Goal: Transaction & Acquisition: Purchase product/service

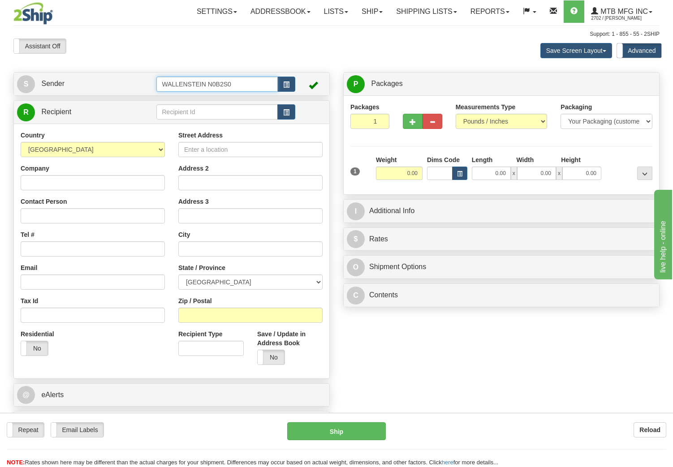
click at [265, 85] on input "WALLENSTEIN N0B2S0" at bounding box center [217, 84] width 122 height 15
click at [284, 82] on span "button" at bounding box center [286, 85] width 6 height 6
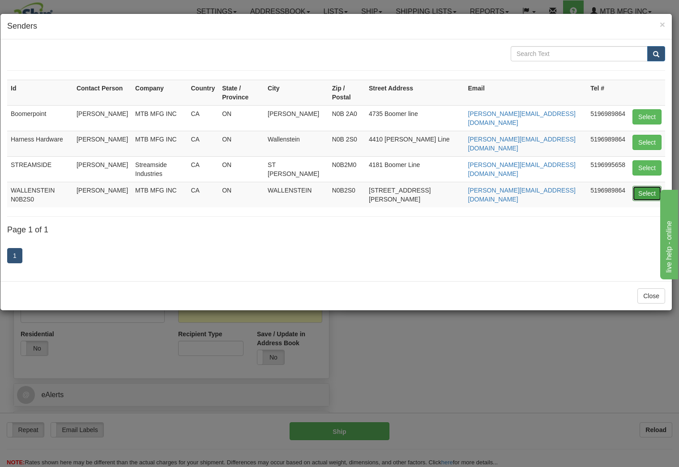
click at [646, 186] on button "Select" at bounding box center [647, 193] width 29 height 15
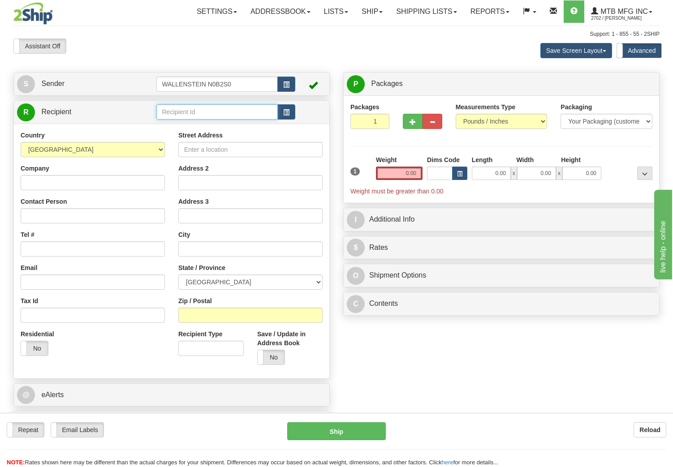
click at [176, 111] on input "text" at bounding box center [217, 111] width 122 height 15
type input "skid1"
click at [287, 116] on span "button" at bounding box center [286, 113] width 6 height 6
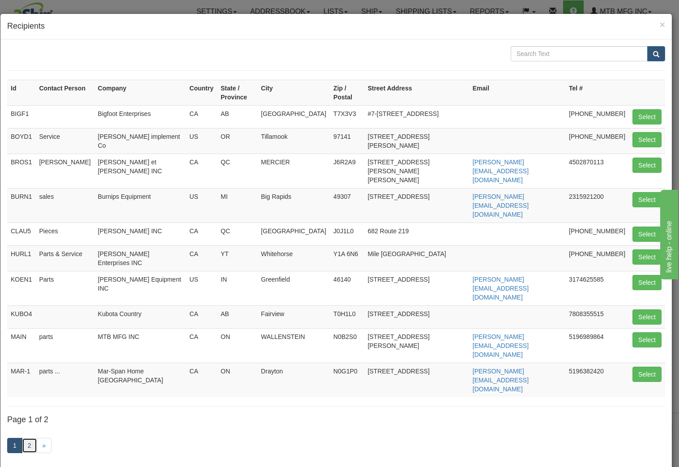
click at [31, 438] on link "2" at bounding box center [29, 445] width 15 height 15
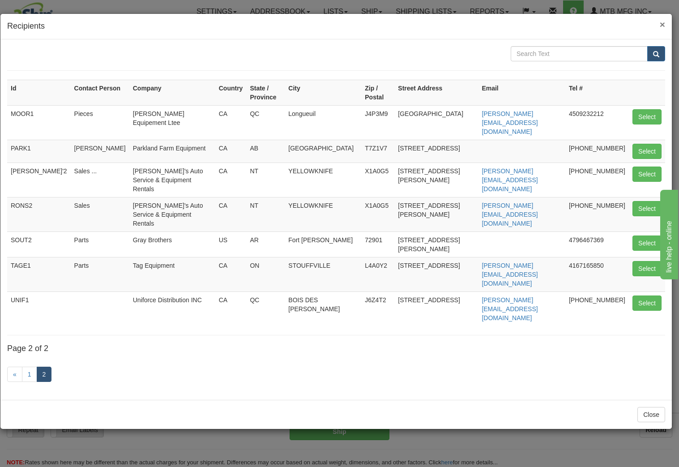
click at [663, 25] on span "×" at bounding box center [662, 24] width 5 height 10
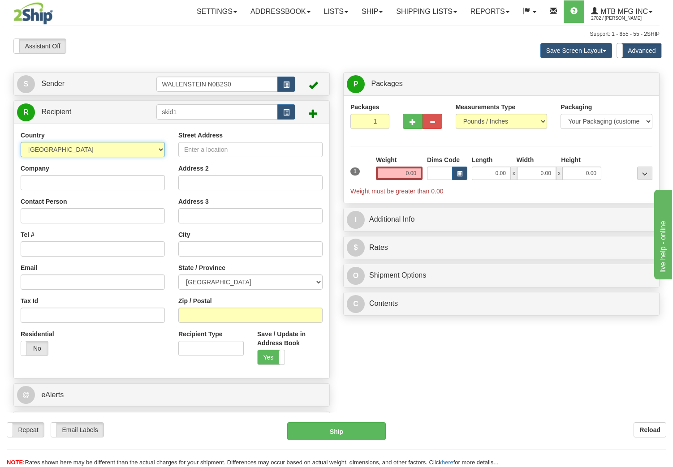
click at [118, 149] on select "AFGHANISTAN ALAND ISLANDS ALBANIA ALGERIA AMERICAN SAMOA ANDORRA ANGOLA ANGUILL…" at bounding box center [93, 149] width 144 height 15
select select "US"
click at [21, 142] on select "AFGHANISTAN ALAND ISLANDS ALBANIA ALGERIA AMERICAN SAMOA ANDORRA ANGOLA ANGUILL…" at bounding box center [93, 149] width 144 height 15
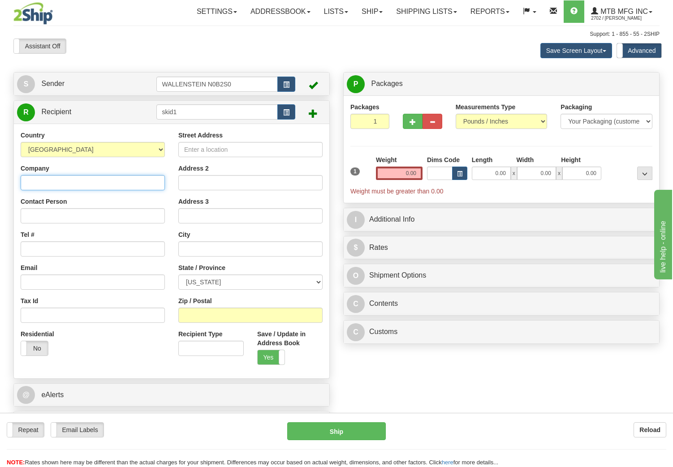
click at [129, 181] on input "Company" at bounding box center [93, 182] width 144 height 15
click at [87, 171] on div "Company" at bounding box center [93, 177] width 144 height 26
click at [65, 187] on input "Company" at bounding box center [93, 182] width 144 height 15
type input "SKID PRO"
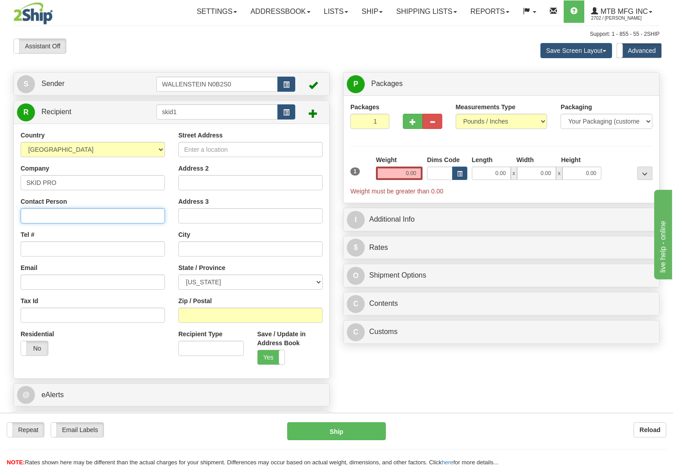
click at [46, 214] on input "Contact Person" at bounding box center [93, 215] width 144 height 15
type input "DANIEL SMITH"
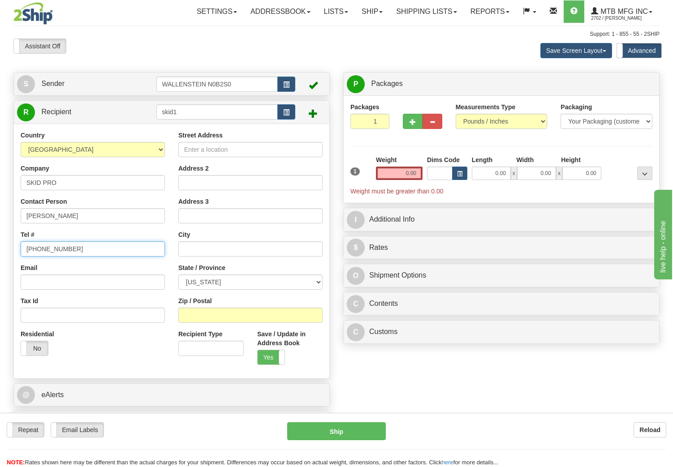
type input "517-315-7536"
click at [99, 317] on input "Tax Id" at bounding box center [93, 315] width 144 height 15
paste input "27-3479483"
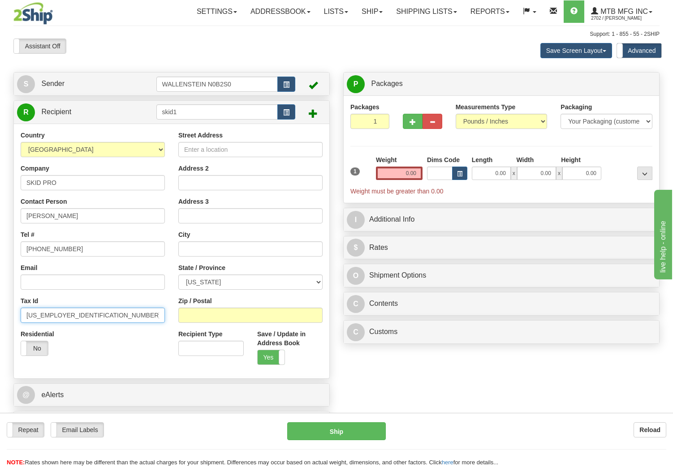
type input "27-3479483"
click at [195, 150] on input "Street Address" at bounding box center [250, 149] width 144 height 15
type input "5720 BROOKLYN RD."
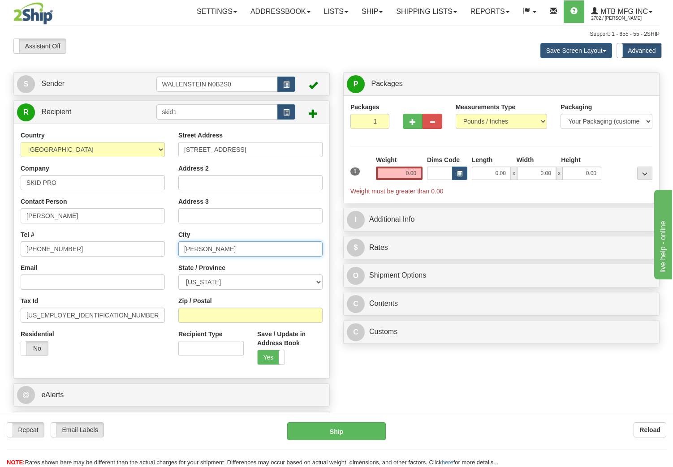
type input "JACKSON"
select select "MI"
type input "49201"
click at [193, 352] on input "Recipient Type" at bounding box center [210, 348] width 65 height 15
click at [33, 347] on label "No" at bounding box center [34, 348] width 27 height 14
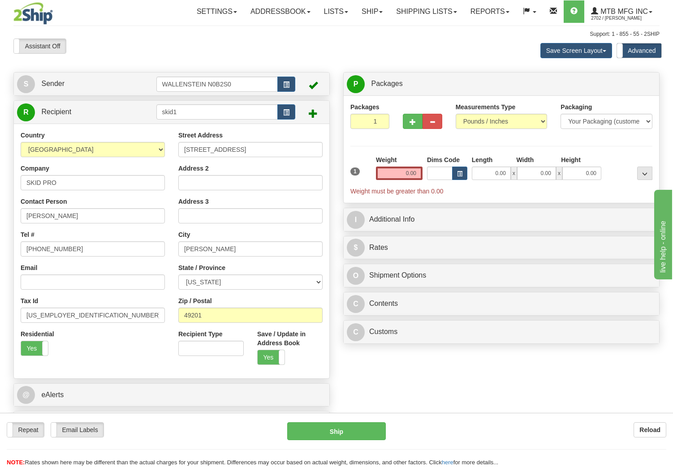
click at [154, 358] on div "Residential Yes No" at bounding box center [93, 346] width 158 height 33
click at [202, 346] on input "Recipient Type" at bounding box center [210, 348] width 65 height 15
type input "SKID1-C"
click at [271, 358] on label "Yes" at bounding box center [271, 357] width 27 height 14
click at [309, 362] on div "Yes No" at bounding box center [289, 357] width 65 height 15
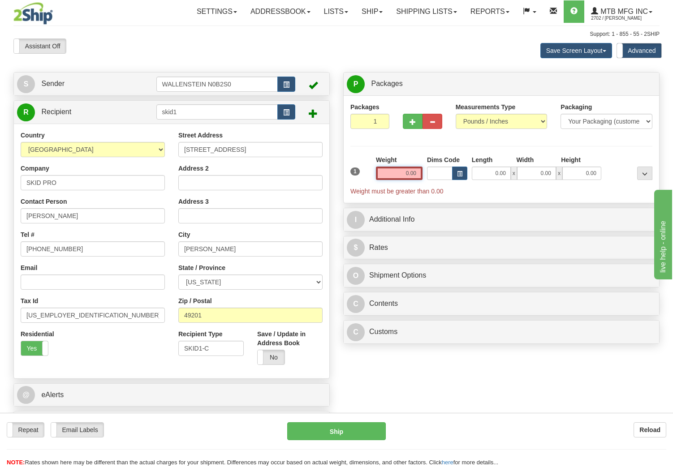
click at [403, 176] on input "0.00" at bounding box center [399, 173] width 47 height 13
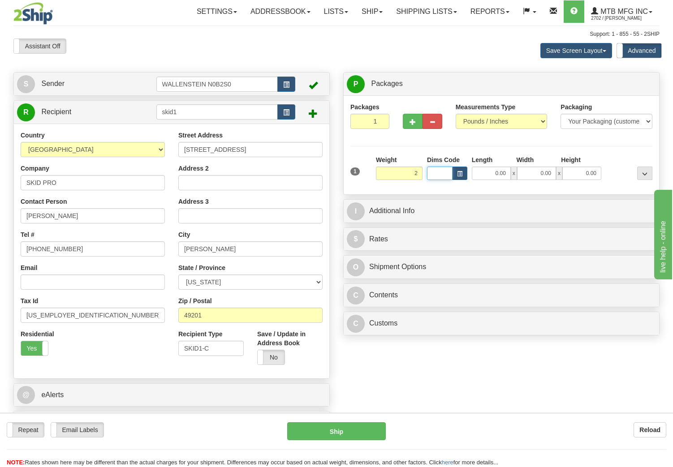
type input "2.00"
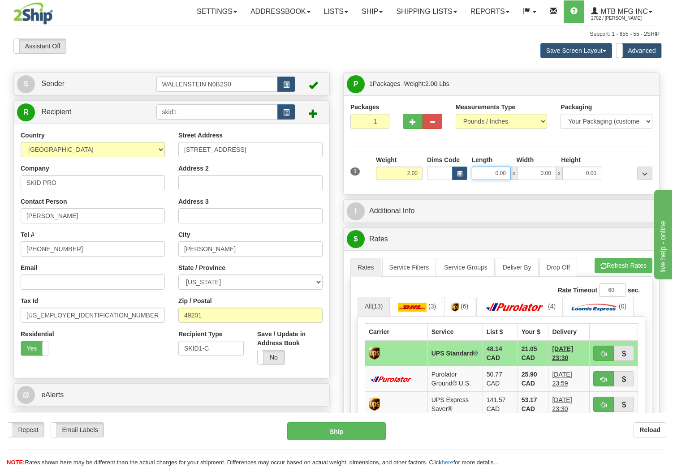
click at [487, 172] on input "0.00" at bounding box center [491, 173] width 39 height 13
type input "9.00"
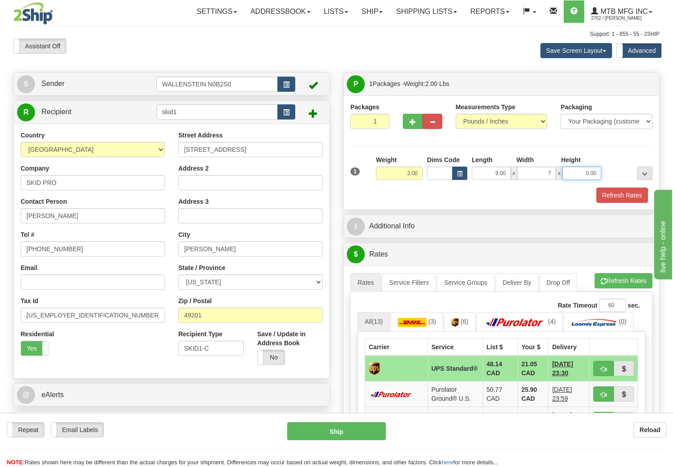
type input "7.00"
type input "2.00"
click at [457, 172] on span "button" at bounding box center [459, 174] width 5 height 5
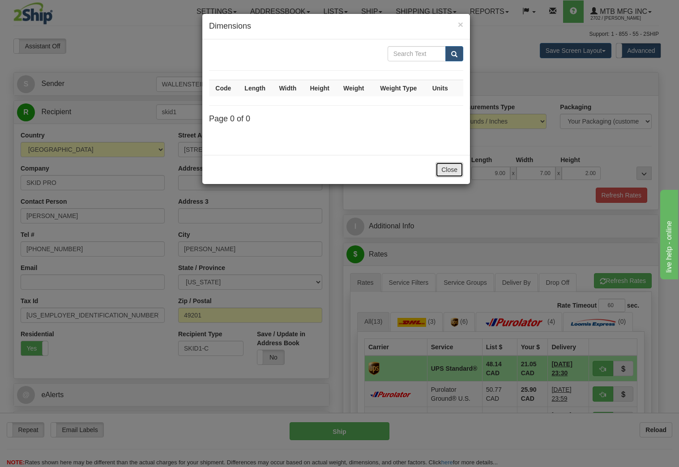
click at [451, 166] on button "Close" at bounding box center [450, 169] width 28 height 15
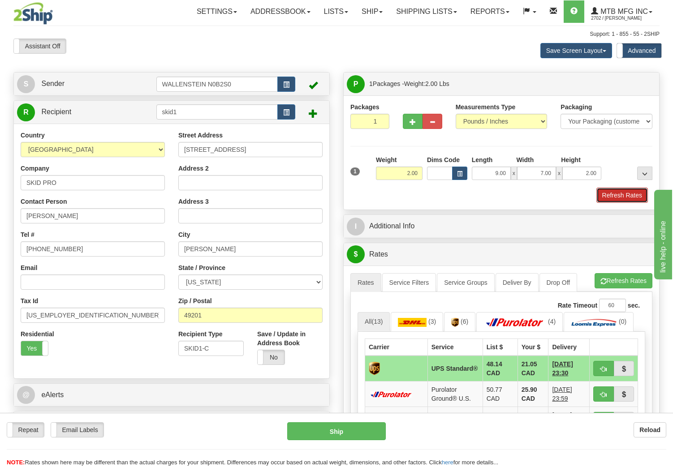
click at [613, 200] on button "Refresh Rates" at bounding box center [622, 195] width 52 height 15
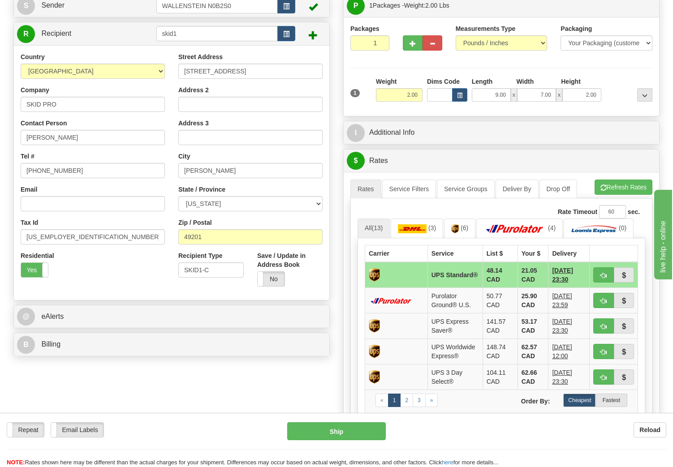
scroll to position [90, 0]
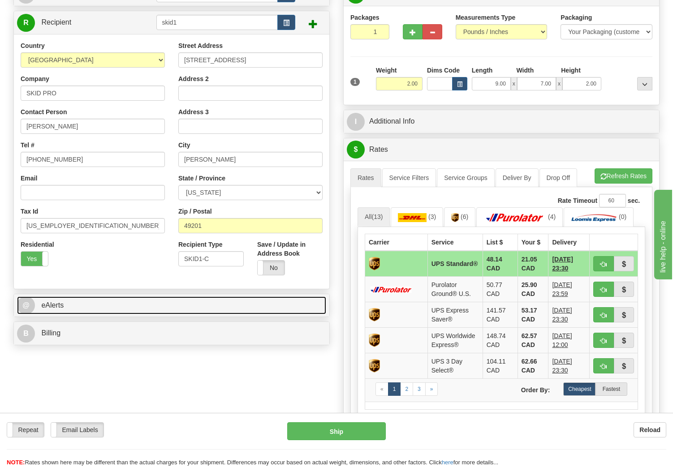
click at [53, 304] on span "eAlerts" at bounding box center [52, 305] width 22 height 8
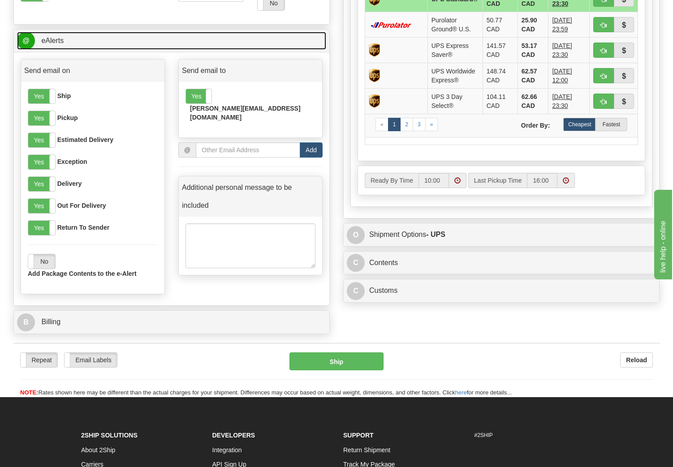
scroll to position [358, 0]
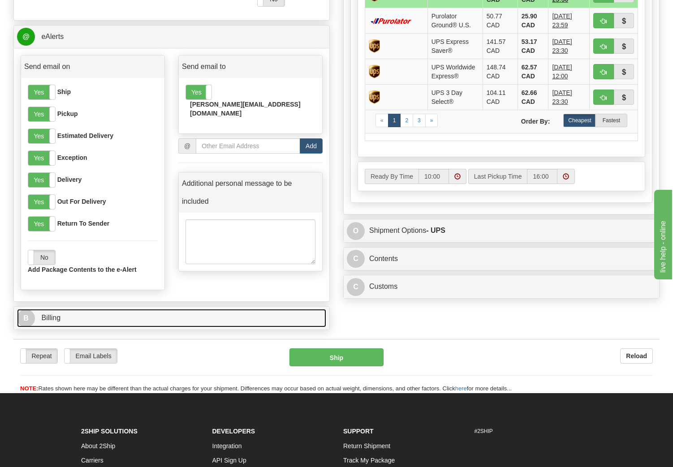
click at [51, 317] on span "Billing" at bounding box center [50, 318] width 19 height 8
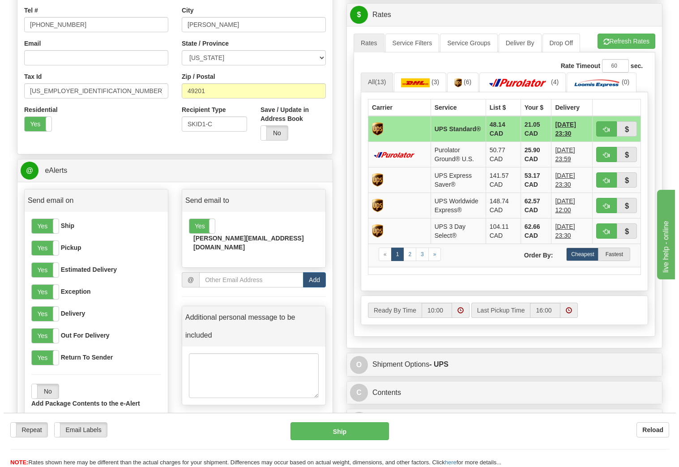
scroll to position [224, 0]
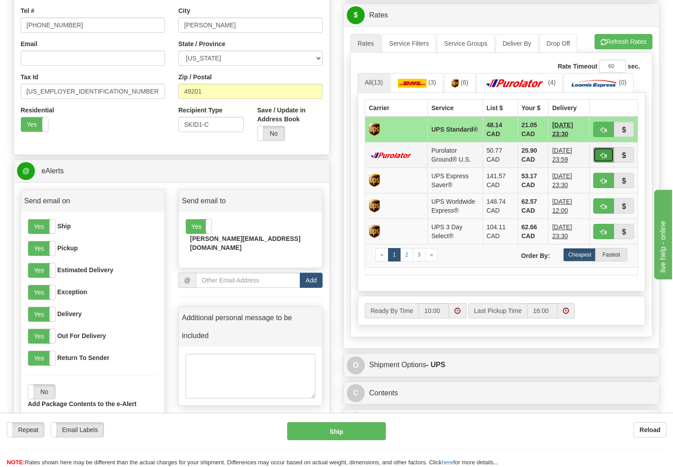
click at [602, 153] on span "button" at bounding box center [603, 156] width 6 height 6
type input "360"
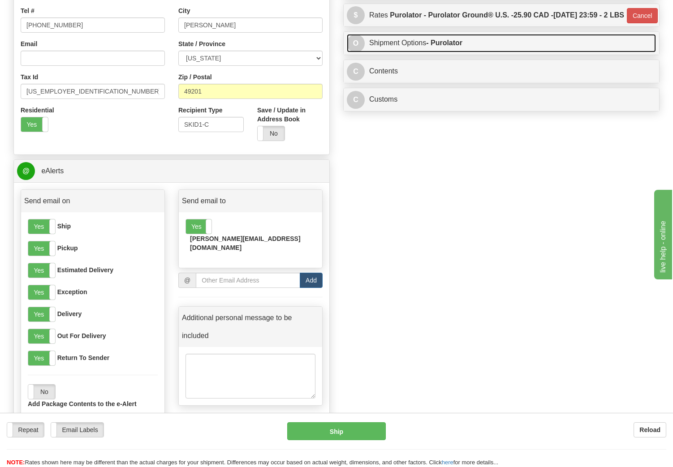
click at [402, 52] on link "O Shipment Options - Purolator" at bounding box center [501, 43] width 309 height 18
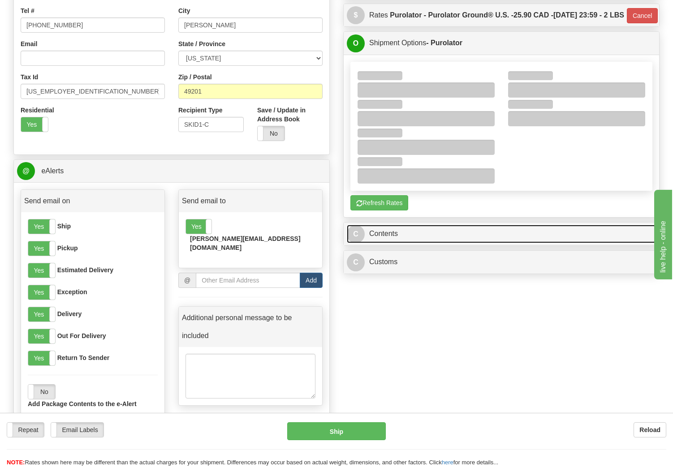
click at [386, 243] on link "C Contents" at bounding box center [501, 234] width 309 height 18
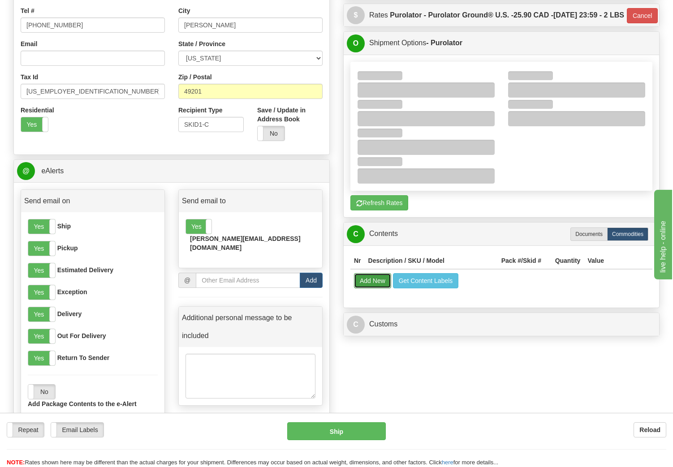
click at [369, 288] on button "Add New" at bounding box center [372, 280] width 37 height 15
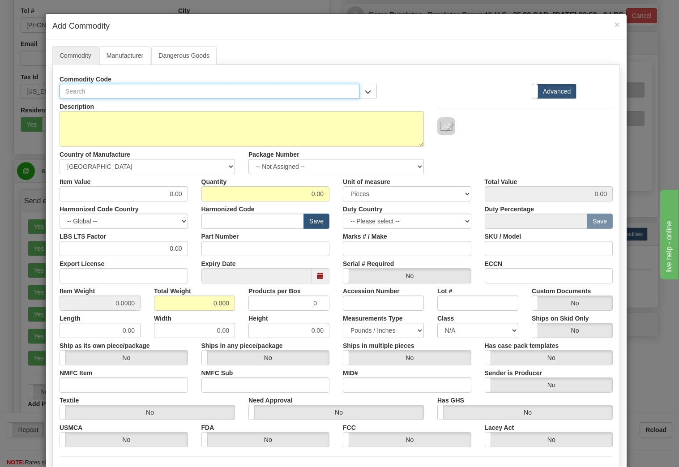
click at [76, 90] on input "text" at bounding box center [210, 91] width 300 height 15
click at [77, 91] on input "text" at bounding box center [210, 91] width 300 height 15
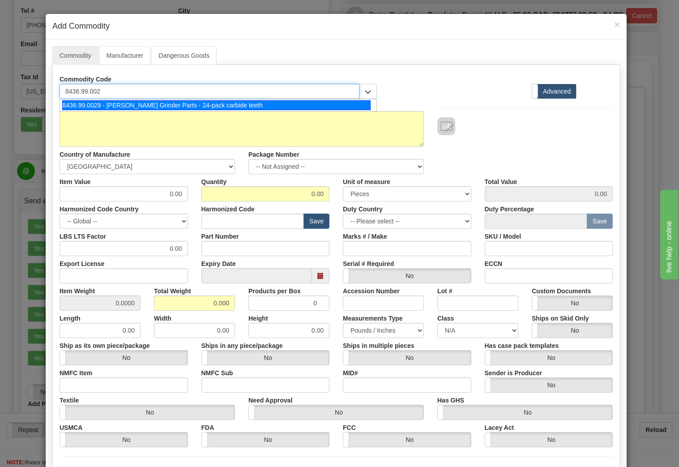
type input "8436.99.0029"
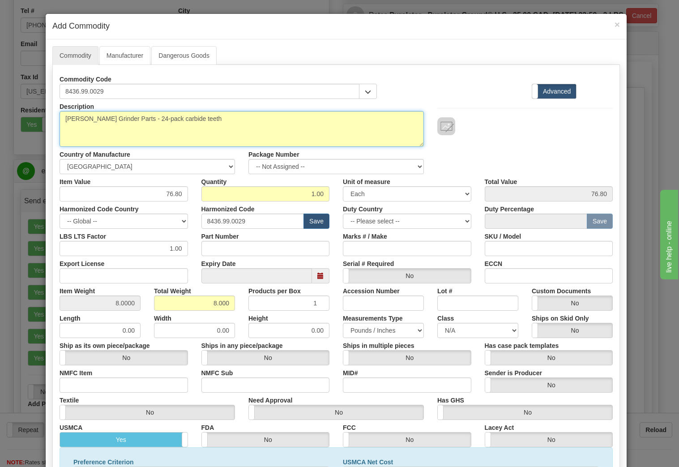
click at [192, 119] on textarea "Stump Grinder Parts - 24-pack carbide teeth" at bounding box center [242, 129] width 365 height 36
drag, startPoint x: 192, startPoint y: 119, endPoint x: 54, endPoint y: 122, distance: 138.0
click at [54, 122] on div "Description Stump Grinder Parts - 24-pack carbide teeth" at bounding box center [242, 123] width 378 height 48
click at [211, 126] on textarea "Stump Grinder Parts - 24-pack carbide teeth" at bounding box center [242, 129] width 365 height 36
drag, startPoint x: 205, startPoint y: 118, endPoint x: 53, endPoint y: 124, distance: 152.0
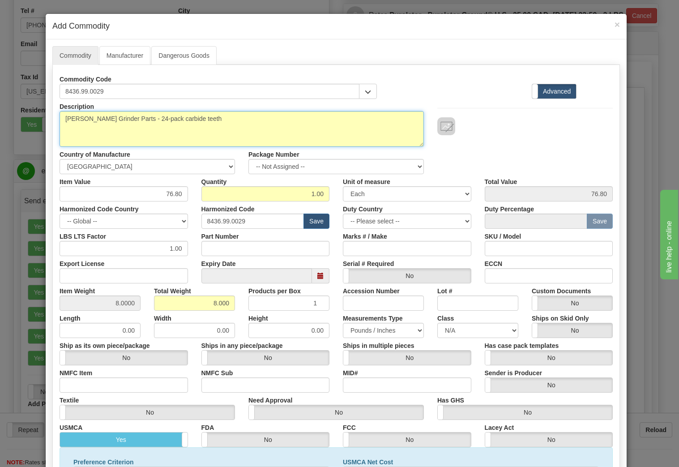
click at [53, 124] on div "Description Stump Grinder Parts - 24-pack carbide teeth" at bounding box center [242, 123] width 378 height 48
type textarea "HYDRAULIC QUICK COUPLER - STEEL - 1.18"X 0.75" NPT"
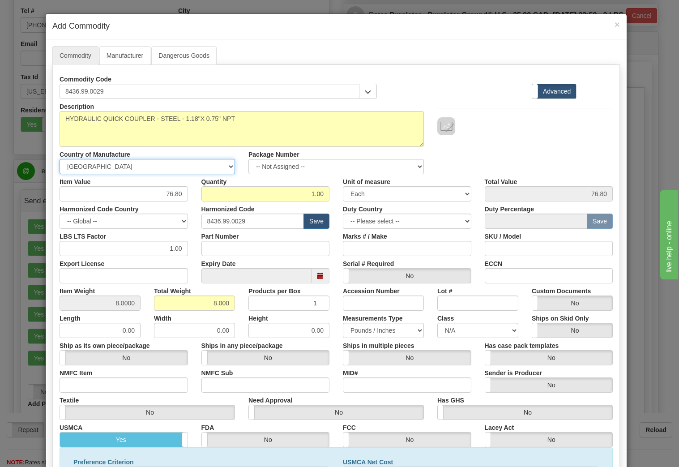
click at [172, 167] on select "-- Unknown -- AFGHANISTAN ALAND ISLANDS ALBANIA ALGERIA AMERICAN SAMOA ANDORRA …" at bounding box center [148, 166] width 176 height 15
select select "IT"
click at [60, 159] on select "-- Unknown -- AFGHANISTAN ALAND ISLANDS ALBANIA ALGERIA AMERICAN SAMOA ANDORRA …" at bounding box center [148, 166] width 176 height 15
drag, startPoint x: 131, startPoint y: 195, endPoint x: 184, endPoint y: 195, distance: 52.4
click at [184, 195] on input "76.80" at bounding box center [124, 193] width 129 height 15
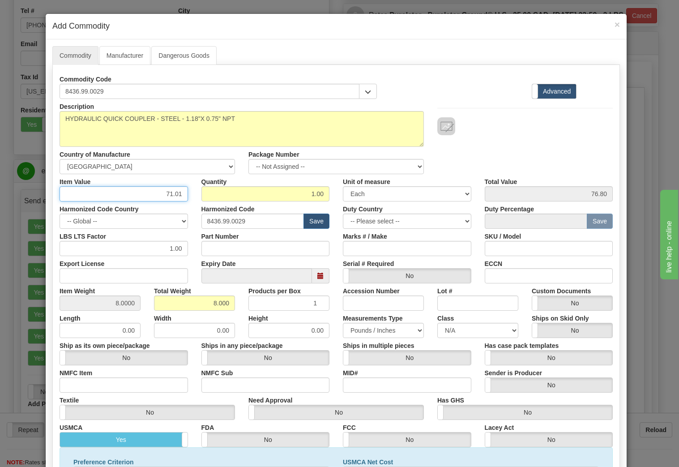
type input "71.01"
drag, startPoint x: 265, startPoint y: 196, endPoint x: 336, endPoint y: 189, distance: 72.0
click at [336, 189] on div "Item Value 71.01 Quantity 1.00 Unit of measure 3 Thousand Square Inches Adjustm…" at bounding box center [336, 187] width 567 height 27
type input "2"
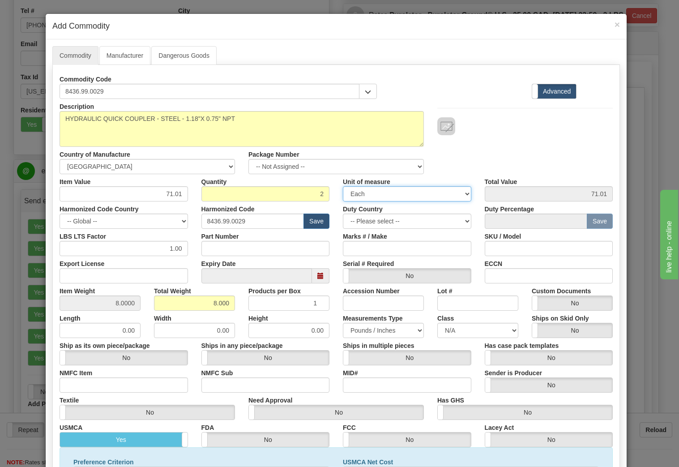
type input "142.02"
type input "16.000"
click at [127, 220] on select "-- Global -- AFGHANISTAN ALAND ISLANDS ALBANIA ALGERIA AMERICAN SAMOA ANDORRA A…" at bounding box center [124, 221] width 129 height 15
select select "IT"
click at [60, 214] on select "-- Global -- AFGHANISTAN ALAND ISLANDS ALBANIA ALGERIA AMERICAN SAMOA ANDORRA A…" at bounding box center [124, 221] width 129 height 15
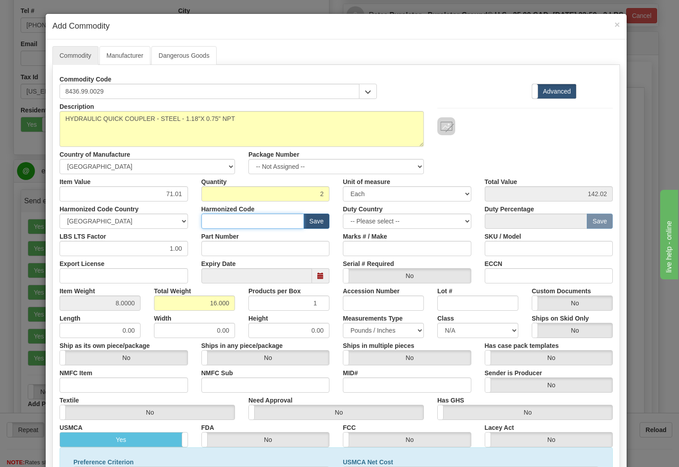
click at [288, 222] on input "text" at bounding box center [253, 221] width 103 height 15
click at [235, 251] on input "Part Number" at bounding box center [266, 248] width 129 height 15
type input "D001065"
click at [475, 286] on div "Lot #" at bounding box center [478, 296] width 94 height 27
click at [104, 307] on input "8.0000" at bounding box center [100, 303] width 81 height 15
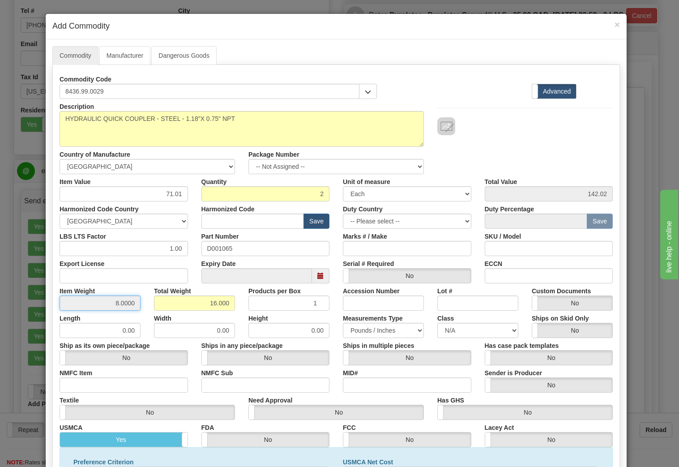
drag, startPoint x: 116, startPoint y: 305, endPoint x: 137, endPoint y: 302, distance: 21.6
click at [137, 302] on input "8.0000" at bounding box center [100, 303] width 81 height 15
click at [187, 276] on div "Export License" at bounding box center [124, 269] width 142 height 27
click at [465, 223] on select "-- Please select -- AFGHANISTAN ALAND ISLANDS ALBANIA ALGERIA AMERICAN SAMOA AN…" at bounding box center [407, 221] width 129 height 15
select select "IT"
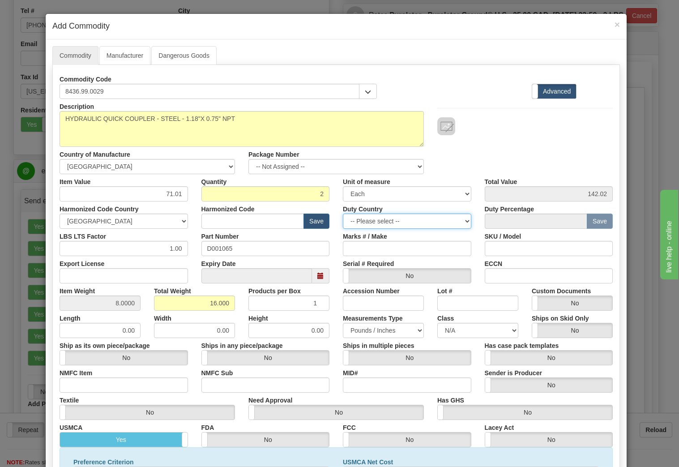
click at [343, 214] on select "-- Please select -- AFGHANISTAN ALAND ISLANDS ALBANIA ALGERIA AMERICAN SAMOA AN…" at bounding box center [407, 221] width 129 height 15
click at [473, 236] on div "Marks # / Make" at bounding box center [407, 242] width 142 height 27
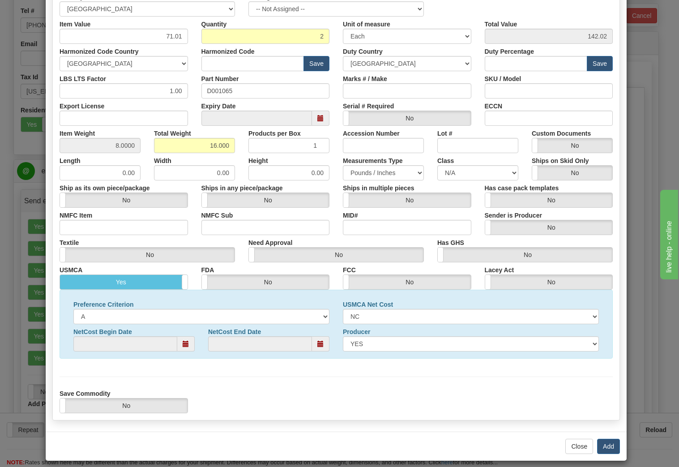
scroll to position [165, 0]
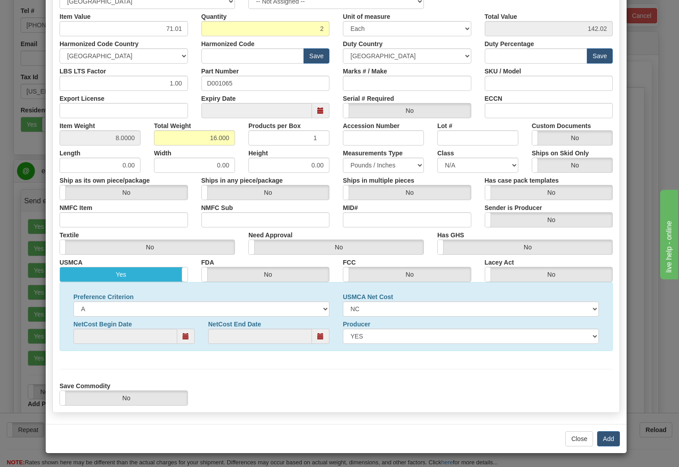
click at [170, 271] on label "Yes" at bounding box center [124, 274] width 128 height 14
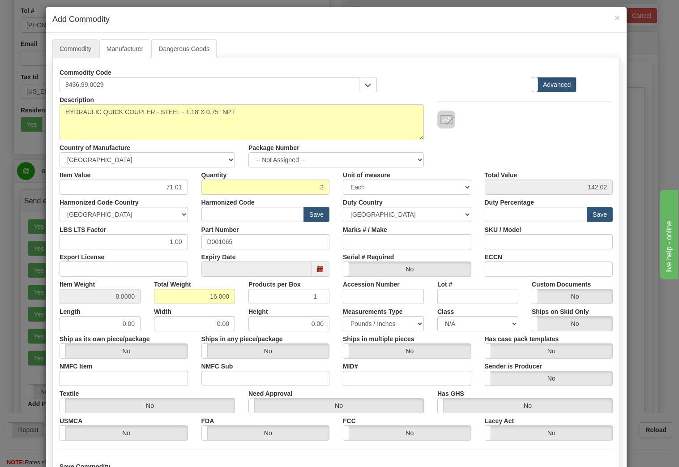
scroll to position [0, 0]
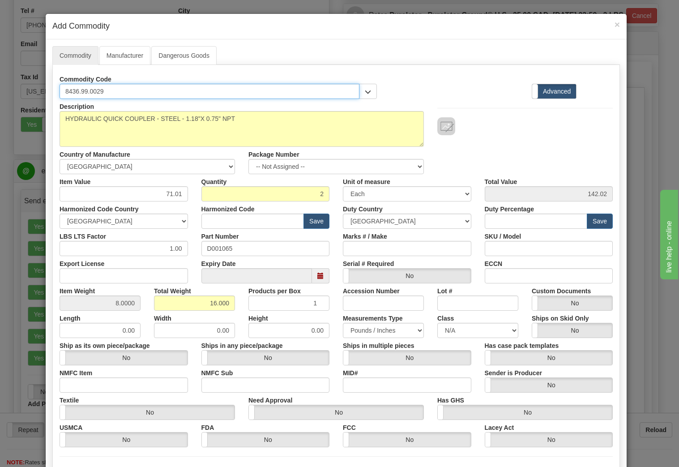
click at [109, 92] on input "8436.99.0029" at bounding box center [210, 91] width 300 height 15
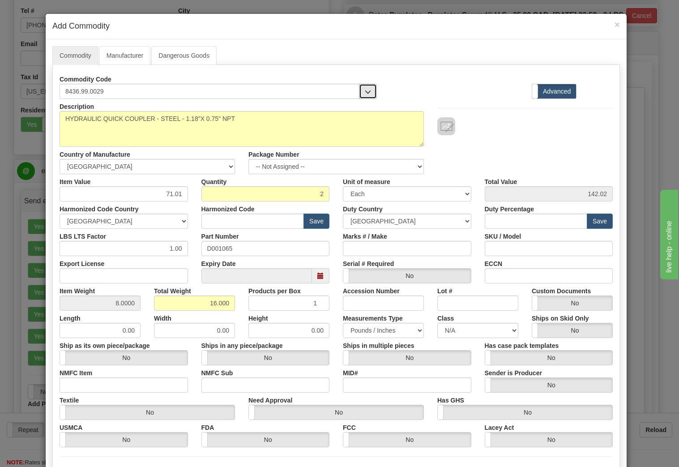
click at [365, 93] on span "button" at bounding box center [368, 92] width 6 height 6
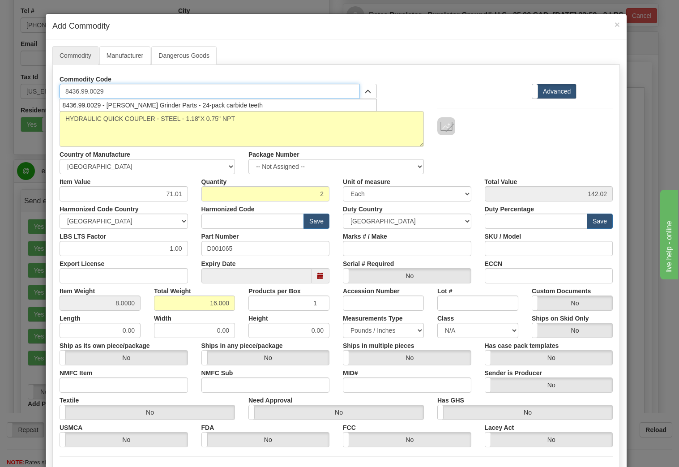
click at [123, 94] on input "8436.99.0029" at bounding box center [210, 91] width 300 height 15
type input "8436.99.0029 -"
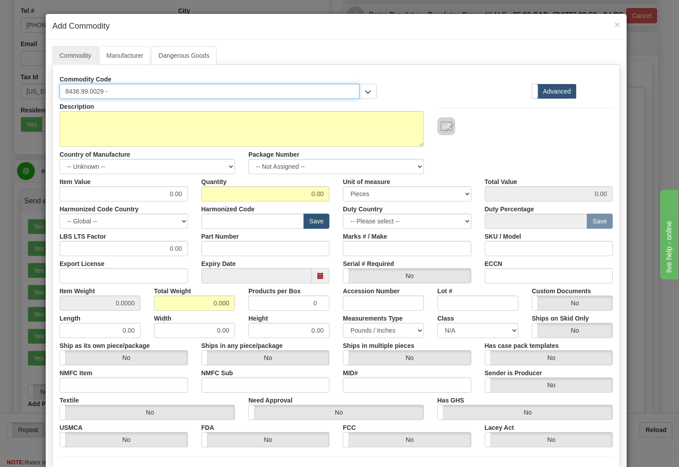
click at [127, 92] on input "8436.99.0029 -" at bounding box center [210, 91] width 300 height 15
click at [107, 96] on input "8436.99.0029 - qUICK COUPLER" at bounding box center [210, 91] width 300 height 15
click at [166, 90] on input "8436.99.0029 - QUICK COUPLER" at bounding box center [210, 91] width 300 height 15
type input "8436.99.0029 - QUICK COUPLER"
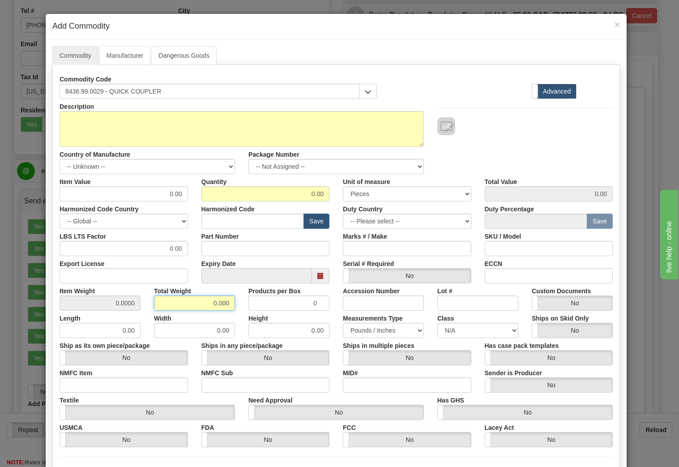
click at [193, 305] on input "0.000" at bounding box center [194, 303] width 81 height 15
click at [213, 302] on input "0.000" at bounding box center [194, 303] width 81 height 15
type input ".000"
type input "NaN"
click at [102, 299] on input "NaN" at bounding box center [100, 303] width 81 height 15
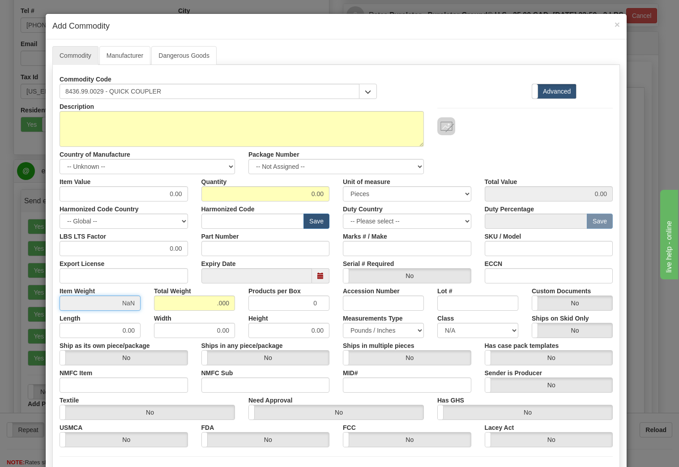
click at [117, 302] on input "NaN" at bounding box center [100, 303] width 81 height 15
click at [120, 302] on input "NaN" at bounding box center [100, 303] width 81 height 15
click at [203, 305] on input ".000" at bounding box center [194, 303] width 81 height 15
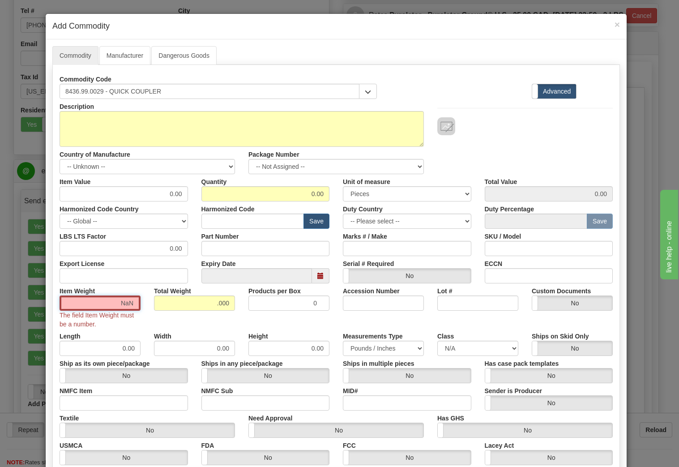
drag, startPoint x: 115, startPoint y: 305, endPoint x: 131, endPoint y: 299, distance: 17.0
click at [131, 299] on input "NaN" at bounding box center [100, 303] width 81 height 15
click at [134, 288] on div "Item Weight NaN The field Item Weight must be a number." at bounding box center [100, 305] width 94 height 45
click at [193, 304] on input ".000" at bounding box center [194, 303] width 81 height 15
type input "2.000"
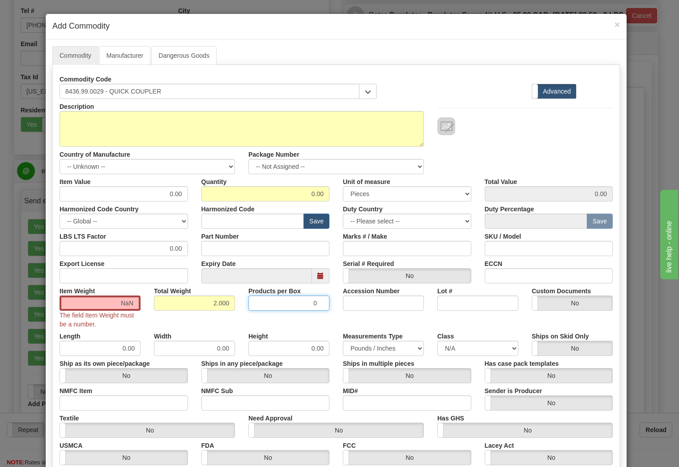
type input "Infinity"
click at [231, 319] on div "Item Weight Infinity The field Item Weight must be a number. Total Weight 2.000…" at bounding box center [336, 305] width 567 height 45
click at [317, 301] on input "1" at bounding box center [289, 303] width 81 height 15
type input "2"
click at [317, 301] on input "2" at bounding box center [289, 303] width 81 height 15
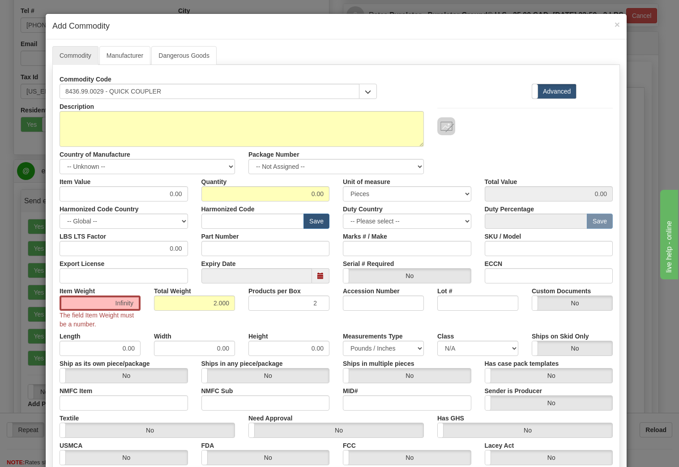
click at [314, 314] on div "Item Weight Infinity The field Item Weight must be a number. Total Weight 2.000…" at bounding box center [336, 305] width 567 height 45
drag, startPoint x: 98, startPoint y: 307, endPoint x: 138, endPoint y: 304, distance: 40.0
click at [138, 304] on div "Item Weight Infinity The field Item Weight must be a number." at bounding box center [100, 305] width 94 height 45
click at [147, 286] on div "Total Weight 2.000" at bounding box center [194, 296] width 94 height 27
click at [119, 304] on input "Infinity" at bounding box center [100, 303] width 81 height 15
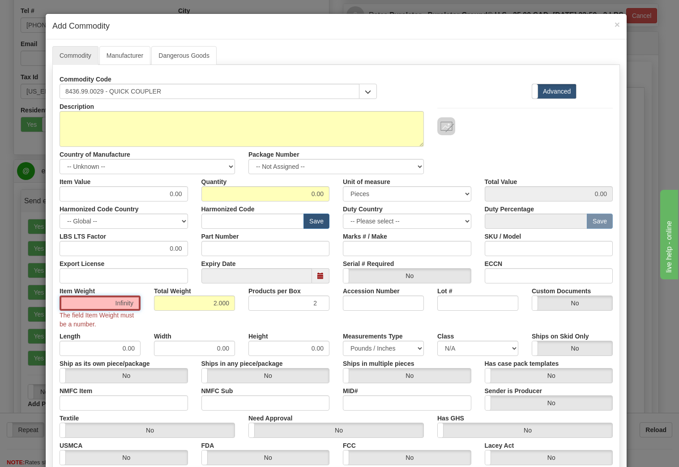
click at [119, 304] on input "Infinity" at bounding box center [100, 303] width 81 height 15
drag, startPoint x: 119, startPoint y: 304, endPoint x: 142, endPoint y: 297, distance: 24.7
click at [142, 297] on div "Item Weight Infinity The field Item Weight must be a number." at bounding box center [100, 305] width 94 height 45
click at [125, 300] on input "Infinity" at bounding box center [100, 303] width 81 height 15
click at [123, 302] on input "Infinity" at bounding box center [100, 303] width 81 height 15
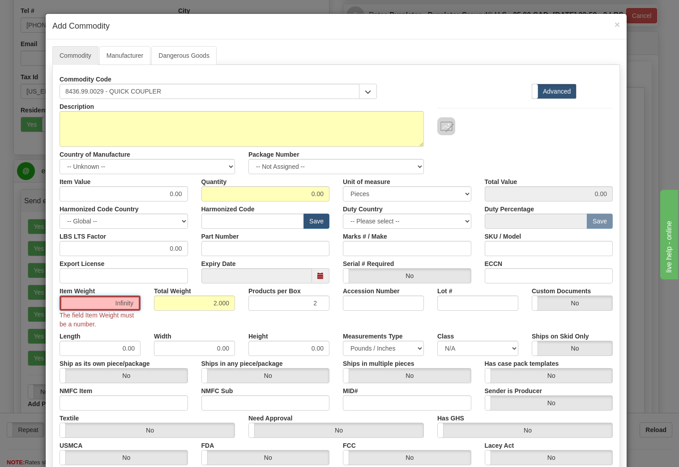
click at [123, 302] on input "Infinity" at bounding box center [100, 303] width 81 height 15
click at [162, 323] on div "Item Weight Infinity The field Item Weight must be a number. Total Weight 2.000…" at bounding box center [336, 305] width 567 height 45
click at [165, 92] on input "8436.99.0029 - QUICK COUPLER" at bounding box center [210, 91] width 300 height 15
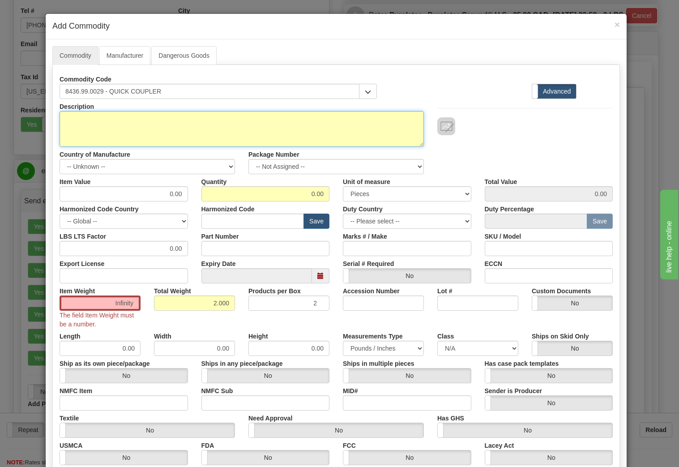
click at [138, 126] on textarea "Description" at bounding box center [242, 129] width 365 height 36
type textarea "STEEL - HYDRAULIC QUICK COUPLER - 1.18"X0.75" NPT"
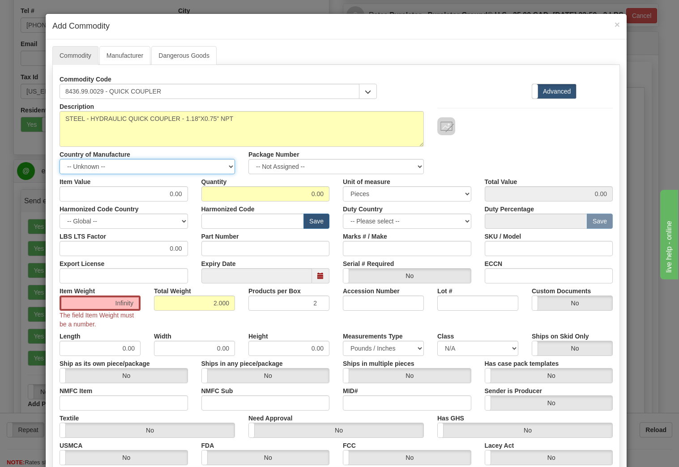
click at [126, 163] on select "-- Unknown -- AFGHANISTAN ALAND ISLANDS ALBANIA ALGERIA AMERICAN SAMOA ANDORRA …" at bounding box center [148, 166] width 176 height 15
select select "IT"
click at [60, 159] on select "-- Unknown -- AFGHANISTAN ALAND ISLANDS ALBANIA ALGERIA AMERICAN SAMOA ANDORRA …" at bounding box center [148, 166] width 176 height 15
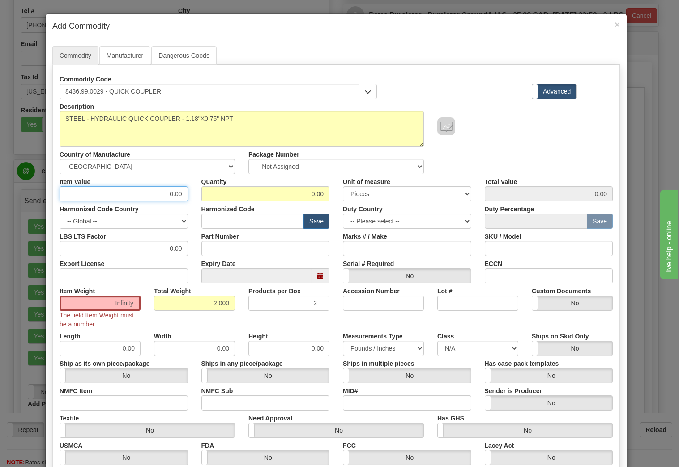
drag, startPoint x: 148, startPoint y: 193, endPoint x: 177, endPoint y: 194, distance: 28.7
click at [175, 194] on input "0.00" at bounding box center [124, 193] width 129 height 15
click at [171, 193] on input "71.010" at bounding box center [124, 193] width 129 height 15
type input "71.010"
type input "2"
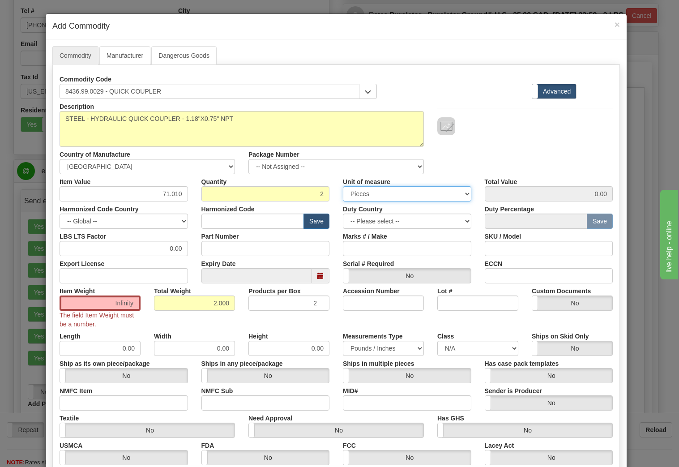
type input "142.02"
type input "Infinity"
click at [360, 194] on select "3 Thousand Square Inches Adjustments 56 Pound Bushel Bag Barrel Board Feet Box …" at bounding box center [407, 193] width 129 height 15
select select "E"
click at [343, 186] on select "3 Thousand Square Inches Adjustments 56 Pound Bushel Bag Barrel Board Feet Box …" at bounding box center [407, 193] width 129 height 15
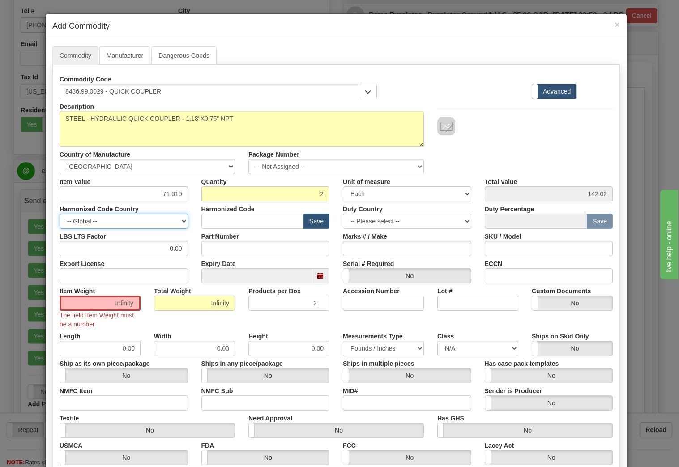
click at [134, 221] on select "-- Global -- AFGHANISTAN ALAND ISLANDS ALBANIA ALGERIA AMERICAN SAMOA ANDORRA A…" at bounding box center [124, 221] width 129 height 15
select select "IT"
click at [60, 214] on select "-- Global -- AFGHANISTAN ALAND ISLANDS ALBANIA ALGERIA AMERICAN SAMOA ANDORRA A…" at bounding box center [124, 221] width 129 height 15
click at [248, 226] on input "text" at bounding box center [253, 221] width 103 height 15
click at [355, 221] on select "-- Please select -- AFGHANISTAN ALAND ISLANDS ALBANIA ALGERIA AMERICAN SAMOA AN…" at bounding box center [407, 221] width 129 height 15
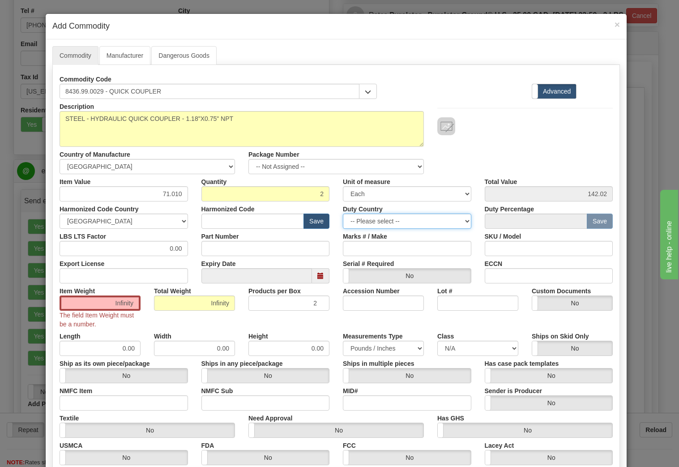
select select "IT"
click at [343, 214] on select "-- Please select -- AFGHANISTAN ALAND ISLANDS ALBANIA ALGERIA AMERICAN SAMOA AN…" at bounding box center [407, 221] width 129 height 15
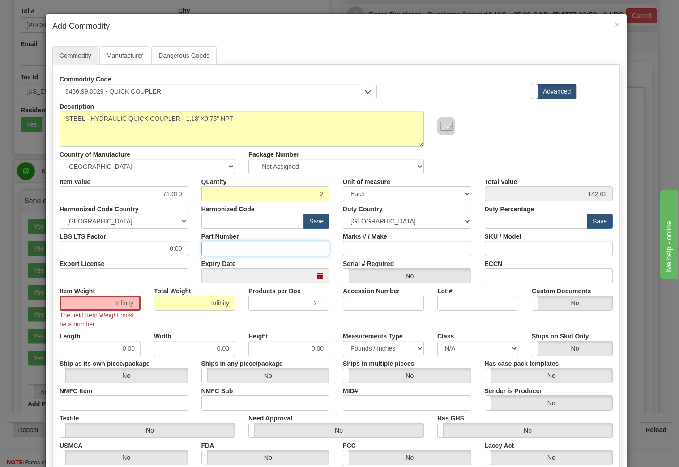
click at [264, 250] on input "Part Number" at bounding box center [266, 248] width 129 height 15
type input "D001065"
click at [332, 246] on div "Part Number D001065" at bounding box center [266, 242] width 142 height 27
click at [94, 303] on input "Infinity" at bounding box center [100, 303] width 81 height 15
click at [169, 305] on input "Infinity" at bounding box center [194, 303] width 81 height 15
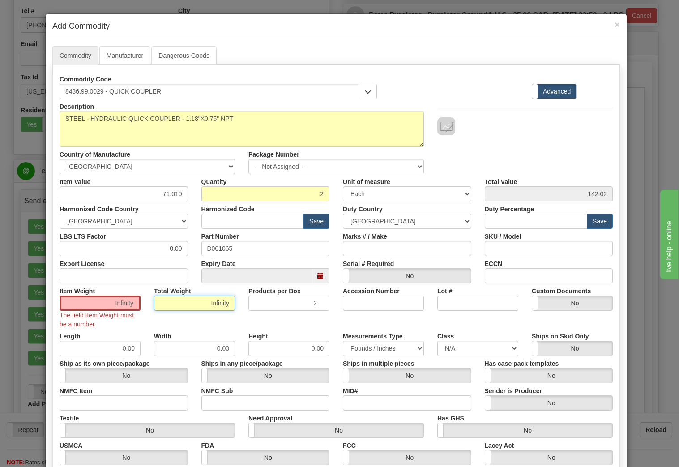
drag, startPoint x: 170, startPoint y: 305, endPoint x: 235, endPoint y: 297, distance: 65.4
click at [231, 298] on input "Infinity" at bounding box center [194, 303] width 81 height 15
click at [225, 190] on input "2" at bounding box center [266, 193] width 129 height 15
click at [86, 310] on div "Infinity The field Item Weight must be a number." at bounding box center [100, 312] width 81 height 33
click at [102, 302] on input "Infinity" at bounding box center [100, 303] width 81 height 15
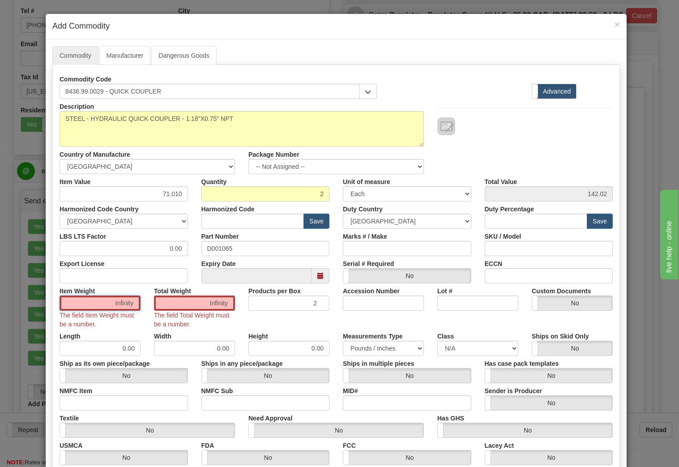
click at [103, 302] on input "Infinity" at bounding box center [100, 303] width 81 height 15
click at [112, 300] on input "Infinity" at bounding box center [100, 303] width 81 height 15
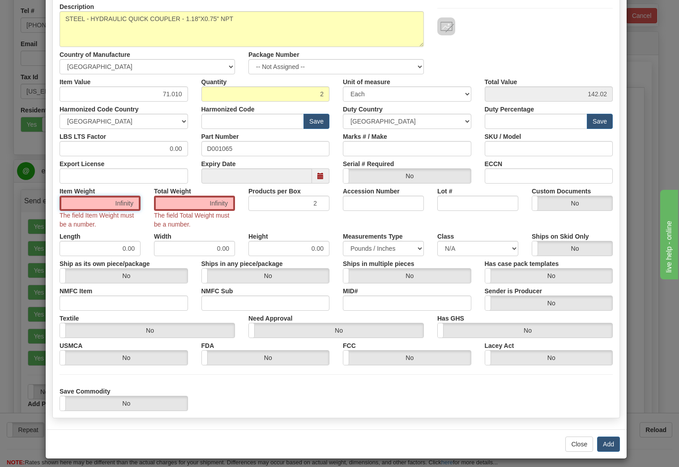
scroll to position [105, 0]
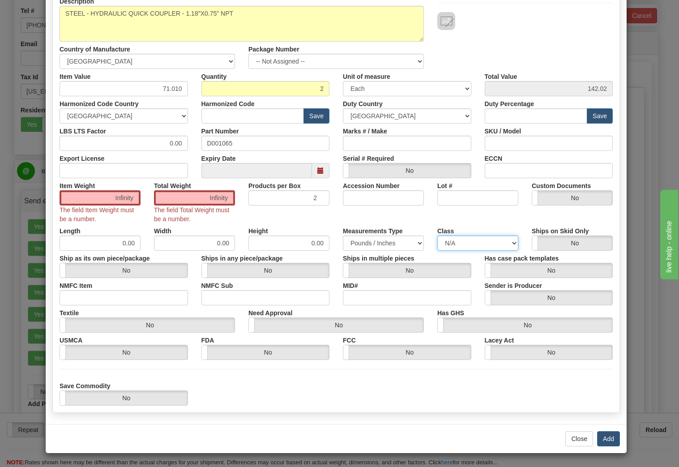
click at [451, 242] on select "N/A 50.0 55.0 60.0 65.0 70.0 85.0 92.5 100.0 125.0 175.0 250.0 300.0 400.0" at bounding box center [478, 243] width 81 height 15
click at [401, 247] on select "Pounds / Inches Kilograms / Centimeters" at bounding box center [383, 243] width 81 height 15
click at [301, 220] on div "Item Weight Infinity The field Item Weight must be a number. Total Weight Infin…" at bounding box center [336, 200] width 567 height 45
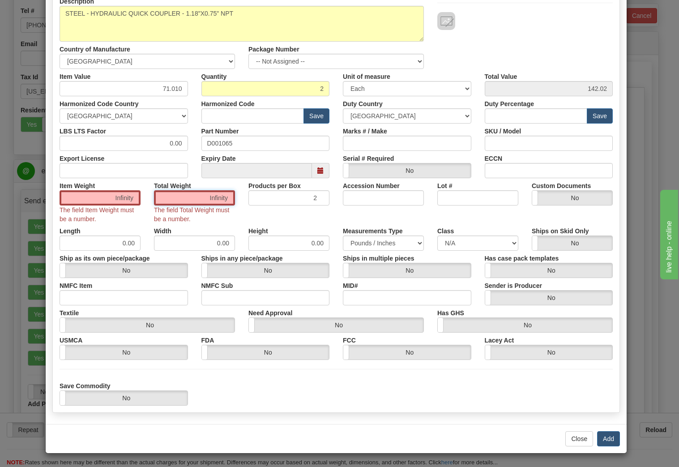
click at [199, 195] on input "Infinity" at bounding box center [194, 197] width 81 height 15
drag, startPoint x: 110, startPoint y: 199, endPoint x: 174, endPoint y: 192, distance: 64.9
click at [174, 192] on div "Item Weight Infinity The field Item Weight must be a number. Total Weight Infin…" at bounding box center [336, 200] width 567 height 45
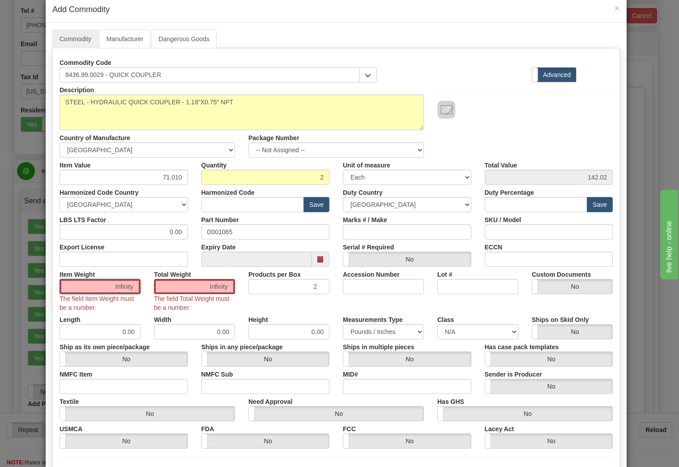
scroll to position [16, 0]
click at [336, 212] on div "Duty Country -- Please select -- AFGHANISTAN ALAND ISLANDS ALBANIA ALGERIA AMER…" at bounding box center [407, 199] width 142 height 27
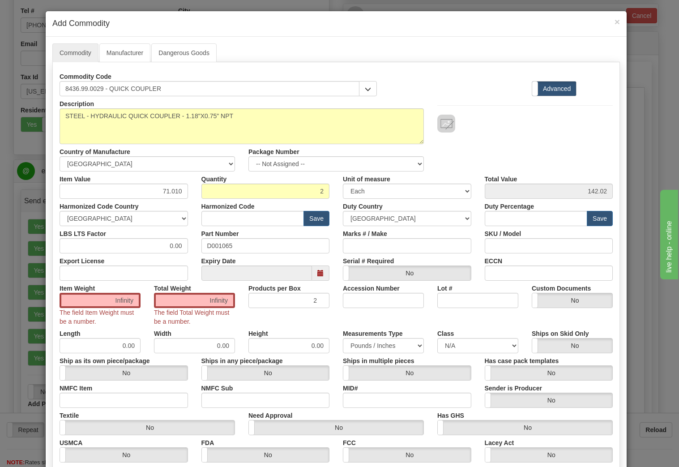
scroll to position [0, 0]
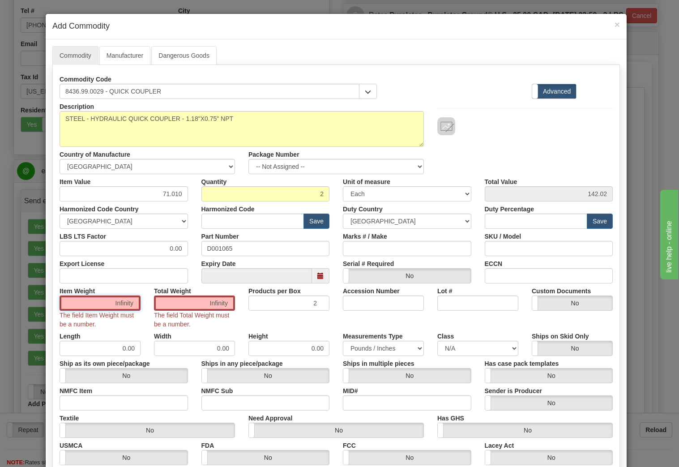
click at [123, 304] on input "Infinity" at bounding box center [100, 303] width 81 height 15
click at [113, 55] on link "Manufacturer" at bounding box center [124, 55] width 51 height 19
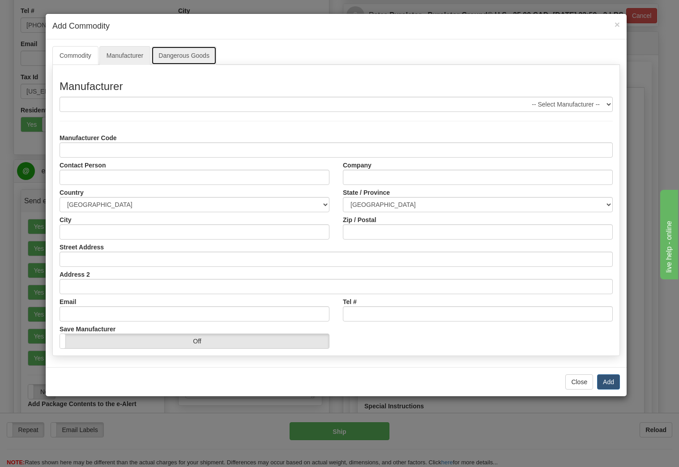
click at [180, 53] on link "Dangerous Goods" at bounding box center [183, 55] width 65 height 19
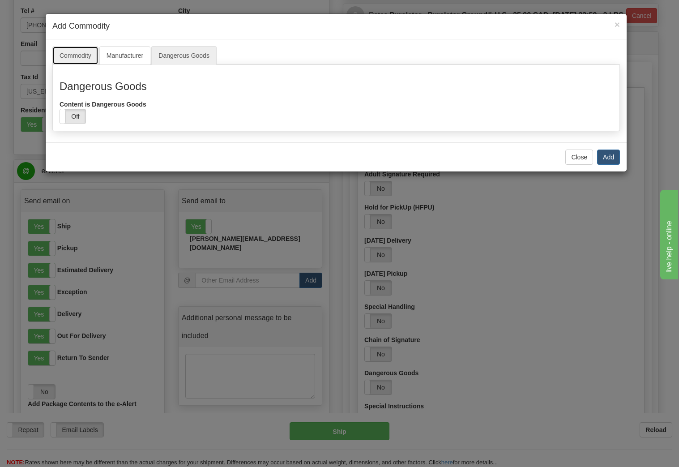
click at [74, 53] on link "Commodity" at bounding box center [75, 55] width 46 height 19
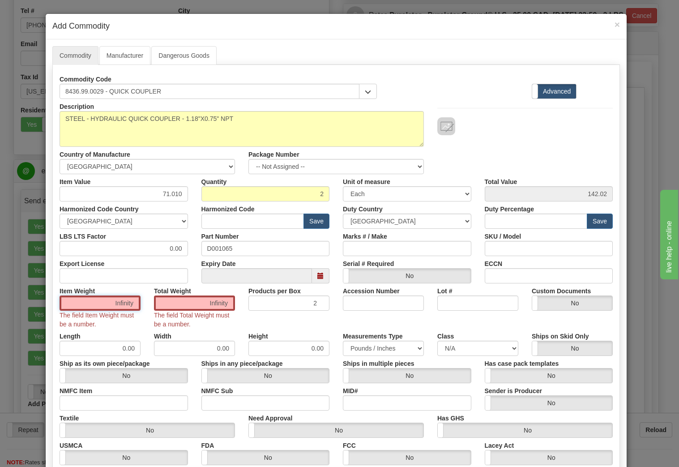
click at [101, 307] on input "Infinity" at bounding box center [100, 303] width 81 height 15
drag, startPoint x: 117, startPoint y: 300, endPoint x: 142, endPoint y: 297, distance: 24.8
click at [142, 297] on div "Item Weight Infinity The field Item Weight must be a number." at bounding box center [100, 305] width 94 height 45
click at [619, 24] on div "× Add Commodity" at bounding box center [336, 27] width 581 height 26
click at [615, 25] on span "×" at bounding box center [617, 24] width 5 height 10
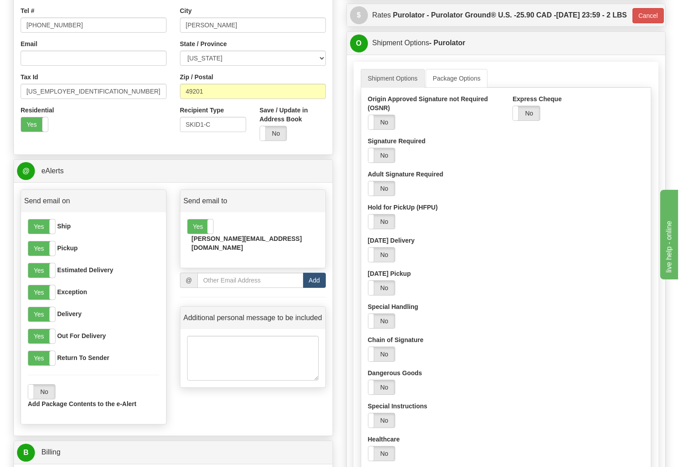
scroll to position [637, 0]
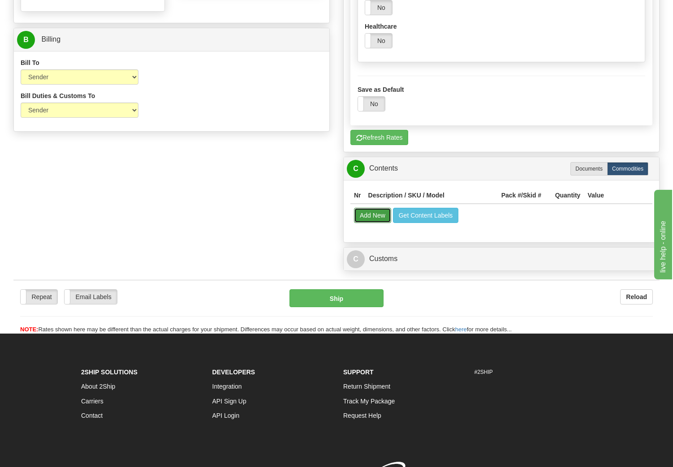
click at [370, 223] on button "Add New" at bounding box center [372, 215] width 37 height 15
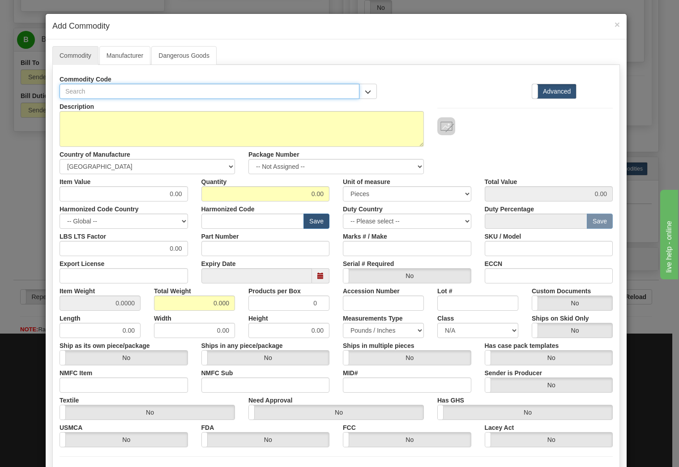
click at [84, 94] on input "text" at bounding box center [210, 91] width 300 height 15
type input "8436.99.0029 - QUICK COUPLER"
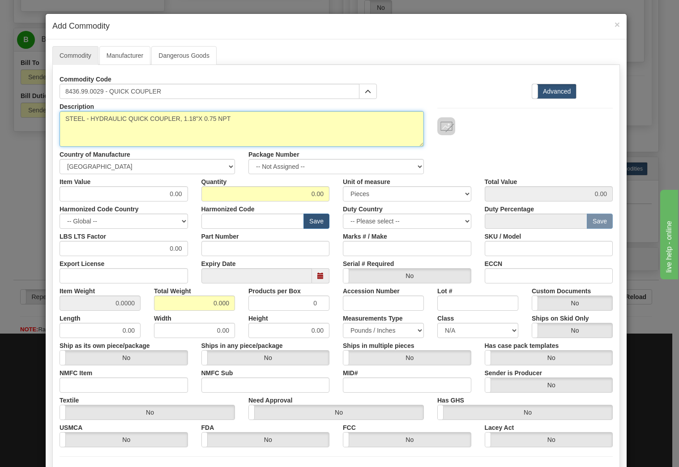
type textarea "STEEL - HYDRAULIC QUICK COUPLER, 1.18"X 0.75 NPT"
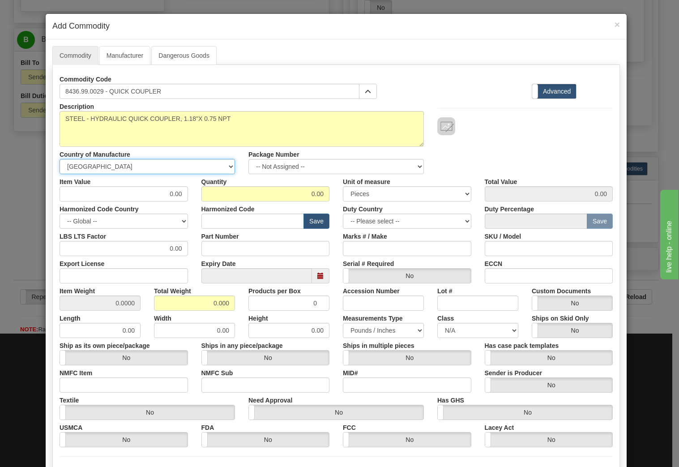
click at [75, 162] on select "-- Unknown -- AFGHANISTAN ALAND ISLANDS ALBANIA ALGERIA AMERICAN SAMOA ANDORRA …" at bounding box center [148, 166] width 176 height 15
select select "IT"
click at [60, 159] on select "-- Unknown -- AFGHANISTAN ALAND ISLANDS ALBANIA ALGERIA AMERICAN SAMOA ANDORRA …" at bounding box center [148, 166] width 176 height 15
click at [144, 195] on input "0.00" at bounding box center [124, 193] width 129 height 15
drag, startPoint x: 144, startPoint y: 195, endPoint x: 181, endPoint y: 194, distance: 37.2
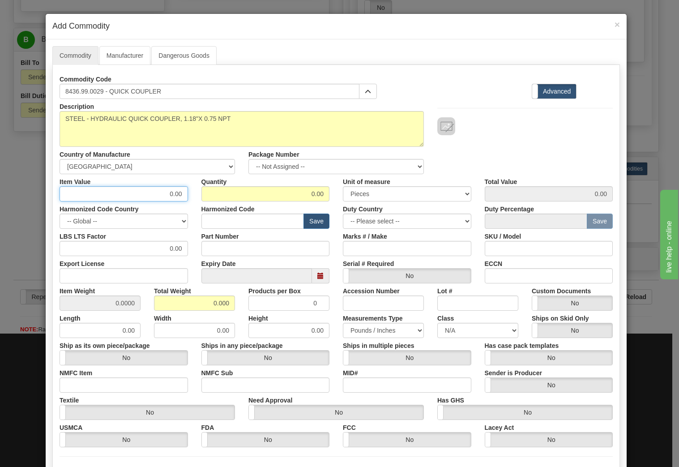
click at [181, 194] on input "0.00" at bounding box center [124, 193] width 129 height 15
type input "71.01"
type input "2"
type input "142.02"
select select "E"
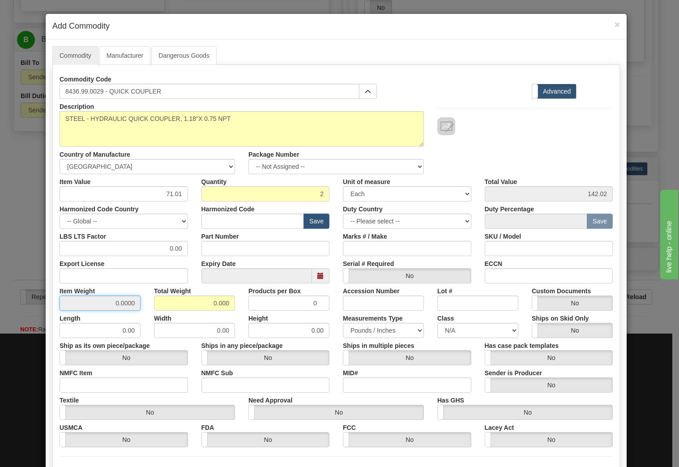
drag, startPoint x: 90, startPoint y: 304, endPoint x: 152, endPoint y: 297, distance: 62.2
click at [152, 297] on div "Item Weight 0.0000 Total Weight 0.000 Products per Box 0 Accession Number Lot #…" at bounding box center [336, 296] width 567 height 27
click at [141, 292] on div "Item Weight 0.0000" at bounding box center [100, 296] width 94 height 27
drag, startPoint x: 205, startPoint y: 304, endPoint x: 234, endPoint y: 304, distance: 29.1
click at [234, 304] on div "Total Weight 0.000" at bounding box center [194, 296] width 94 height 27
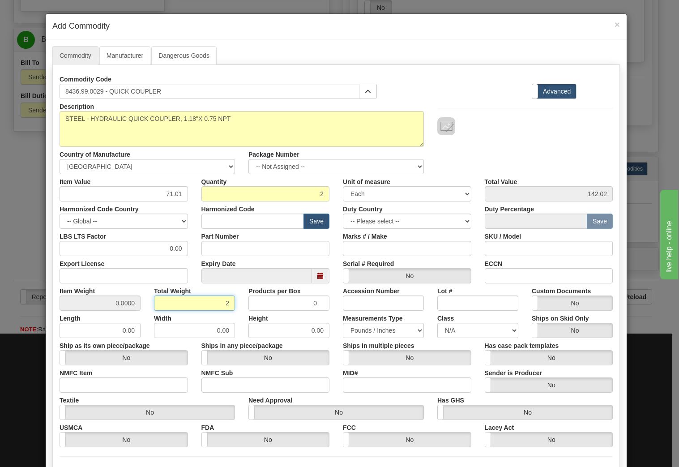
type input "2"
type input "1.0000"
type input "2"
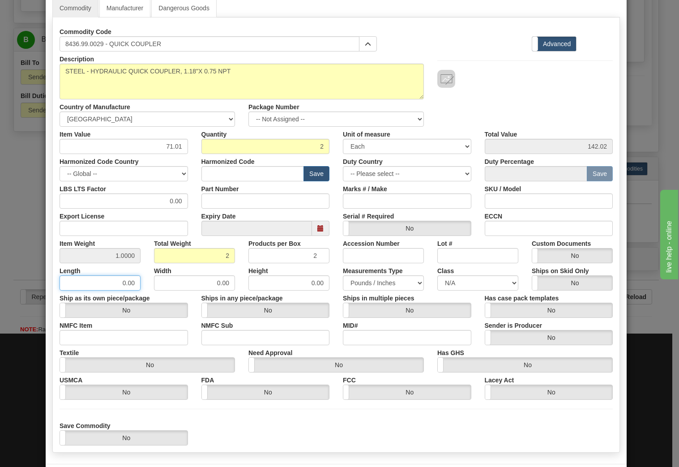
scroll to position [0, 0]
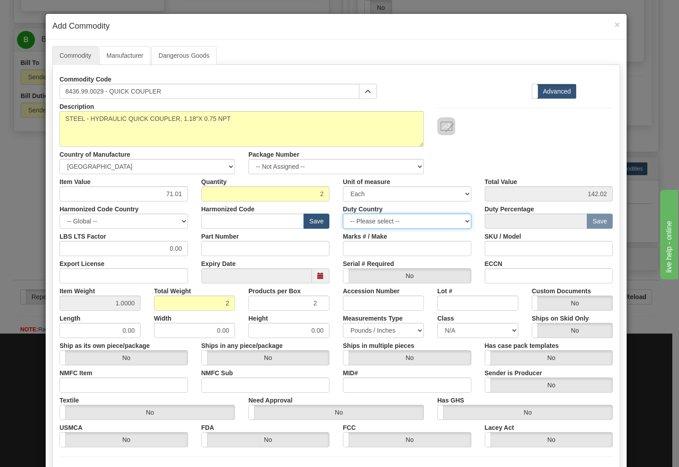
click at [409, 225] on select "-- Please select -- AFGHANISTAN ALAND ISLANDS ALBANIA ALGERIA AMERICAN SAMOA AN…" at bounding box center [407, 221] width 129 height 15
drag, startPoint x: 345, startPoint y: 222, endPoint x: 330, endPoint y: 222, distance: 15.2
click at [330, 222] on div "Harmonized Code Country -- Global -- AFGHANISTAN ALAND ISLANDS ALBANIA ALGERIA …" at bounding box center [336, 215] width 567 height 27
click at [404, 222] on select "-- Please select -- AFGHANISTAN ALAND ISLANDS ALBANIA ALGERIA AMERICAN SAMOA AN…" at bounding box center [407, 221] width 129 height 15
select select "IT"
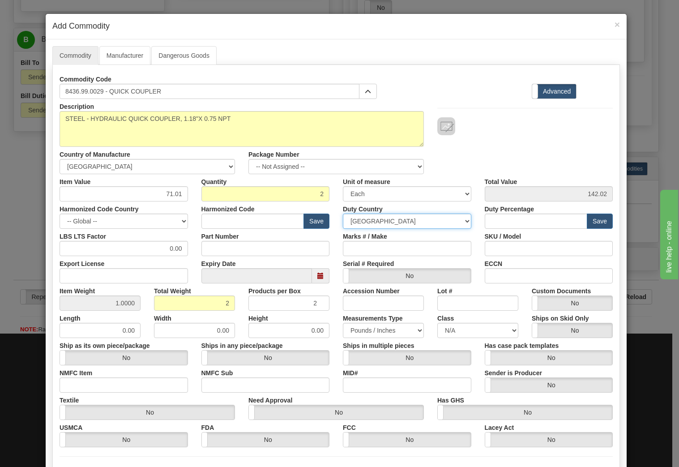
click at [343, 214] on select "-- Please select -- AFGHANISTAN ALAND ISLANDS ALBANIA ALGERIA AMERICAN SAMOA AN…" at bounding box center [407, 221] width 129 height 15
click at [108, 223] on select "-- Global -- AFGHANISTAN ALAND ISLANDS ALBANIA ALGERIA AMERICAN SAMOA ANDORRA A…" at bounding box center [124, 221] width 129 height 15
select select "IT"
click at [60, 214] on select "-- Global -- AFGHANISTAN ALAND ISLANDS ALBANIA ALGERIA AMERICAN SAMOA ANDORRA A…" at bounding box center [124, 221] width 129 height 15
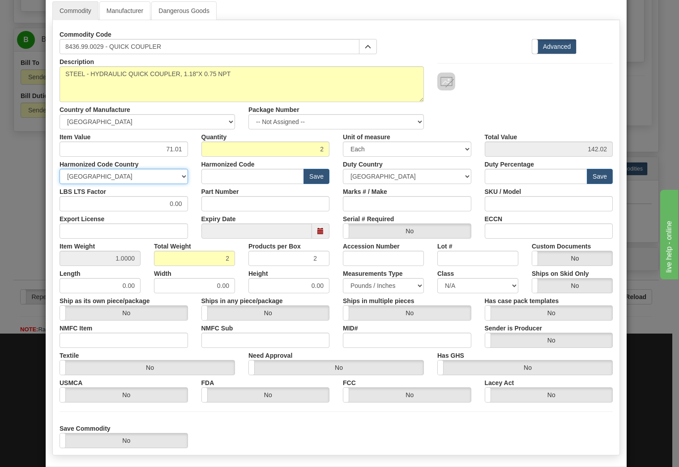
scroll to position [87, 0]
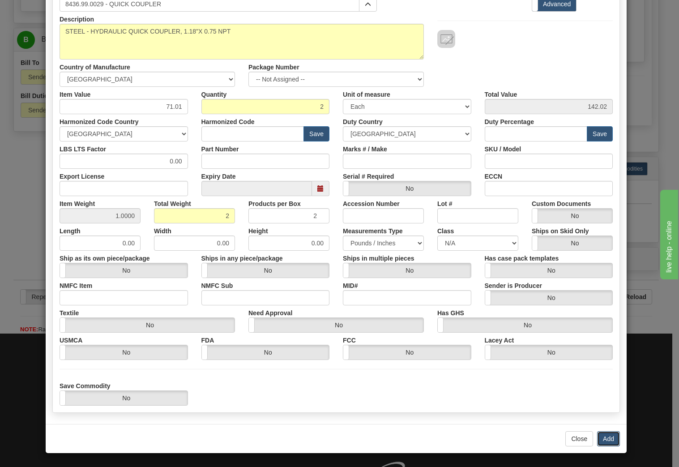
click at [606, 437] on button "Add" at bounding box center [608, 438] width 23 height 15
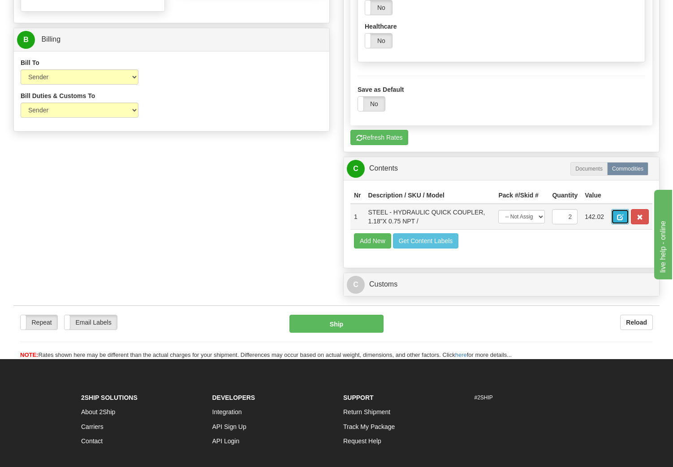
click at [617, 220] on span "button" at bounding box center [620, 218] width 6 height 6
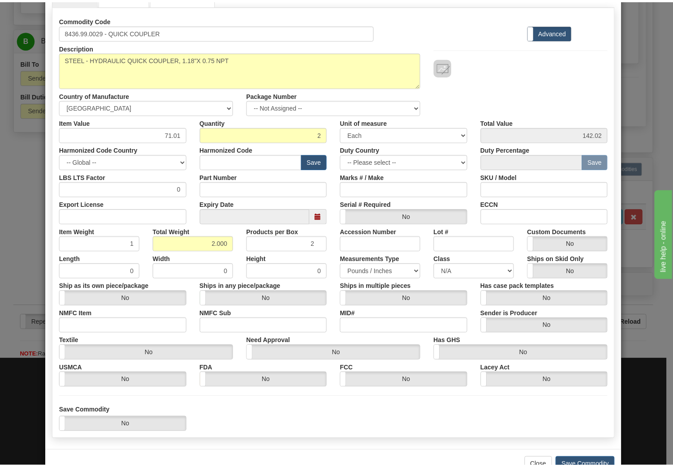
scroll to position [86, 0]
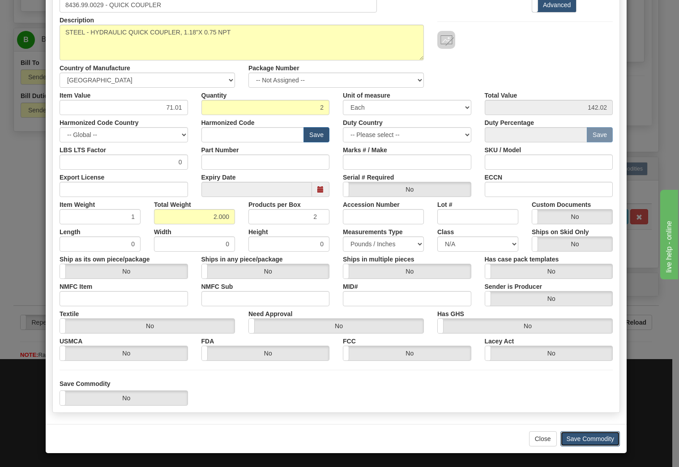
click at [579, 438] on button "Save Commodity" at bounding box center [591, 438] width 60 height 15
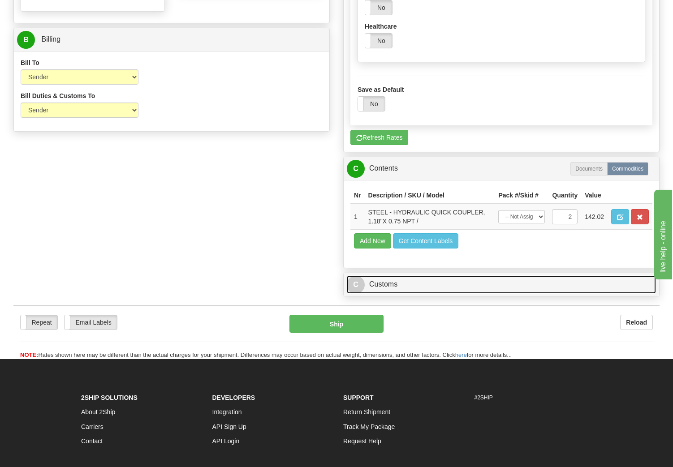
click at [384, 294] on link "C Customs" at bounding box center [501, 284] width 309 height 18
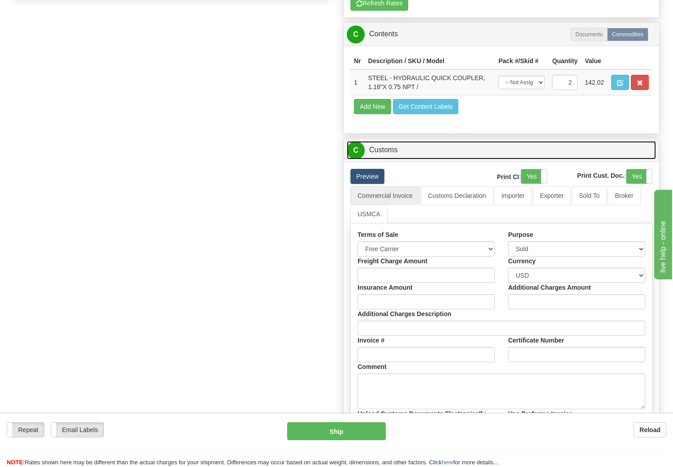
scroll to position [816, 0]
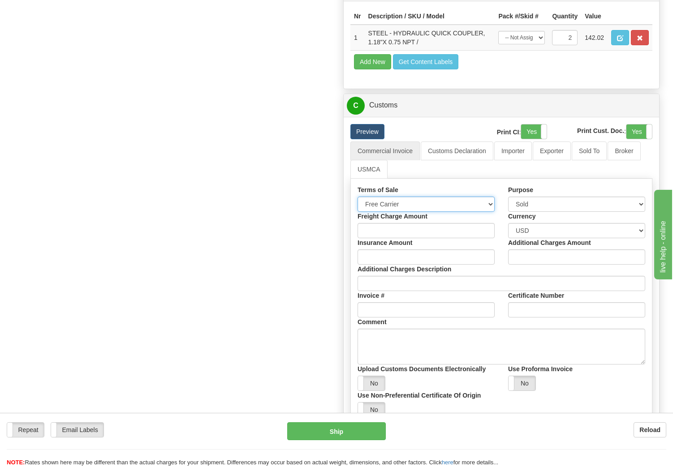
click at [397, 212] on select "Free Carrier Free On Board Ex Works Delivered Duty Unpaid Delivered Duty Paid C…" at bounding box center [425, 204] width 137 height 15
select select "6"
click at [357, 212] on select "Free Carrier Free On Board Ex Works Delivered Duty Unpaid Delivered Duty Paid C…" at bounding box center [425, 204] width 137 height 15
click at [440, 238] on input "Freight Charge Amount" at bounding box center [425, 230] width 137 height 15
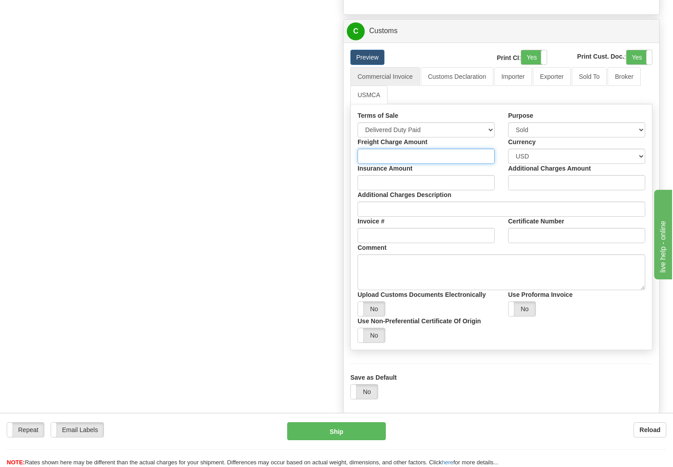
scroll to position [906, 0]
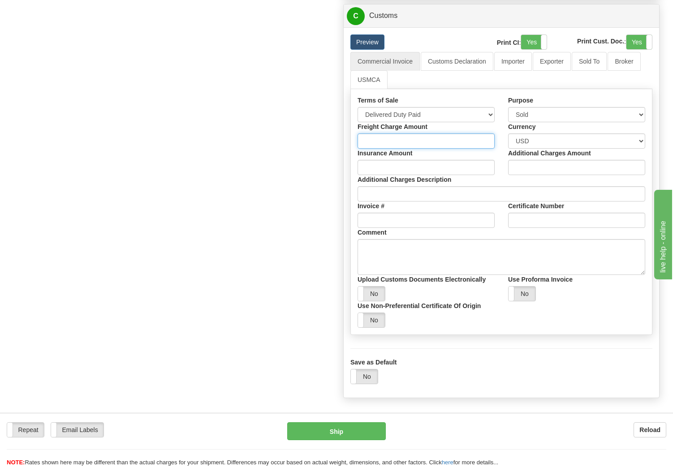
click at [387, 149] on input "Freight Charge Amount" at bounding box center [425, 140] width 137 height 15
type input "25.90"
click at [382, 228] on input "Invoice #" at bounding box center [425, 220] width 137 height 15
type input "72526"
click at [370, 301] on label "No" at bounding box center [371, 294] width 27 height 14
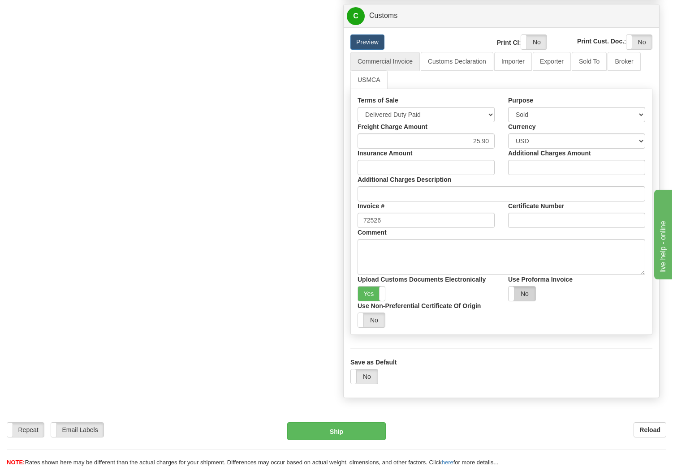
click at [526, 301] on label "No" at bounding box center [521, 294] width 27 height 14
click at [364, 327] on label "No" at bounding box center [371, 320] width 27 height 14
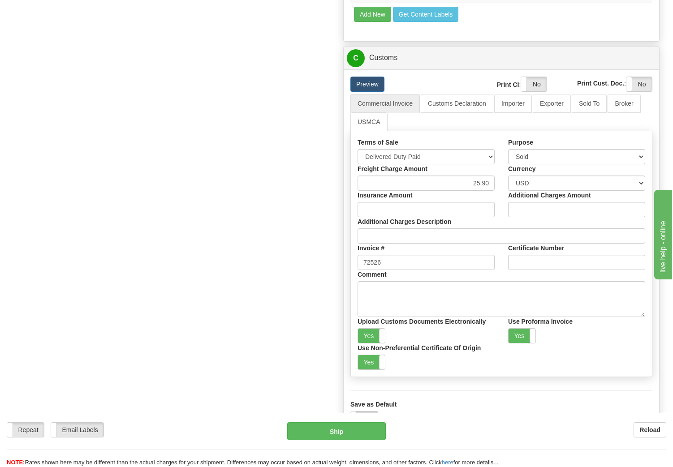
scroll to position [861, 0]
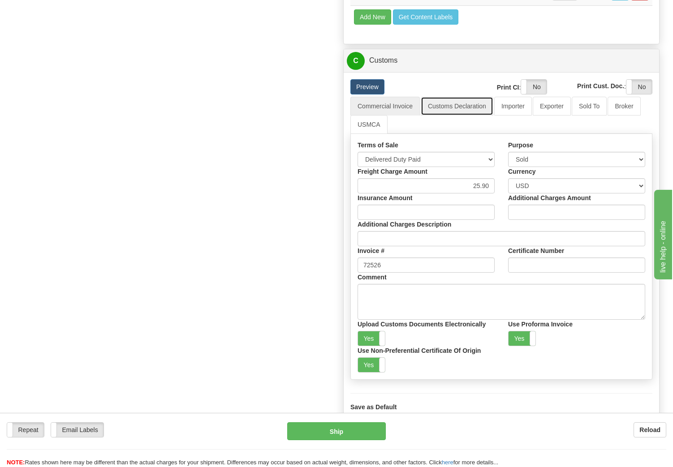
click at [451, 116] on link "Customs Declaration" at bounding box center [457, 106] width 73 height 19
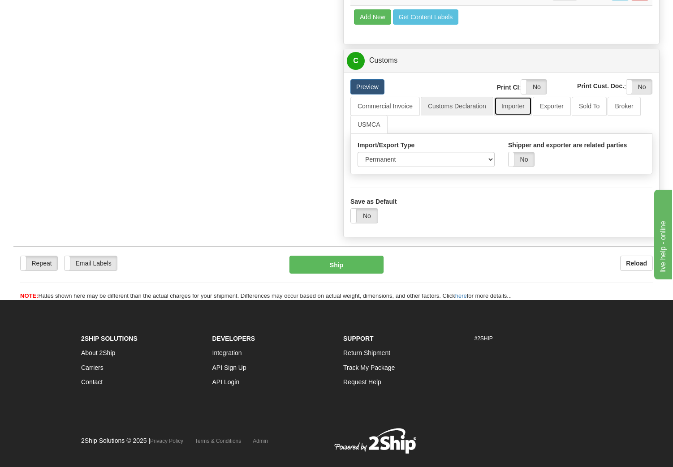
click at [511, 116] on link "Importer" at bounding box center [513, 106] width 38 height 19
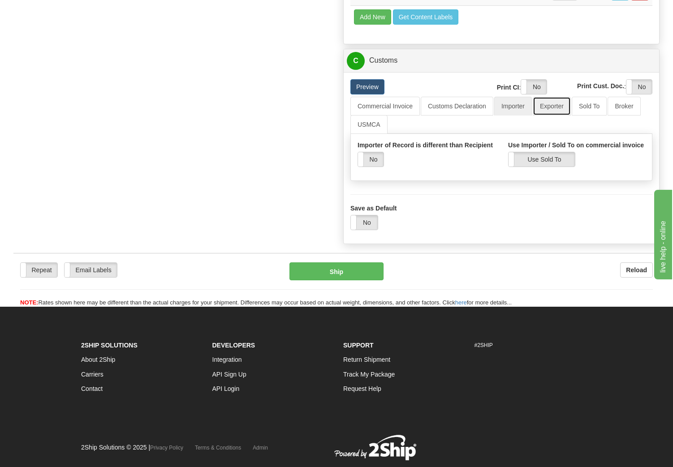
click at [546, 116] on link "Exporter" at bounding box center [552, 106] width 38 height 19
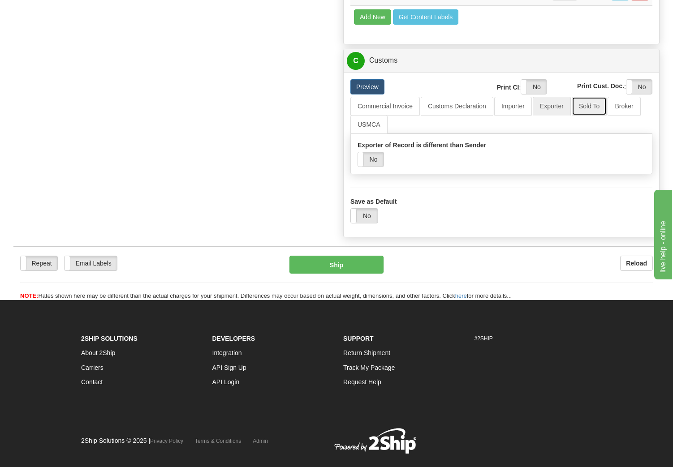
click at [590, 116] on link "Sold To" at bounding box center [588, 106] width 35 height 19
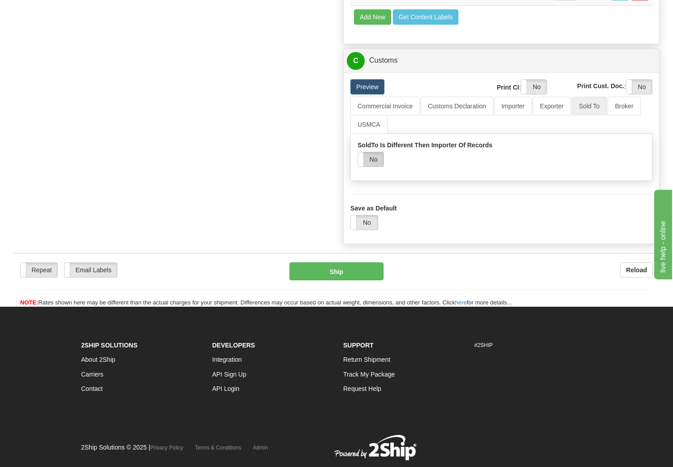
click at [373, 167] on label "No" at bounding box center [371, 159] width 26 height 14
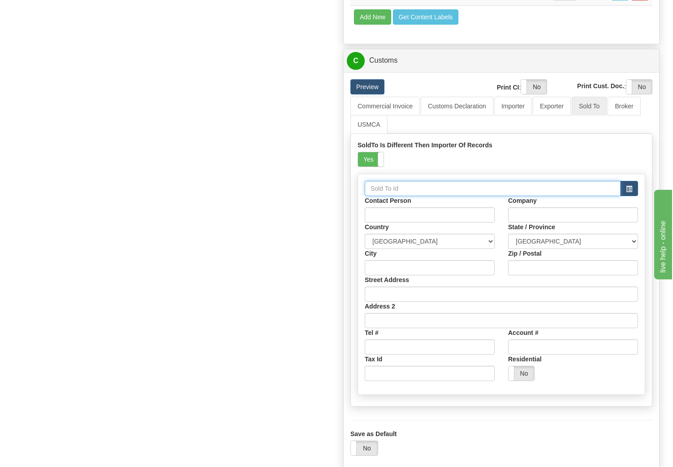
click at [414, 196] on input "text" at bounding box center [493, 188] width 256 height 15
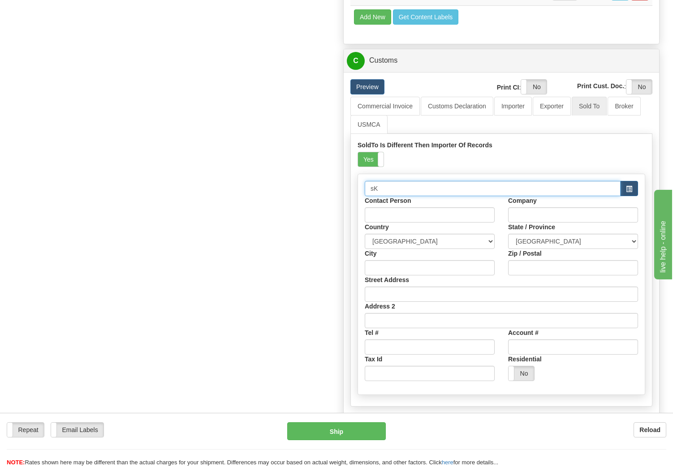
type input "s"
type input "SKID1"
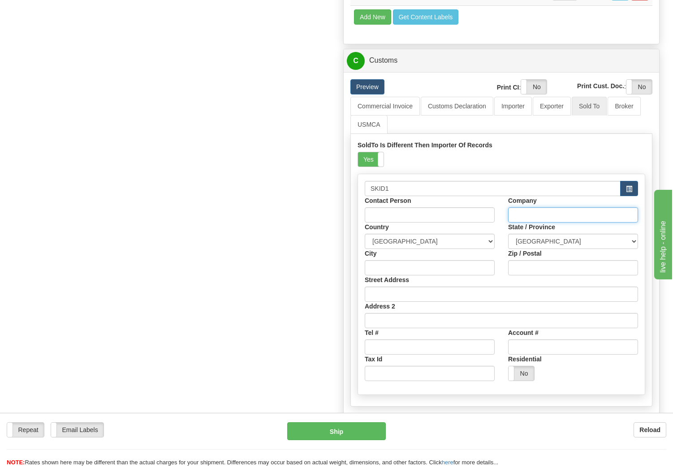
click at [539, 223] on input "Company" at bounding box center [573, 214] width 130 height 15
type input "SKID PRO ATTACHMENTS"
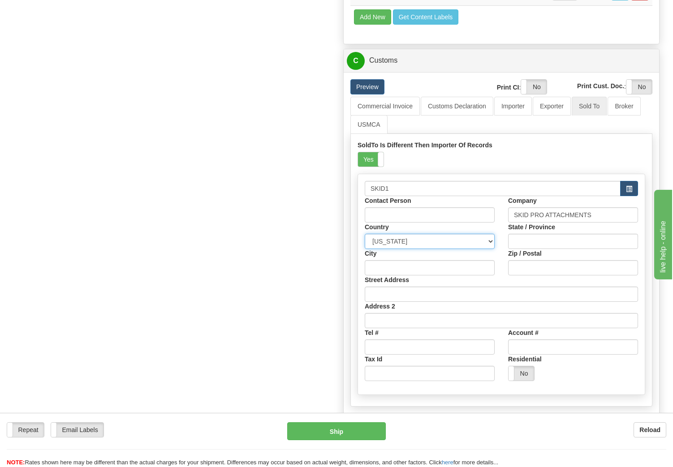
click at [475, 249] on select "AFGHANISTAN ALAND ISLANDS ALBANIA ALGERIA AMERICAN SAMOA ANDORRA ANGOLA ANGUILL…" at bounding box center [430, 241] width 130 height 15
select select "US"
click at [365, 249] on select "AFGHANISTAN ALAND ISLANDS ALBANIA ALGERIA AMERICAN SAMOA ANDORRA ANGOLA ANGUILL…" at bounding box center [430, 241] width 130 height 15
click at [544, 249] on select "ALABAMA ALASKA ARIZONA ARKANSAS Armed Forces America Armed Forces Europe Armed …" at bounding box center [573, 241] width 130 height 15
select select "MN"
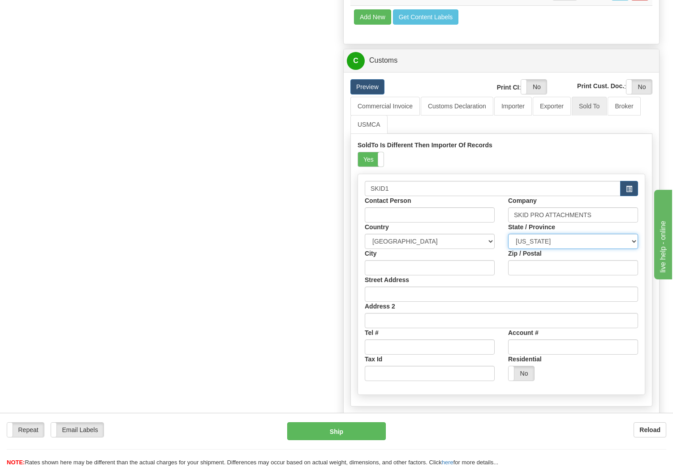
click at [508, 249] on select "ALABAMA ALASKA ARIZONA ARKANSAS Armed Forces America Armed Forces Europe Armed …" at bounding box center [573, 241] width 130 height 15
click at [429, 275] on input "City" at bounding box center [430, 267] width 130 height 15
type input "ALEXANDRIA"
click at [521, 275] on input "Zip / Postal" at bounding box center [573, 267] width 130 height 15
click at [529, 275] on input "Zip / Postal" at bounding box center [573, 267] width 130 height 15
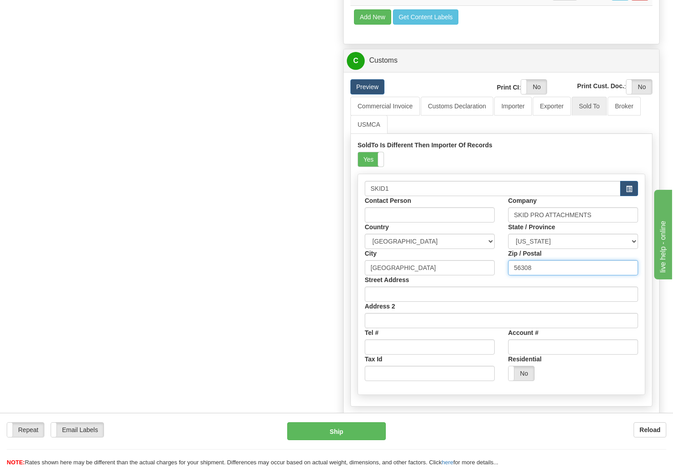
type input "56308"
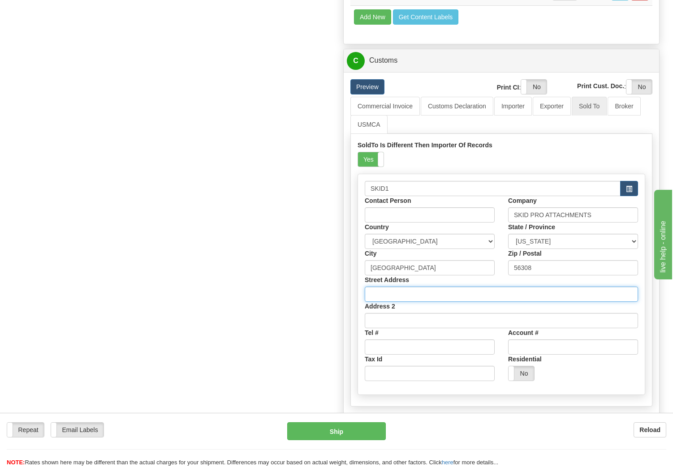
click at [431, 302] on input "Street Address" at bounding box center [501, 294] width 273 height 15
click at [383, 302] on input "Street Address" at bounding box center [501, 294] width 273 height 15
paste input "807 McKay Avenue S."
type input "807 McKay Avenue S."
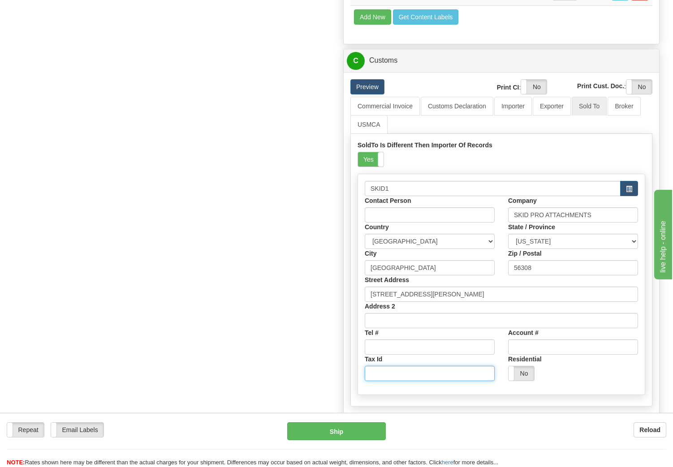
click at [379, 381] on input "Tax Id" at bounding box center [430, 373] width 130 height 15
paste input "27-3479483"
type input "27-3479483"
click at [386, 355] on input "Tel #" at bounding box center [430, 346] width 130 height 15
type input "877-378-4642"
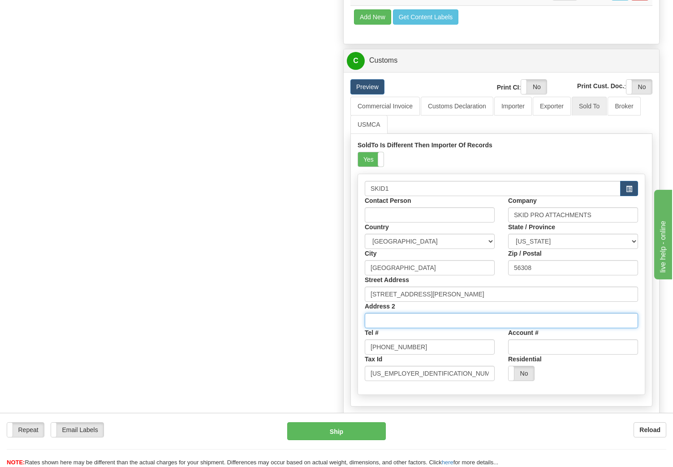
click at [458, 328] on input "Address 2" at bounding box center [501, 320] width 273 height 15
click at [597, 381] on div "Residential Yes No" at bounding box center [573, 368] width 130 height 26
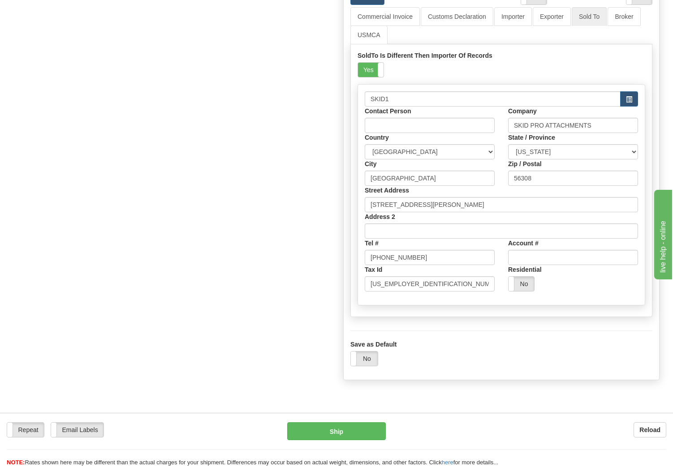
scroll to position [906, 0]
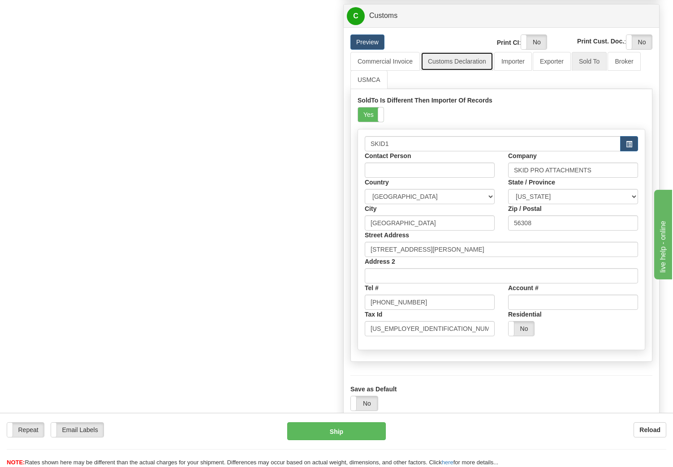
click at [459, 71] on link "Customs Declaration" at bounding box center [457, 61] width 73 height 19
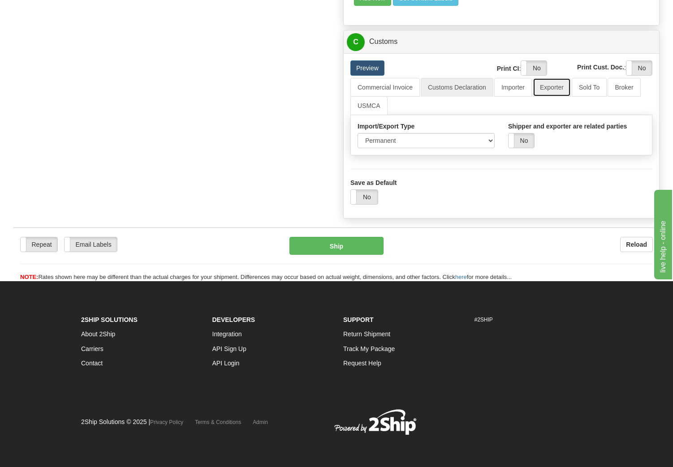
click at [547, 97] on link "Exporter" at bounding box center [552, 87] width 38 height 19
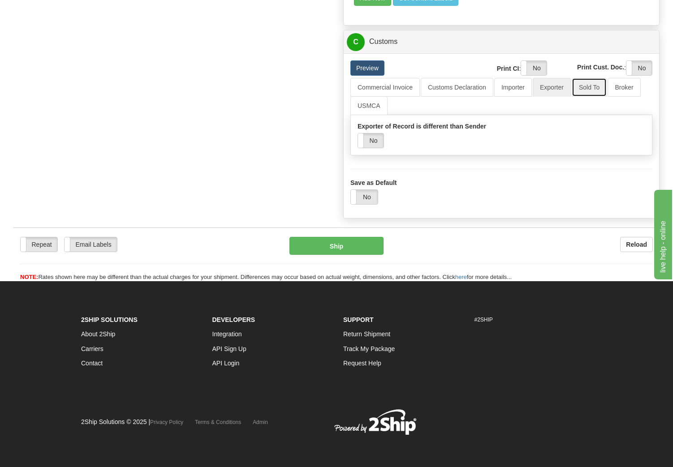
click at [588, 97] on link "Sold To" at bounding box center [588, 87] width 35 height 19
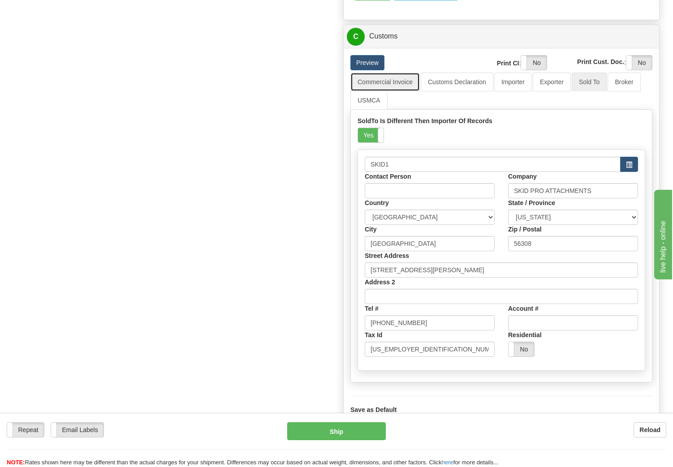
click at [389, 91] on link "Commercial Invoice" at bounding box center [384, 82] width 69 height 19
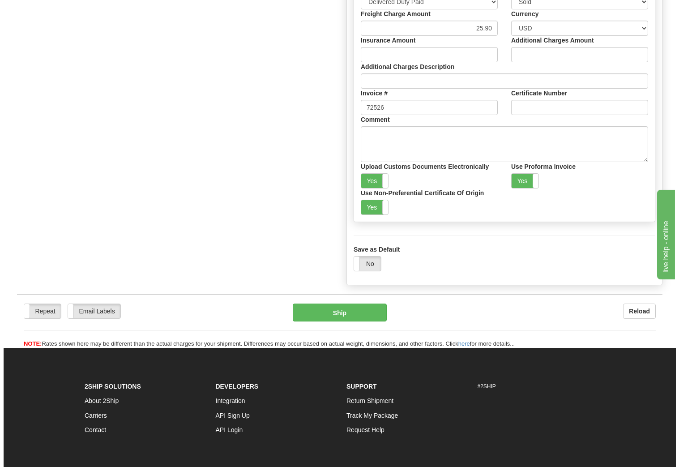
scroll to position [1019, 0]
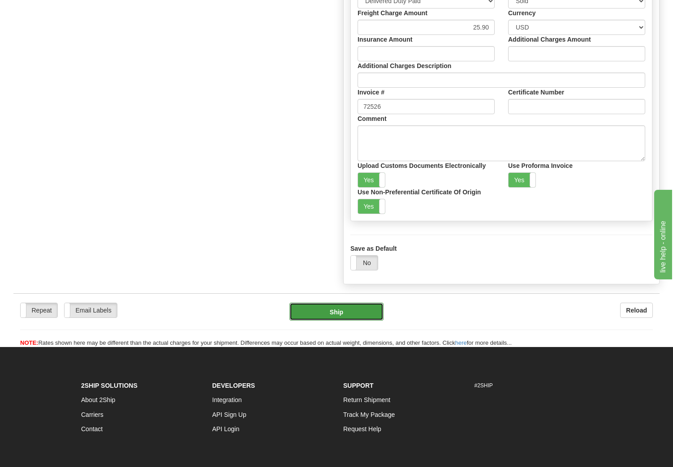
click at [334, 321] on button "Ship" at bounding box center [336, 312] width 94 height 18
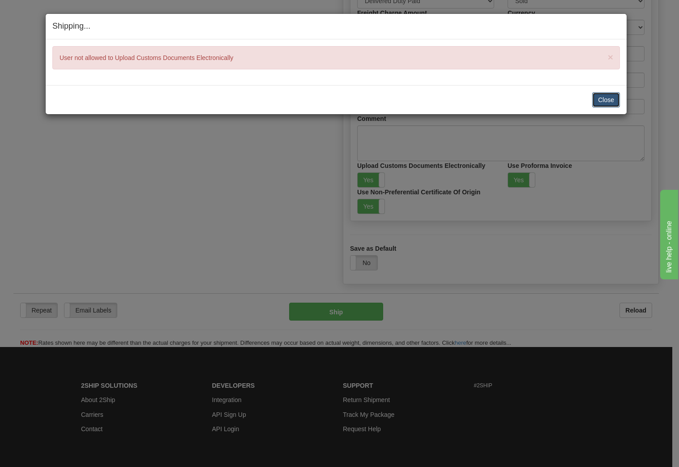
click at [606, 99] on button "Close" at bounding box center [607, 99] width 28 height 15
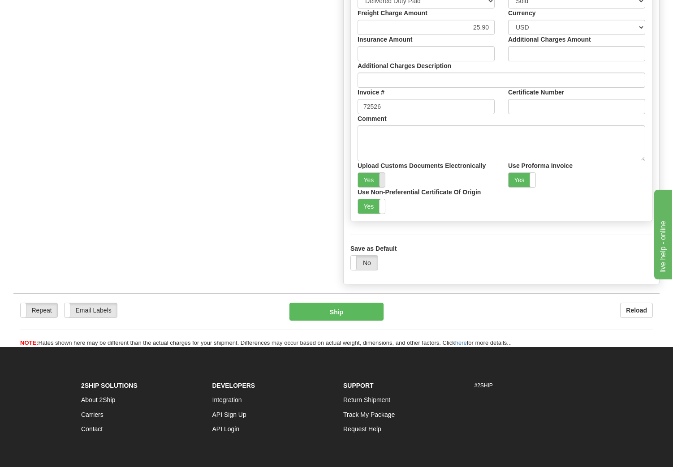
click at [380, 187] on span at bounding box center [385, 180] width 12 height 14
click at [339, 321] on button "Ship" at bounding box center [336, 312] width 94 height 18
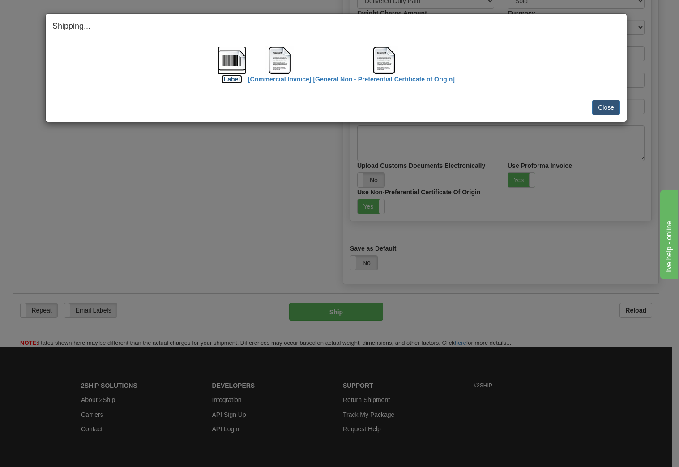
click at [230, 78] on label "[Label]" at bounding box center [232, 79] width 21 height 9
click at [281, 82] on label "[Commercial Invoice]" at bounding box center [280, 79] width 64 height 9
click at [395, 78] on label "[General Non - Preferential Certificate of Origin]" at bounding box center [384, 79] width 142 height 9
click at [612, 107] on button "Close" at bounding box center [607, 107] width 28 height 15
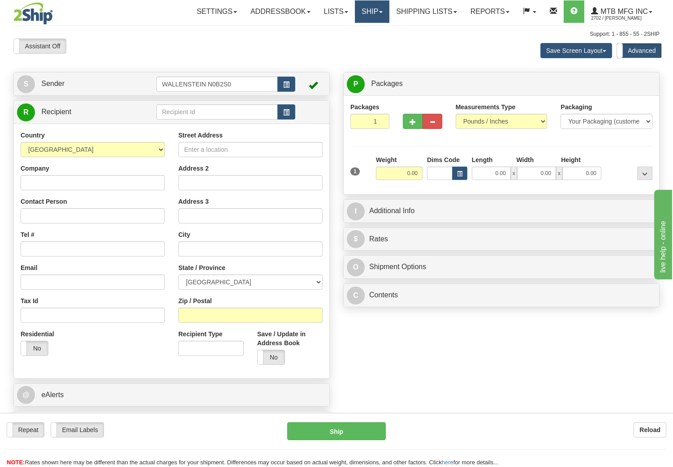
click at [378, 13] on link "Ship" at bounding box center [372, 11] width 34 height 22
click at [359, 6] on link "Ship" at bounding box center [372, 11] width 34 height 22
click at [438, 12] on link "Shipping lists" at bounding box center [426, 11] width 74 height 22
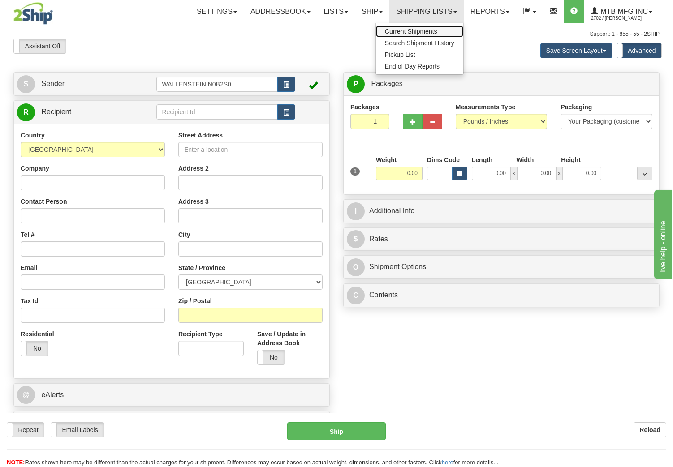
click at [421, 34] on span "Current Shipments" at bounding box center [411, 31] width 52 height 7
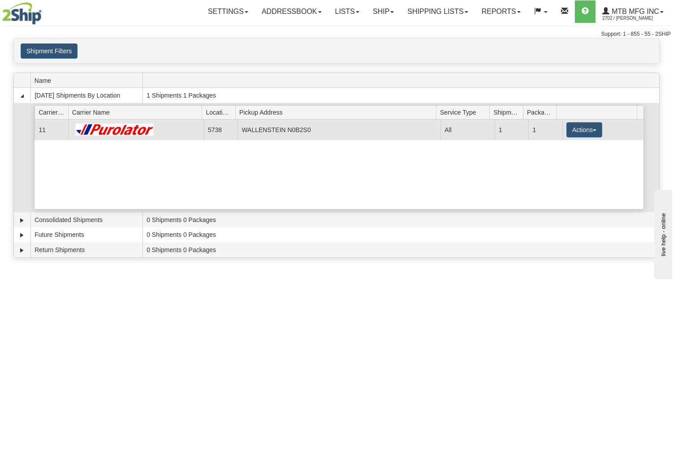
click at [123, 133] on img at bounding box center [115, 130] width 85 height 12
click at [253, 131] on td "WALLENSTEIN N0B2S0" at bounding box center [338, 130] width 203 height 20
click at [588, 128] on button "Actions" at bounding box center [584, 129] width 36 height 15
click at [553, 150] on link "Details" at bounding box center [566, 147] width 72 height 12
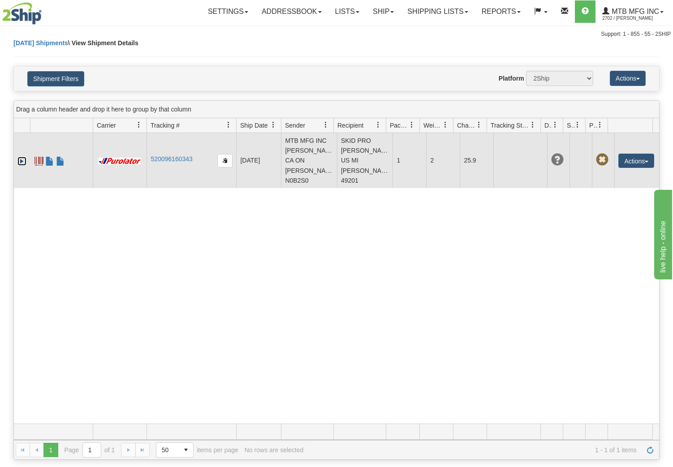
click at [21, 160] on link "Expand" at bounding box center [21, 161] width 9 height 9
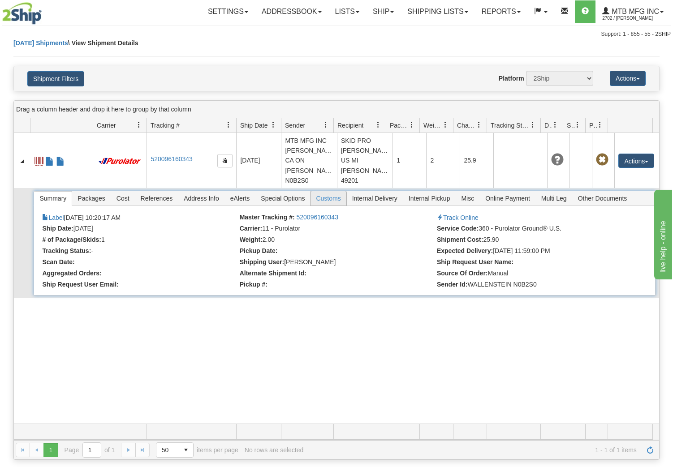
click at [333, 198] on span "Customs" at bounding box center [327, 198] width 35 height 14
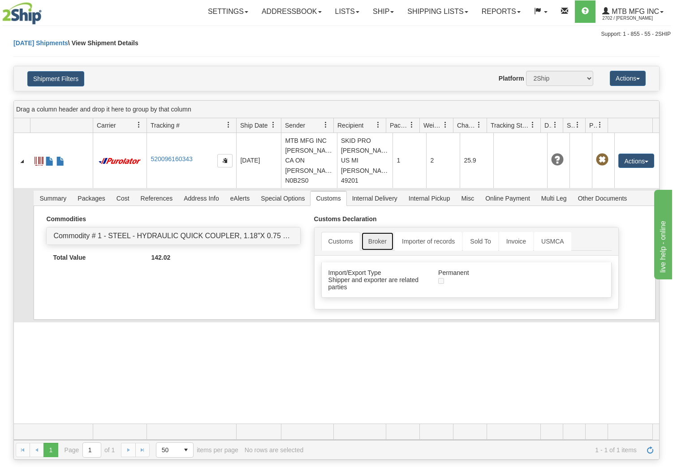
click at [377, 244] on link "Broker" at bounding box center [377, 241] width 33 height 19
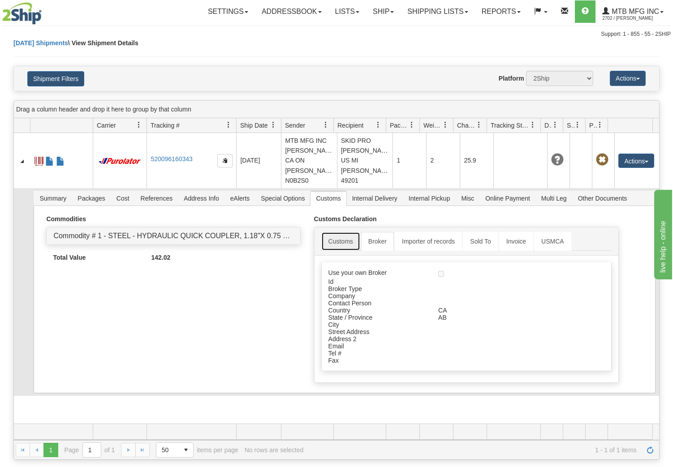
click at [341, 242] on link "Customs" at bounding box center [340, 241] width 39 height 19
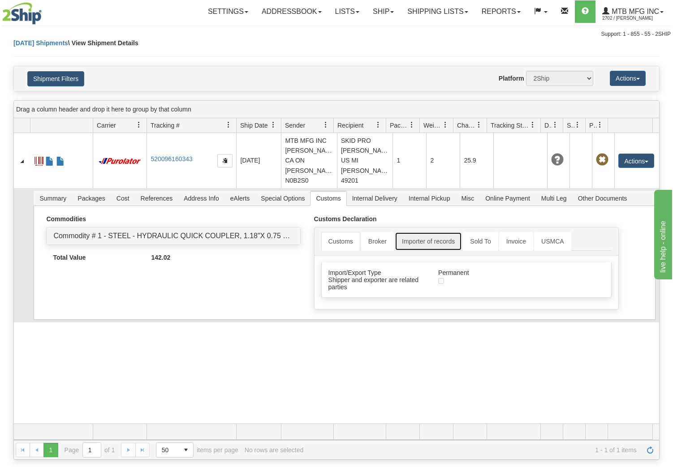
click at [412, 241] on link "Importer of records" at bounding box center [428, 241] width 67 height 19
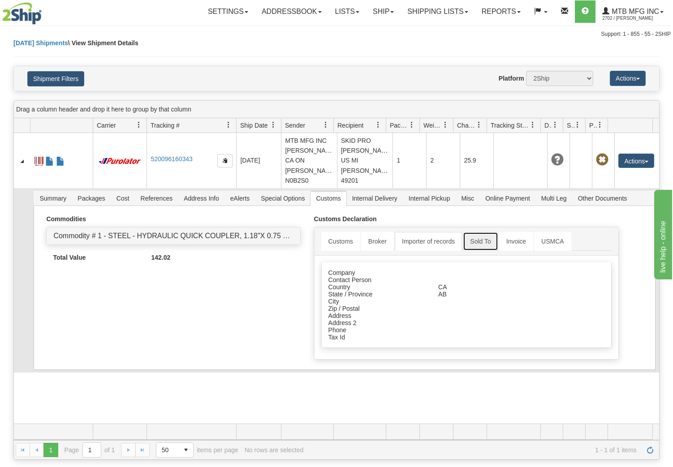
click at [477, 239] on link "Sold To" at bounding box center [480, 241] width 35 height 19
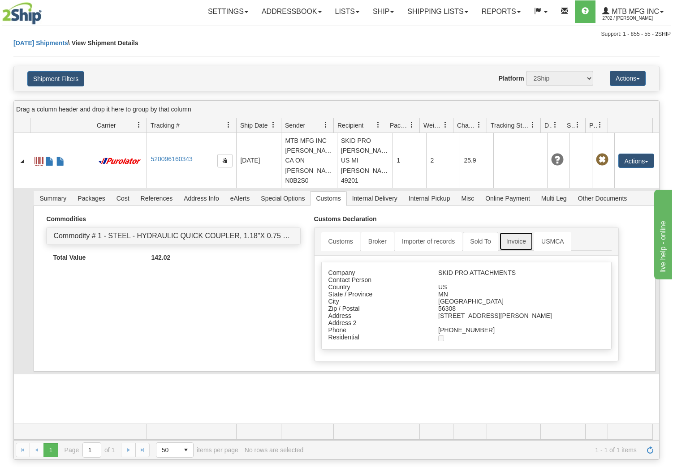
click at [512, 240] on link "Invoice" at bounding box center [516, 241] width 34 height 19
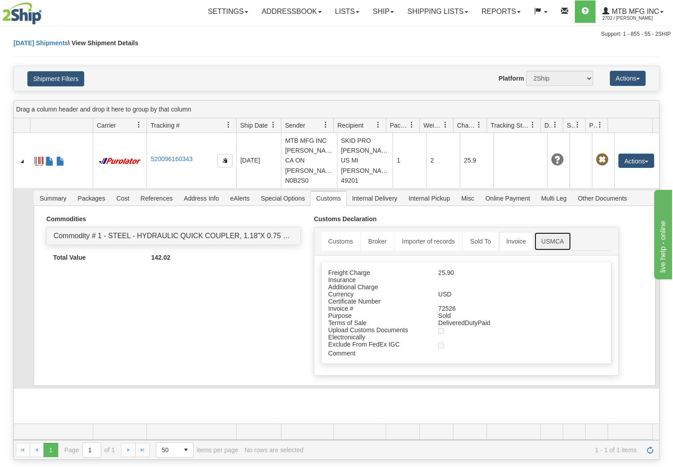
click at [549, 240] on link "USMCA" at bounding box center [552, 241] width 37 height 19
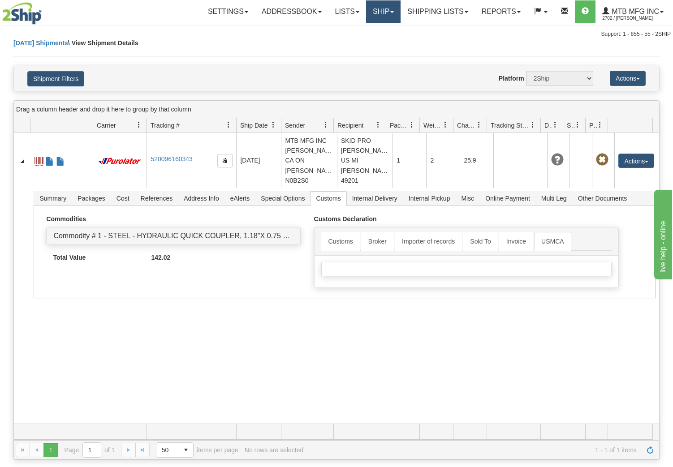
click at [370, 7] on link "Ship" at bounding box center [383, 11] width 34 height 22
click at [358, 29] on span "Ship Screen" at bounding box center [355, 31] width 34 height 7
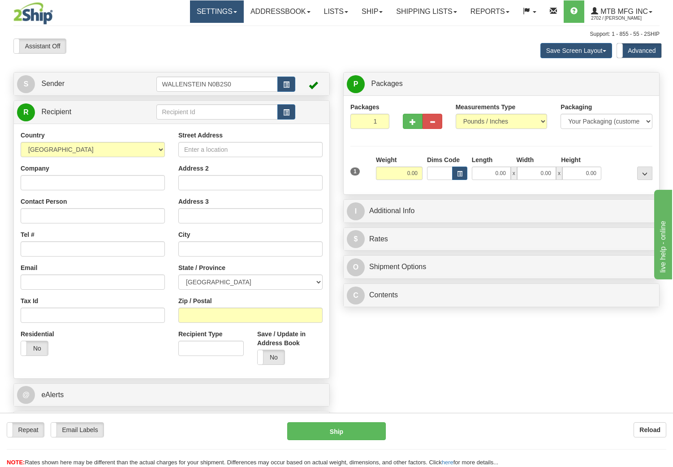
click at [202, 11] on link "Settings" at bounding box center [217, 11] width 54 height 22
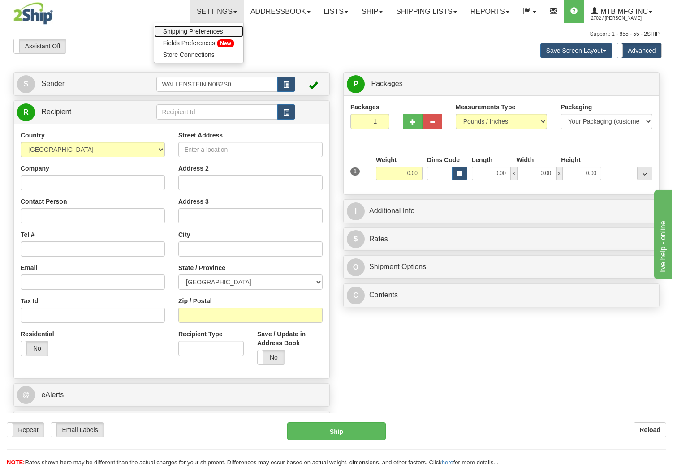
click at [185, 33] on span "Shipping Preferences" at bounding box center [193, 31] width 60 height 7
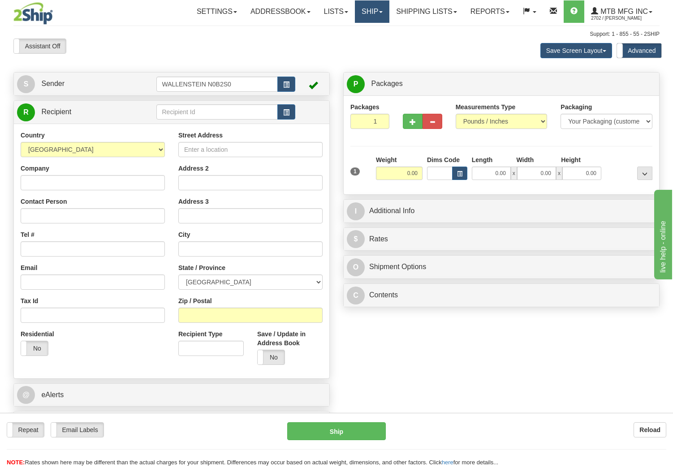
click at [366, 10] on link "Ship" at bounding box center [372, 11] width 34 height 22
click at [347, 44] on span "Ship Wizard" at bounding box center [344, 42] width 34 height 7
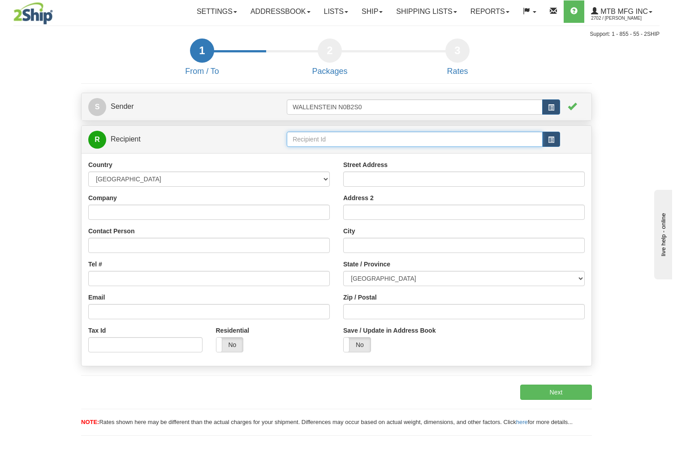
click at [310, 144] on input "text" at bounding box center [414, 139] width 255 height 15
click at [309, 138] on input "text" at bounding box center [414, 139] width 255 height 15
type input "ACCR1-C"
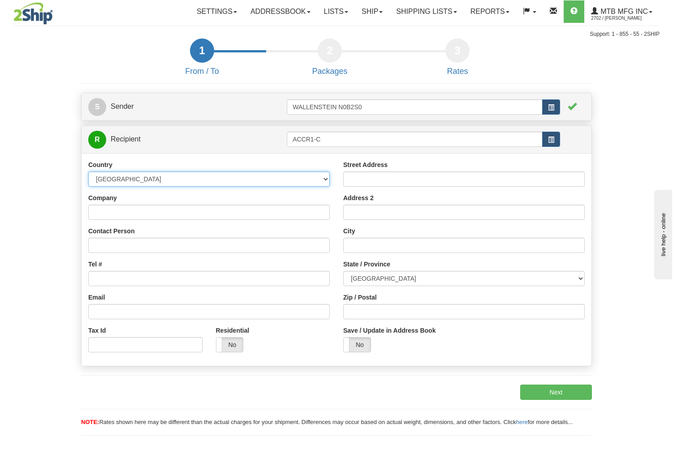
click at [126, 178] on select "AFGHANISTAN ALAND ISLANDS ALBANIA ALGERIA AMERICAN SAMOA ANDORRA ANGOLA ANGUILL…" at bounding box center [208, 179] width 241 height 15
select select "US"
click at [88, 172] on select "AFGHANISTAN ALAND ISLANDS ALBANIA ALGERIA AMERICAN SAMOA ANDORRA ANGOLA ANGUILL…" at bounding box center [208, 179] width 241 height 15
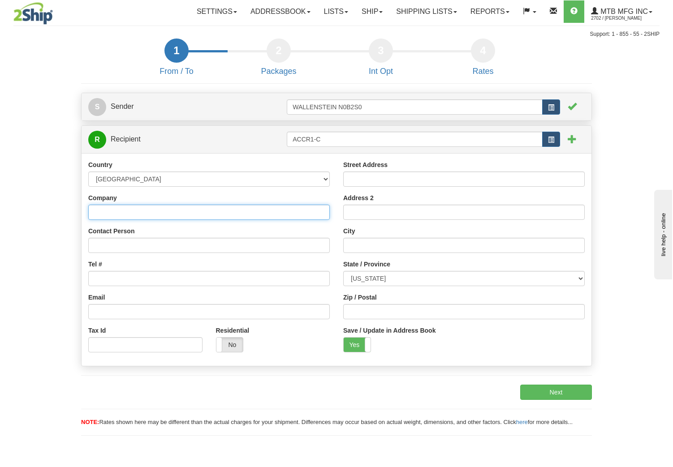
click at [251, 214] on input "Company" at bounding box center [208, 212] width 241 height 15
click at [108, 211] on input "Company" at bounding box center [208, 212] width 241 height 15
type input "SKID STEER STORE"
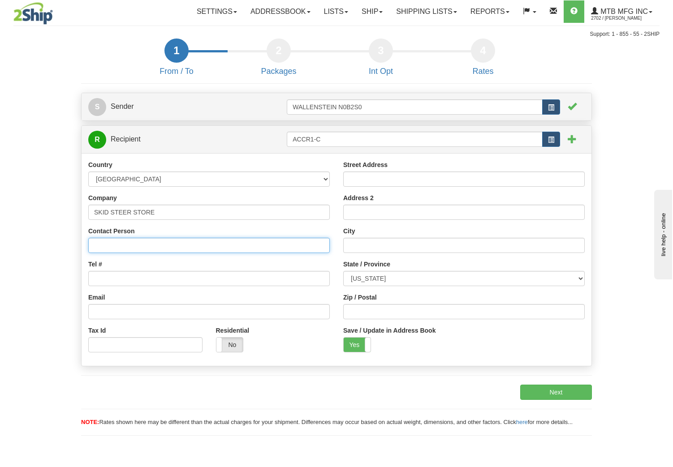
click at [159, 242] on input "Contact Person" at bounding box center [208, 245] width 241 height 15
paste input "STEWART CAMBELL"
type input "STEWART CAMBELL"
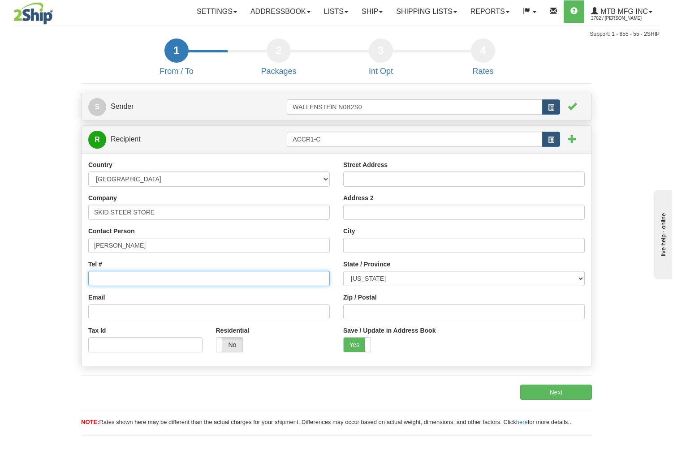
click at [112, 281] on input "Tel #" at bounding box center [208, 278] width 241 height 15
paste input "(315) 677 4608"
type input "(315) 677 4608"
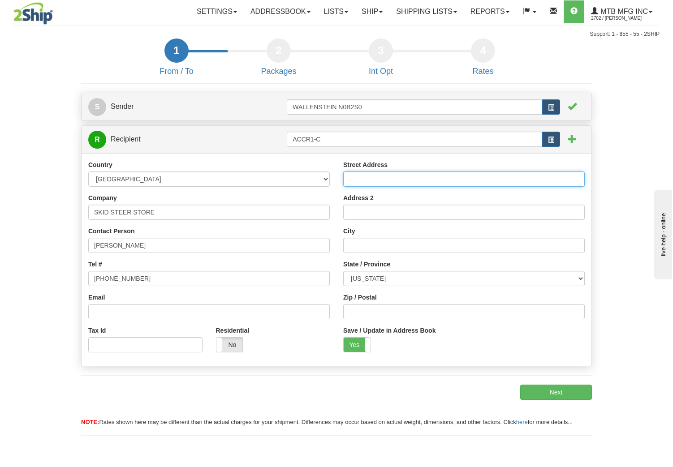
click at [403, 181] on input "Street Address" at bounding box center [463, 179] width 241 height 15
type input "2557 GARDNER RD."
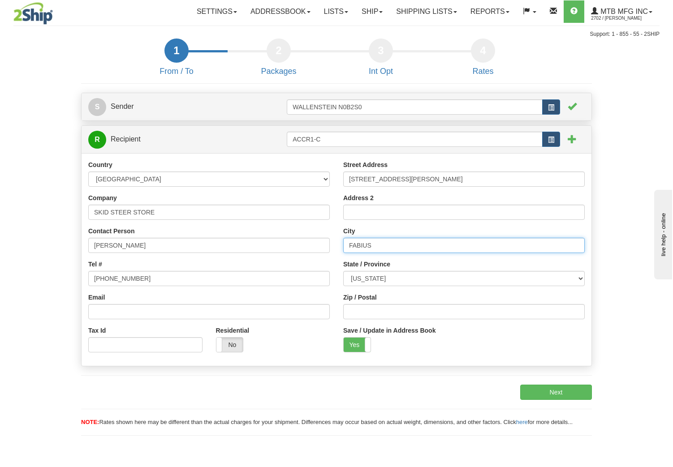
type input "FABIUS"
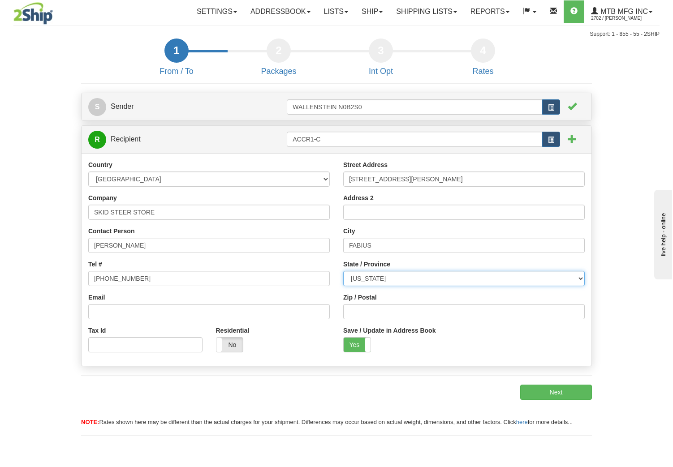
click at [451, 280] on select "ALABAMA ALASKA ARIZONA ARKANSAS Armed Forces America Armed Forces Europe Armed …" at bounding box center [463, 278] width 241 height 15
select select "NY"
click at [343, 271] on select "ALABAMA ALASKA ARIZONA ARKANSAS Armed Forces America Armed Forces Europe Armed …" at bounding box center [463, 278] width 241 height 15
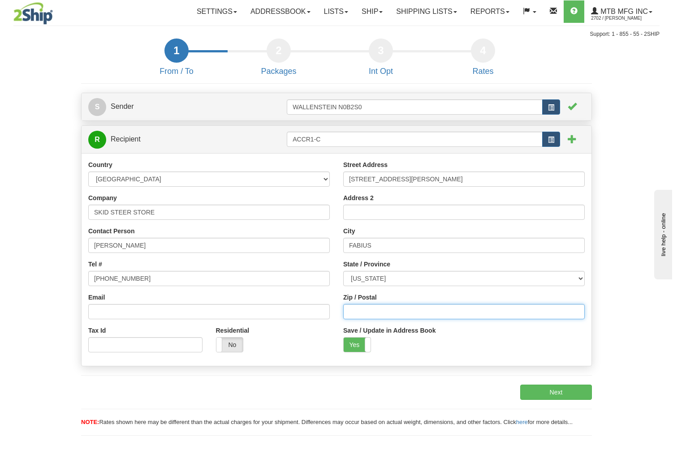
click at [363, 316] on input "Zip / Postal" at bounding box center [463, 311] width 241 height 15
type input "13063"
click at [233, 345] on label "No" at bounding box center [229, 345] width 27 height 14
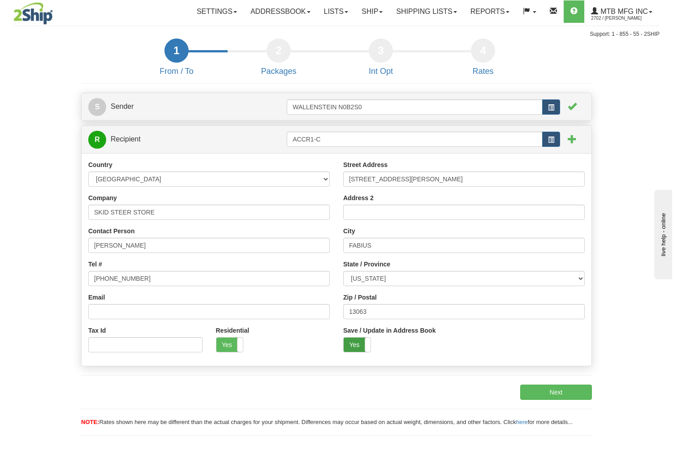
click at [352, 345] on label "Yes" at bounding box center [357, 345] width 27 height 14
click at [125, 344] on input "Tax Id" at bounding box center [145, 344] width 114 height 15
click at [563, 391] on button "Next" at bounding box center [556, 392] width 72 height 15
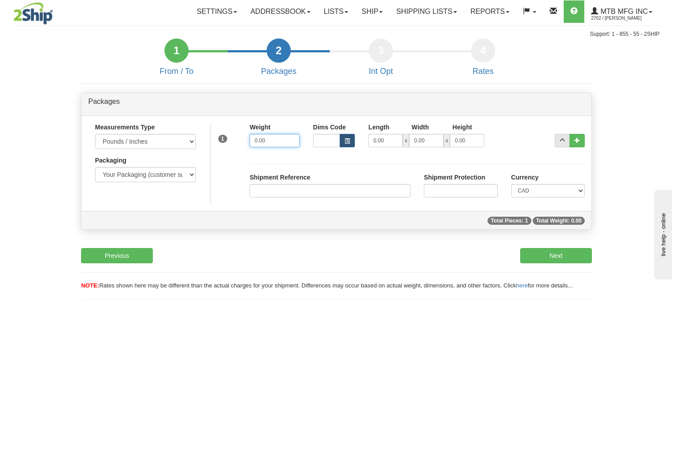
drag, startPoint x: 268, startPoint y: 140, endPoint x: 232, endPoint y: 140, distance: 36.3
click at [232, 140] on div "1 Weight 0.00 Dims Code x" at bounding box center [400, 139] width 382 height 32
type input "2.00"
type input "9.00"
type input "7.00"
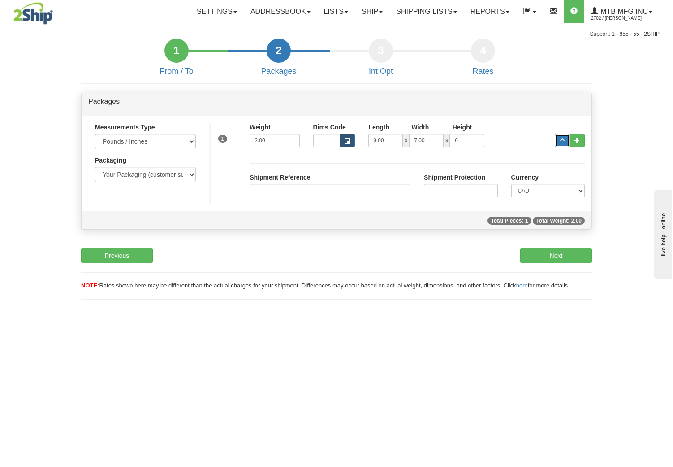
type input "6.00"
click at [348, 192] on input "Shipment Reference" at bounding box center [329, 190] width 161 height 13
type input "72528"
click at [545, 188] on select "CAD USD EUR ZAR RON ANG ARN AUD AUS AWG BBD BFR BGN BHD BMD BND BRC BRL CHP CKZ…" at bounding box center [547, 190] width 73 height 13
select select "1"
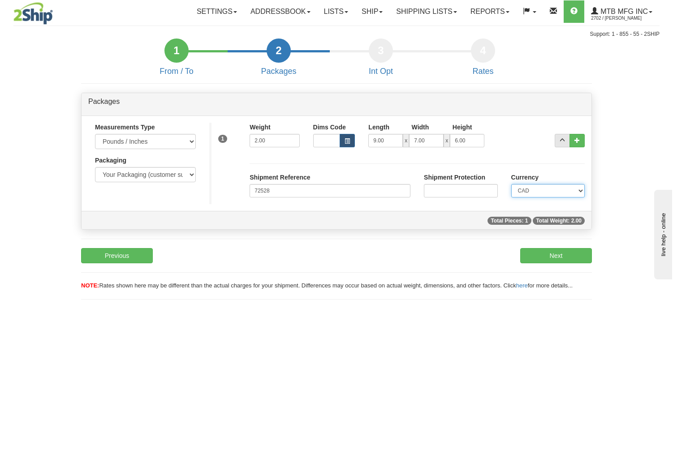
click at [511, 184] on select "CAD USD EUR ZAR RON ANG ARN AUD AUS AWG BBD BFR BGN BHD BMD BND BRC BRL CHP CKZ…" at bounding box center [547, 190] width 73 height 13
click at [561, 255] on button "Next" at bounding box center [556, 255] width 72 height 15
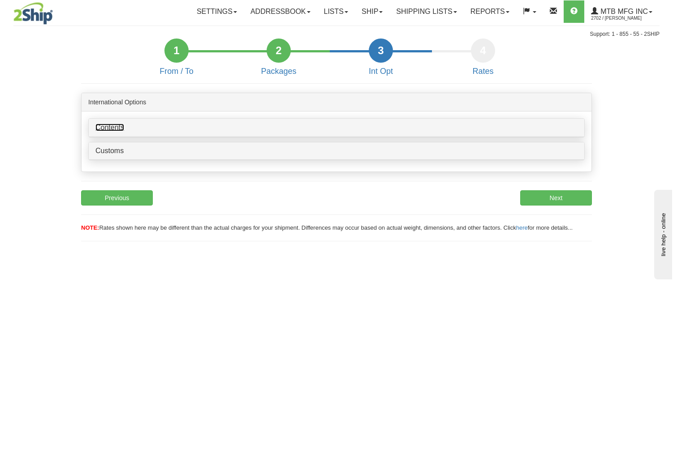
click at [114, 125] on link "Contents" at bounding box center [109, 128] width 29 height 8
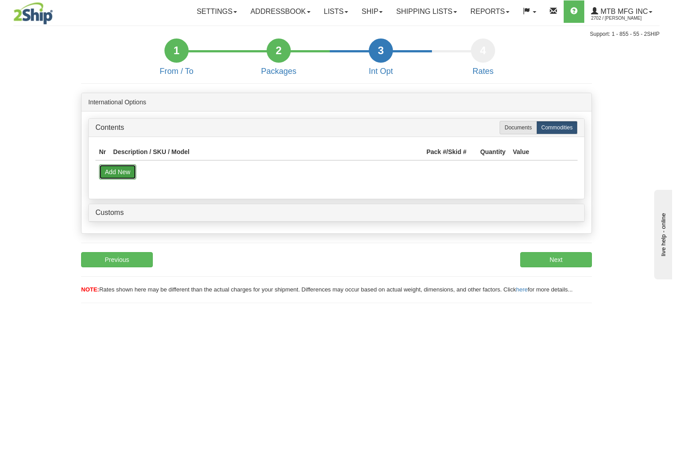
click at [128, 171] on button "Add New" at bounding box center [117, 171] width 37 height 15
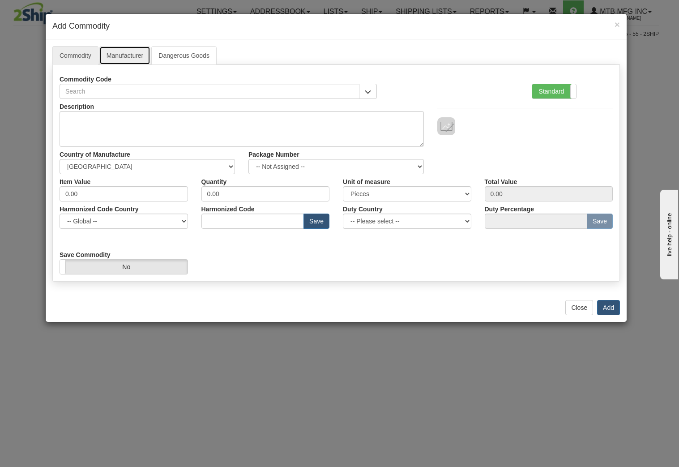
click at [120, 57] on link "Manufacturer" at bounding box center [124, 55] width 51 height 19
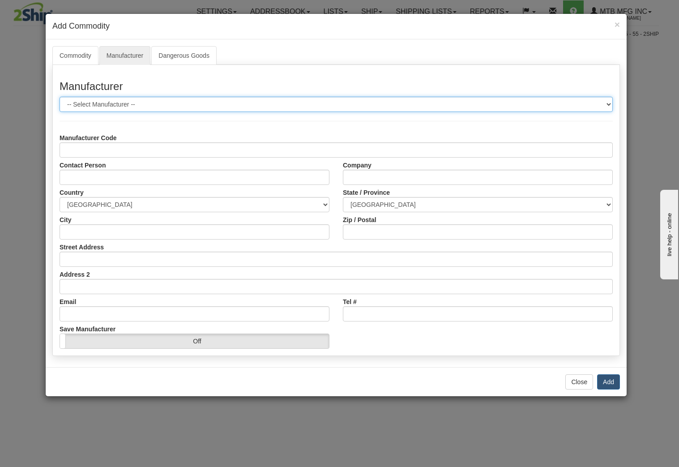
click at [105, 100] on select "-- Select Manufacturer --" at bounding box center [337, 104] width 554 height 15
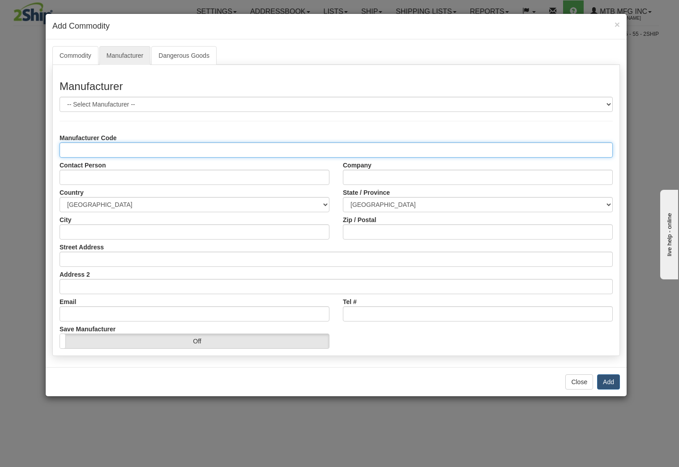
click at [90, 149] on input "Manufacturer Code" at bounding box center [337, 149] width 554 height 15
click at [82, 146] on input "Manufacturer Code" at bounding box center [337, 149] width 554 height 15
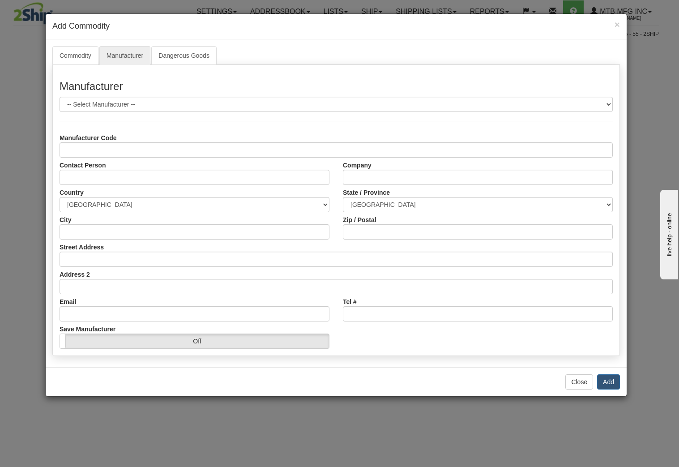
click at [145, 129] on div "Manufacturer -- Select Manufacturer -- Manufacturer Code Contact Person Company…" at bounding box center [336, 210] width 568 height 291
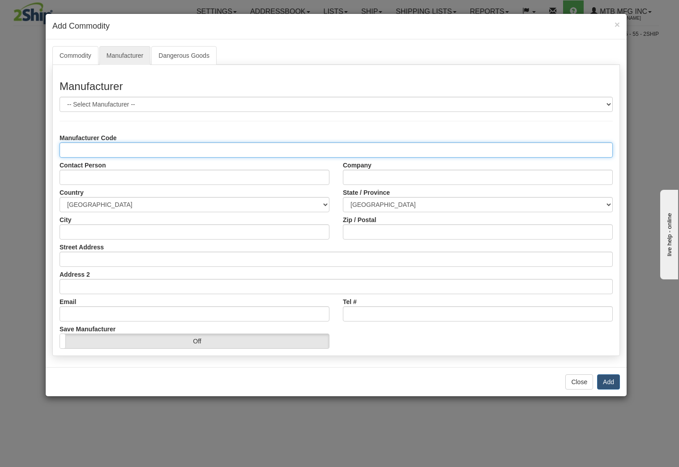
click at [89, 149] on input "Manufacturer Code" at bounding box center [337, 149] width 554 height 15
type input "BAUMALIGHT"
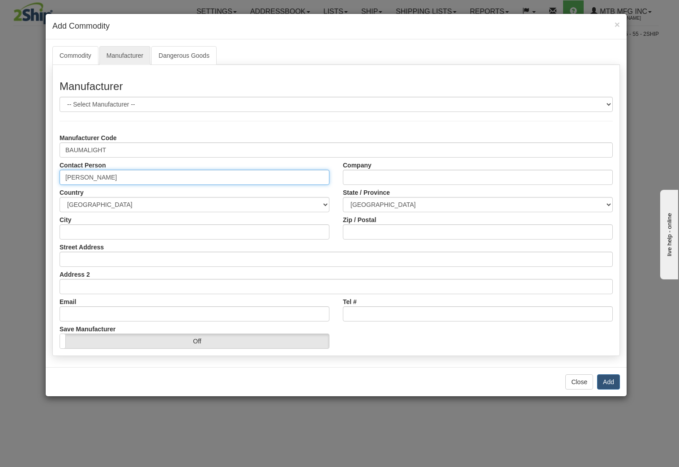
type input "R. BROOKS"
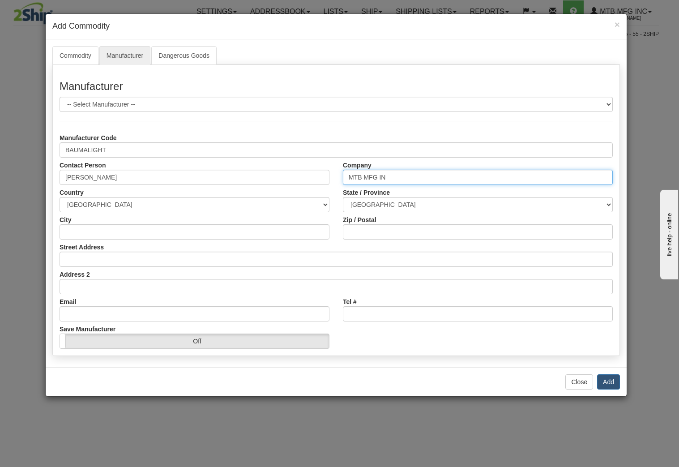
type input "MTB MFG INC"
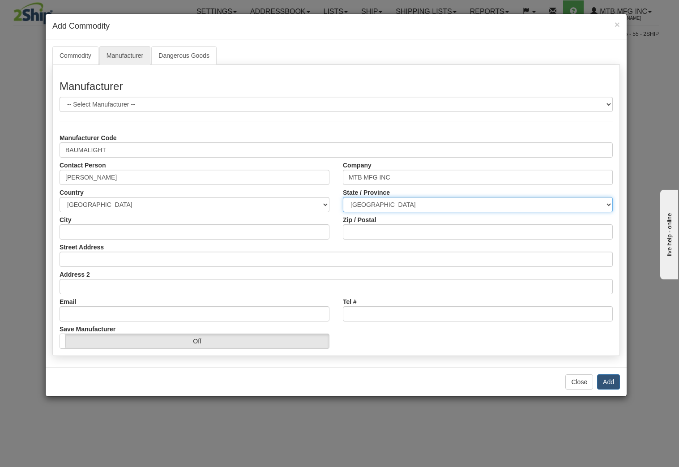
select select "ON"
type input "WALLENSTEIN"
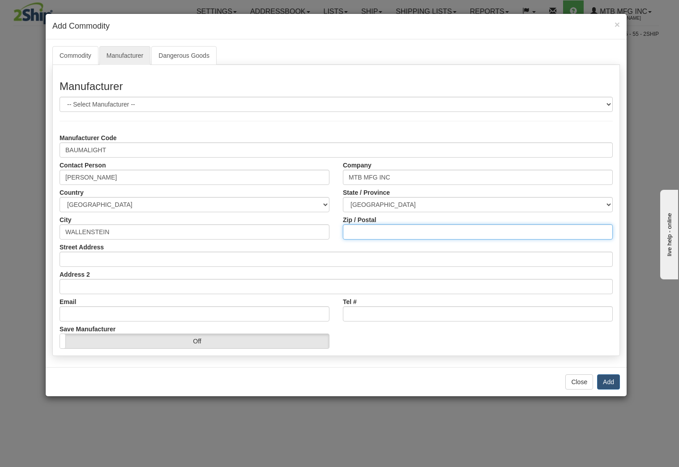
type input "N0B2S0"
type input "4575 Powell Road"
type input "ryan@baumalight.com"
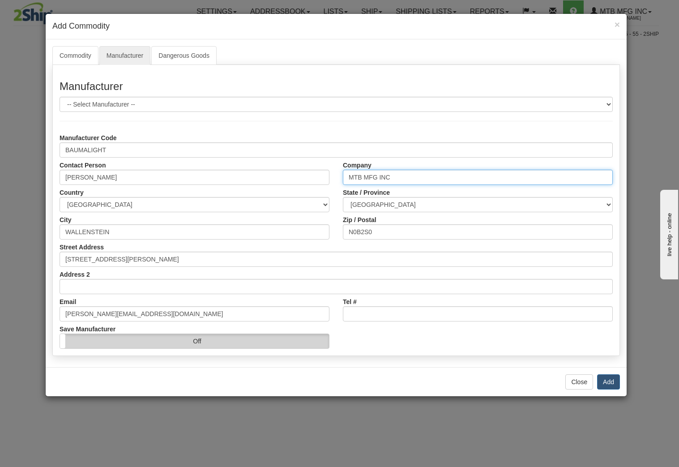
type input "MTB MFG INC"
click at [243, 345] on label "Off" at bounding box center [194, 341] width 269 height 14
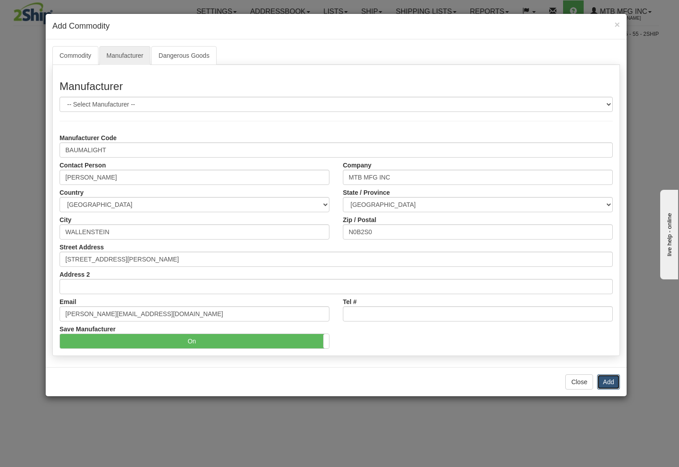
click at [605, 379] on button "Add" at bounding box center [608, 381] width 23 height 15
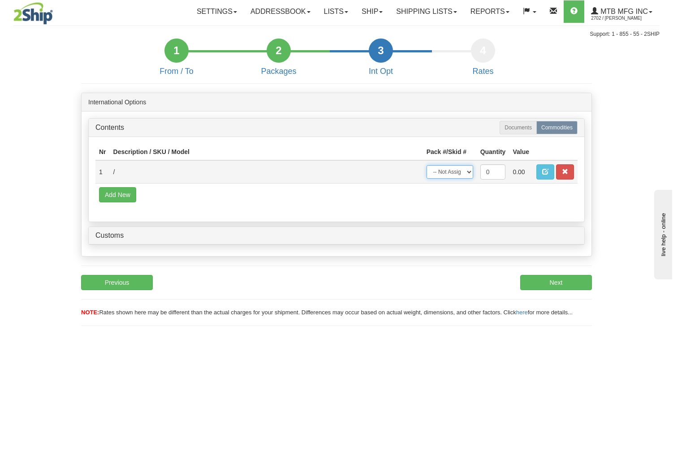
click at [445, 171] on select "-- Not Assigned -- Item 1" at bounding box center [449, 171] width 47 height 13
select select "0"
click at [426, 165] on select "-- Not Assigned -- Item 1" at bounding box center [449, 171] width 47 height 13
drag, startPoint x: 494, startPoint y: 170, endPoint x: 476, endPoint y: 174, distance: 18.4
click at [476, 174] on tr "1 / -- Not Assigned -- Item 1 0 0.00" at bounding box center [336, 171] width 482 height 23
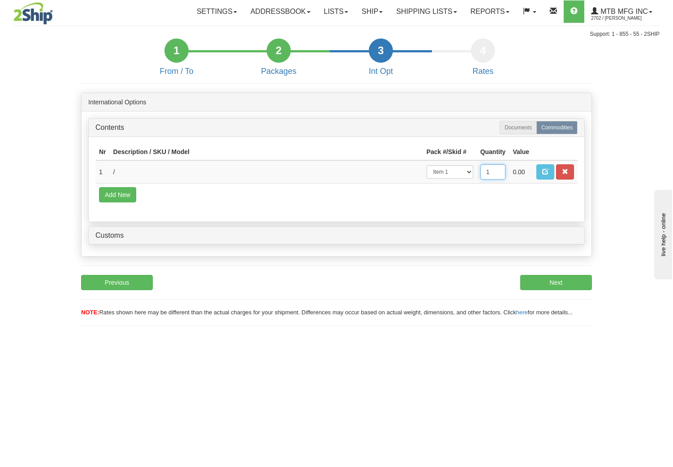
type input "1"
click at [130, 171] on td "/" at bounding box center [266, 171] width 313 height 23
click at [541, 172] on button "button" at bounding box center [545, 171] width 18 height 15
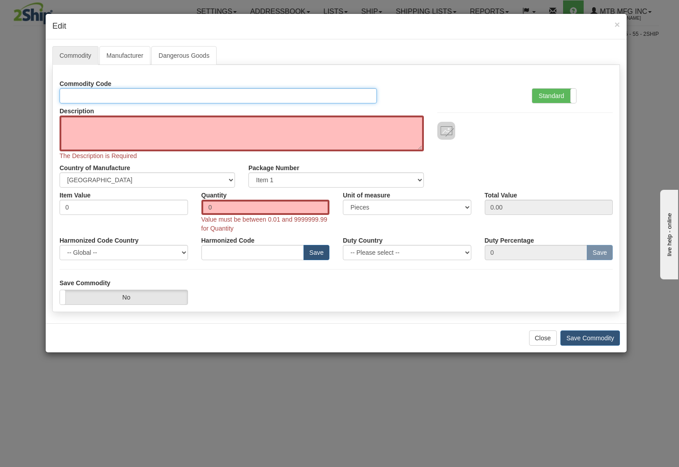
click at [72, 94] on input "Manufacturer Code" at bounding box center [219, 95] width 318 height 15
click at [84, 92] on input "Manufacturer Code" at bounding box center [219, 95] width 318 height 15
paste input "8537.10.9160"
type input "8537.10.9160"
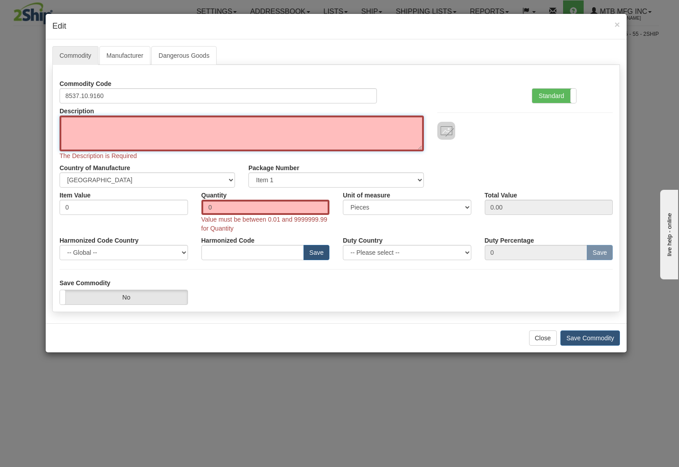
click at [106, 130] on textarea "Description" at bounding box center [242, 134] width 365 height 36
click at [312, 133] on textarea "Description" at bounding box center [242, 134] width 365 height 36
paste textarea "S16/S22 wired hand held control to male AUX"
type textarea "S16/S22 wired hand held control to male AUX - WIRED ELECTRONIC OVER HYDRAULIC C…"
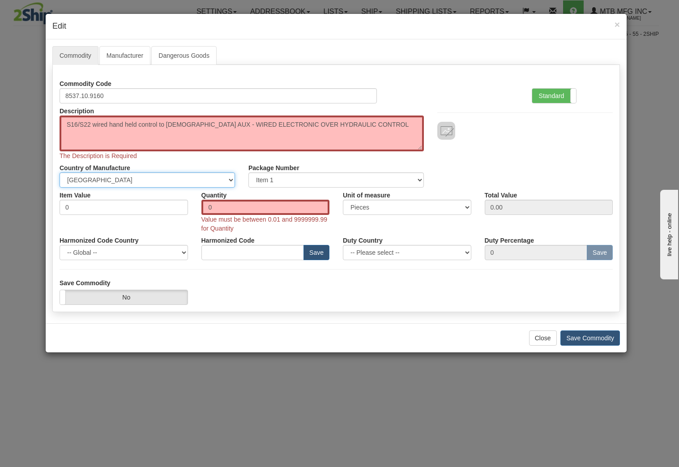
click at [152, 176] on select "-- Unknown -- AFGHANISTAN ALAND ISLANDS ALBANIA ALGERIA AMERICAN SAMOA ANDORRA …" at bounding box center [148, 179] width 176 height 15
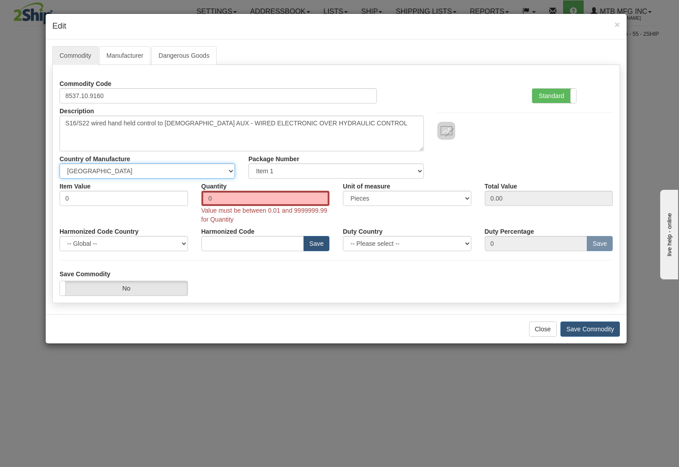
click at [144, 171] on select "-- Unknown -- AFGHANISTAN ALAND ISLANDS ALBANIA ALGERIA AMERICAN SAMOA ANDORRA …" at bounding box center [148, 170] width 176 height 15
drag, startPoint x: 60, startPoint y: 197, endPoint x: 11, endPoint y: 198, distance: 49.3
click at [11, 198] on div "× Edit Commodity Manufacturer Dangerous Goods Commodity Code 8537.10.9160 Stand…" at bounding box center [339, 233] width 679 height 467
type input "92.00"
type input "1"
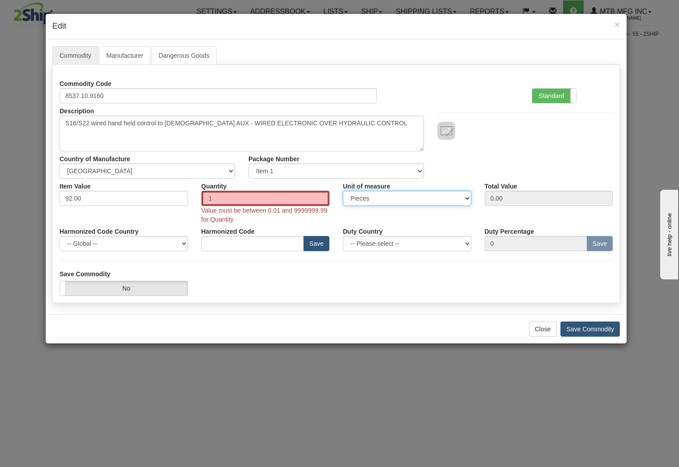
type input "92.00"
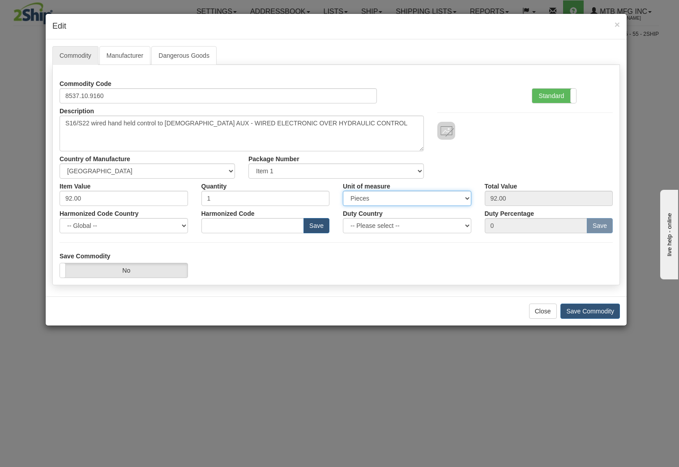
select select "E"
click at [130, 227] on select "-- Global -- AFGHANISTAN ALAND ISLANDS ALBANIA ALGERIA AMERICAN SAMOA ANDORRA A…" at bounding box center [124, 225] width 129 height 15
click at [368, 229] on select "-- Please select -- AFGHANISTAN ALAND ISLANDS ALBANIA ALGERIA AMERICAN SAMOA AN…" at bounding box center [407, 225] width 129 height 15
select select "CA"
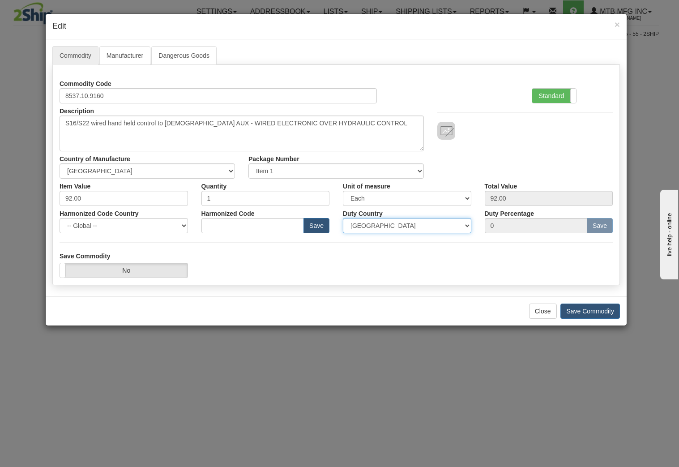
click at [343, 218] on select "-- Please select -- AFGHANISTAN ALAND ISLANDS ALBANIA ALGERIA AMERICAN SAMOA AN…" at bounding box center [407, 225] width 129 height 15
click at [391, 256] on div "Save Commodity Yes No" at bounding box center [336, 265] width 567 height 26
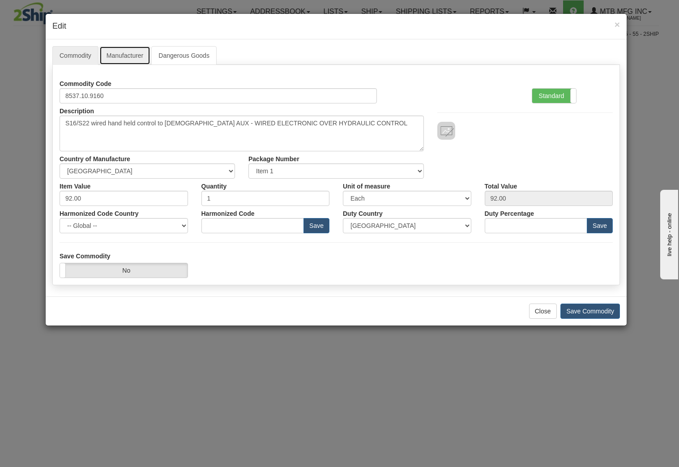
click at [128, 55] on link "Manufacturer" at bounding box center [124, 55] width 51 height 19
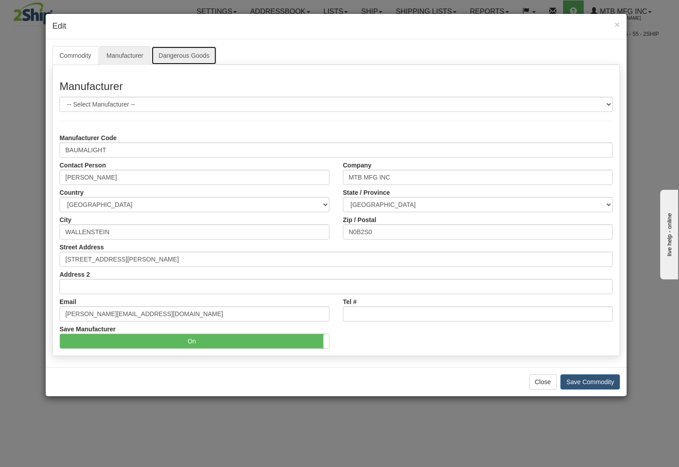
click at [172, 52] on link "Dangerous Goods" at bounding box center [183, 55] width 65 height 19
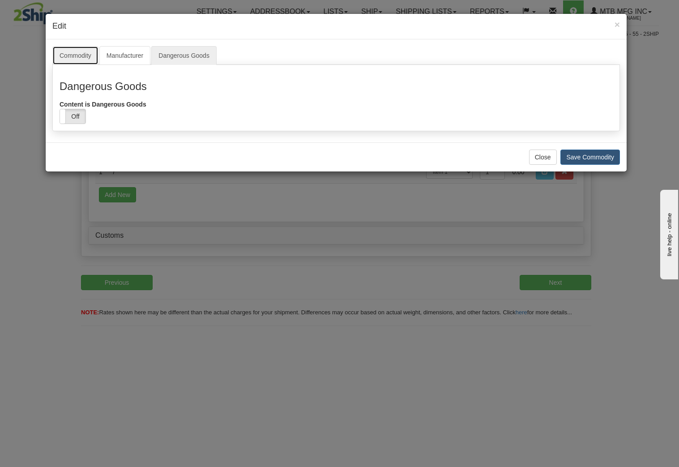
click at [82, 57] on link "Commodity" at bounding box center [75, 55] width 46 height 19
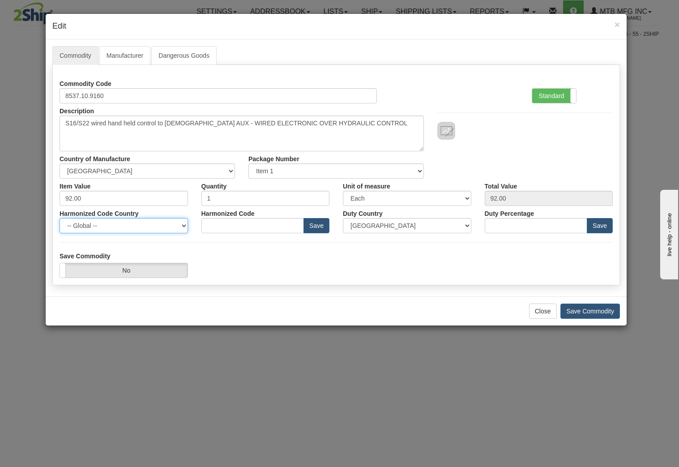
click at [185, 224] on select "-- Global -- AFGHANISTAN ALAND ISLANDS ALBANIA ALGERIA AMERICAN SAMOA ANDORRA A…" at bounding box center [124, 225] width 129 height 15
click at [255, 228] on input "text" at bounding box center [253, 225] width 103 height 15
click at [254, 243] on form "Commodity Code 8537.10.9160 Standard Advanced Description S16/S22 wired hand he…" at bounding box center [337, 177] width 554 height 202
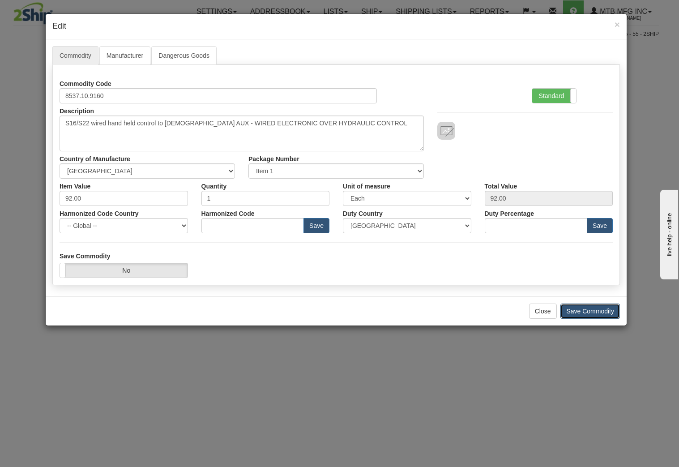
click at [593, 309] on button "Save Commodity" at bounding box center [591, 311] width 60 height 15
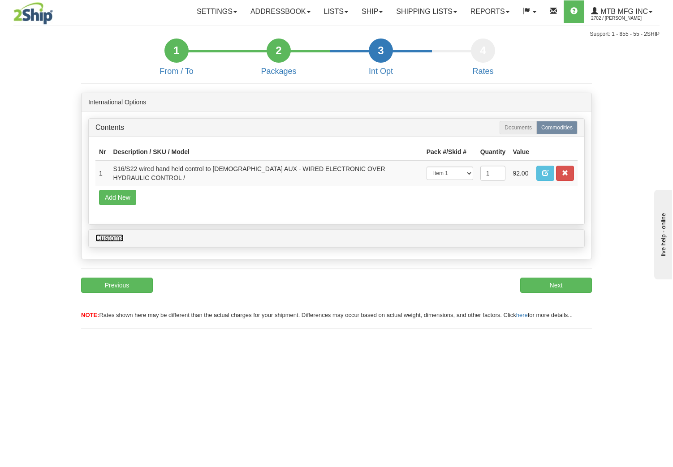
click at [116, 236] on link "Customs" at bounding box center [109, 238] width 28 height 8
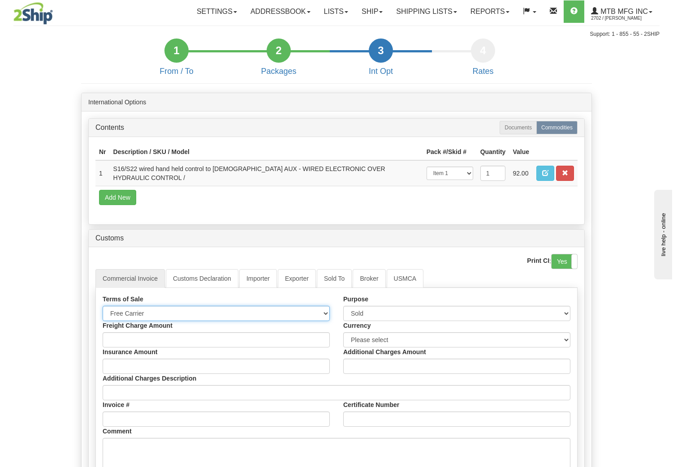
click at [149, 310] on select "Free Carrier Free On Board Ex Works Delivered Duty Unpaid Delivered Duty Paid C…" at bounding box center [216, 313] width 227 height 15
select select "6"
click at [103, 306] on select "Free Carrier Free On Board Ex Works Delivered Duty Unpaid Delivered Duty Paid C…" at bounding box center [216, 313] width 227 height 15
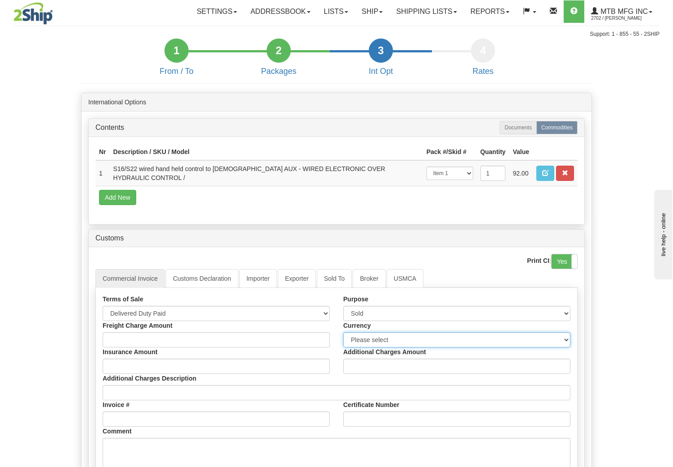
click at [366, 339] on select "Please select CAD USD EUR ZAR RON ANG ARN AUD AUS AWG BBD BFR BGN BHD BMD BND B…" at bounding box center [456, 339] width 227 height 15
select select "1"
click at [343, 332] on select "Please select CAD USD EUR ZAR RON ANG ARN AUD AUS AWG BBD BFR BGN BHD BMD BND B…" at bounding box center [456, 339] width 227 height 15
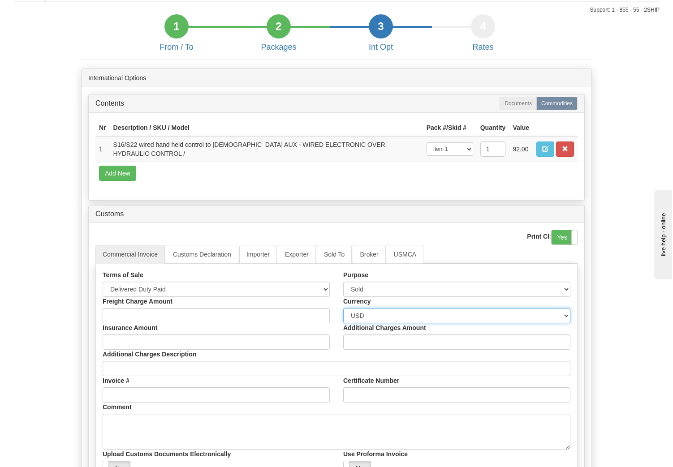
scroll to position [45, 0]
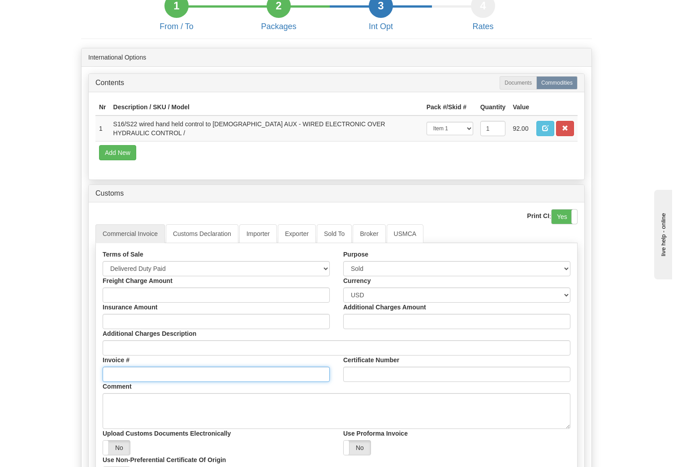
click at [116, 367] on input "Invoice #" at bounding box center [216, 374] width 227 height 15
type input "72528"
click at [195, 358] on div "Invoice # 72528" at bounding box center [216, 369] width 241 height 26
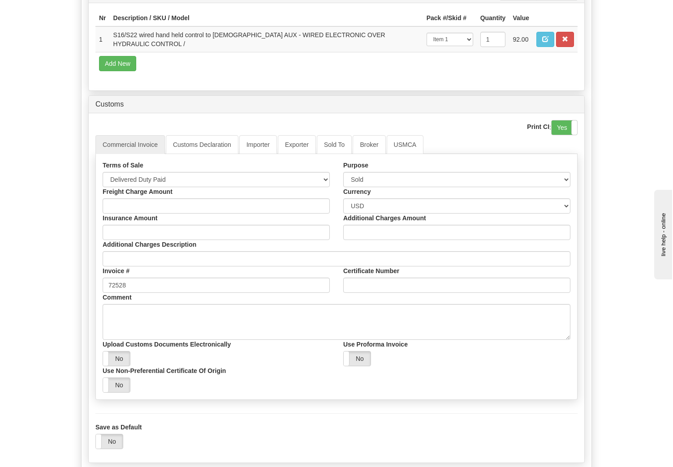
scroll to position [134, 0]
click at [123, 357] on label "No" at bounding box center [116, 358] width 27 height 14
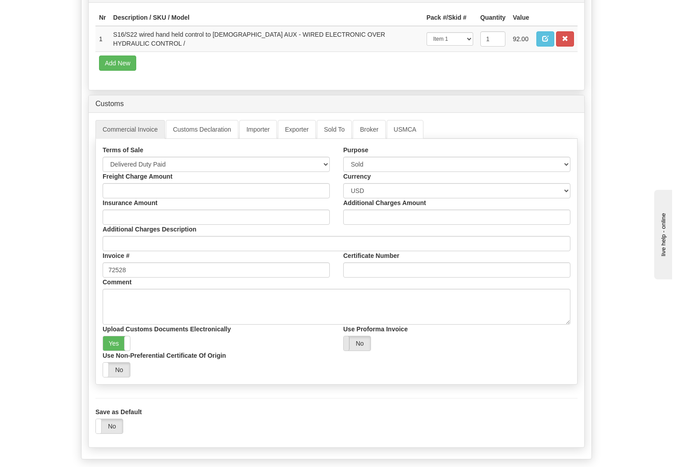
drag, startPoint x: 352, startPoint y: 346, endPoint x: 347, endPoint y: 347, distance: 5.4
click at [351, 346] on label "No" at bounding box center [357, 343] width 27 height 14
click at [125, 372] on label "No" at bounding box center [116, 370] width 27 height 14
click at [214, 125] on link "Customs Declaration" at bounding box center [202, 129] width 73 height 19
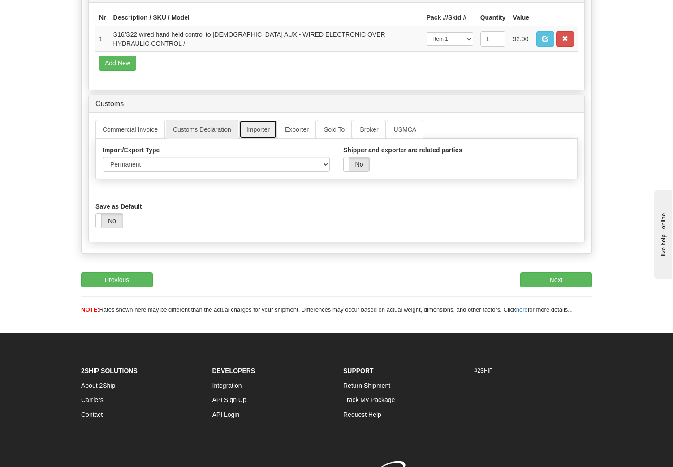
click at [260, 130] on link "Importer" at bounding box center [258, 129] width 38 height 19
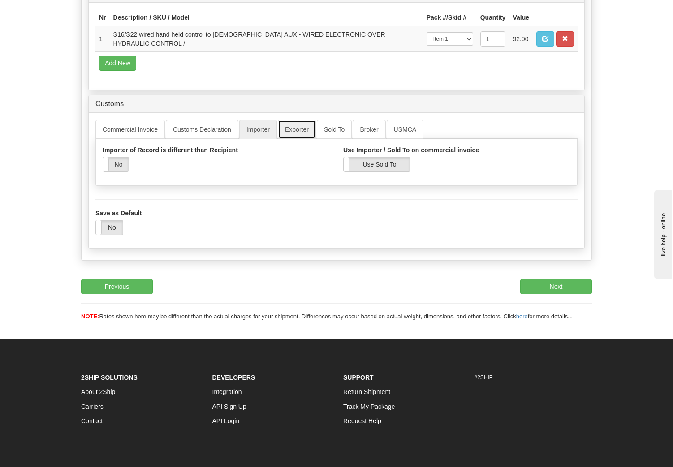
click at [291, 129] on link "Exporter" at bounding box center [297, 129] width 38 height 19
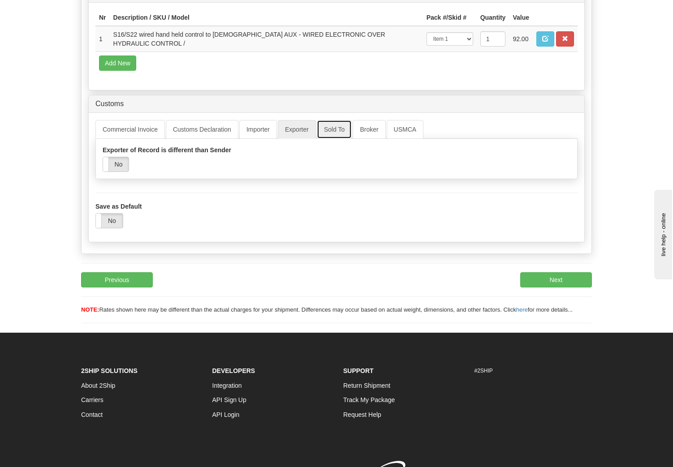
click at [335, 128] on link "Sold To" at bounding box center [334, 129] width 35 height 19
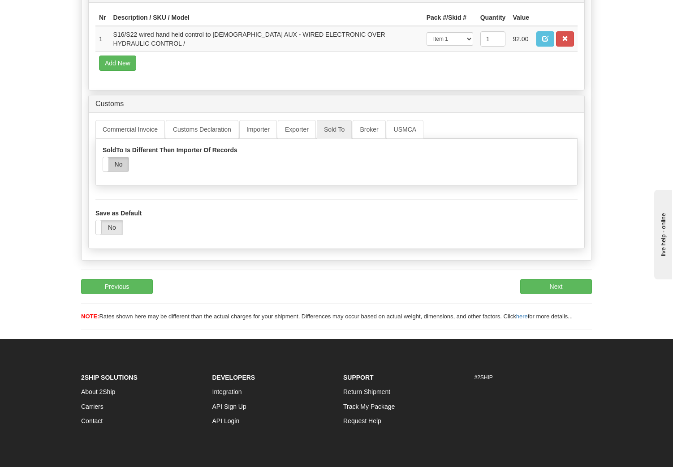
click at [123, 162] on label "No" at bounding box center [116, 164] width 26 height 14
click at [369, 129] on link "Broker" at bounding box center [368, 129] width 33 height 19
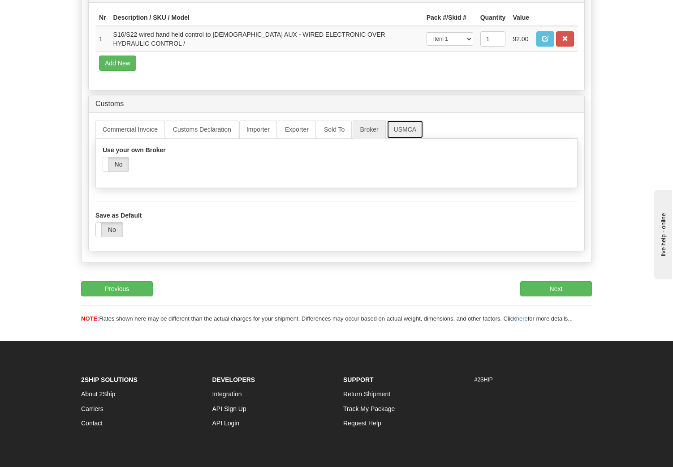
click at [401, 126] on link "USMCA" at bounding box center [405, 129] width 37 height 19
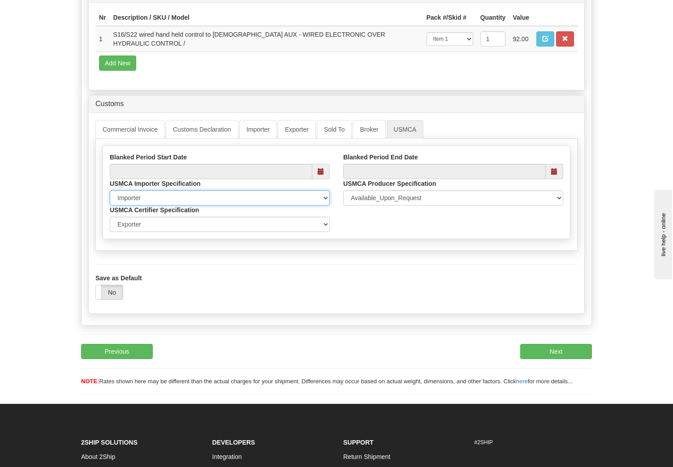
click at [208, 190] on select "Importer Recipient Various Unknown" at bounding box center [220, 197] width 220 height 15
click at [206, 194] on select "Importer Recipient Various Unknown" at bounding box center [220, 197] width 220 height 15
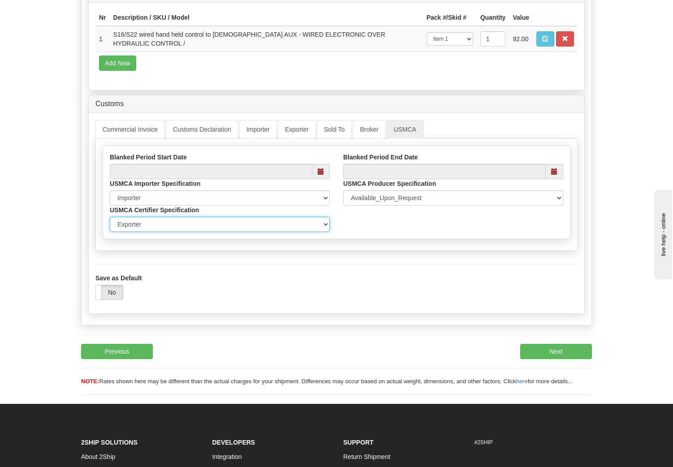
click at [181, 223] on select "Exporter Importer Producer" at bounding box center [220, 224] width 220 height 15
click at [351, 220] on div "Blanked Period Start Date Blanked Period End Date USMCA Importer Specification …" at bounding box center [336, 192] width 467 height 79
click at [320, 172] on span at bounding box center [321, 171] width 6 height 6
click at [334, 183] on div "USMCA Importer Specification Importer Recipient Various Unknown" at bounding box center [219, 192] width 233 height 26
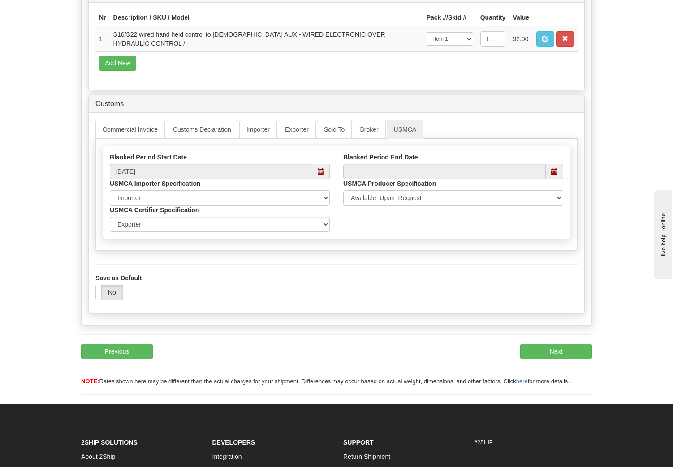
click at [323, 170] on span at bounding box center [320, 171] width 17 height 15
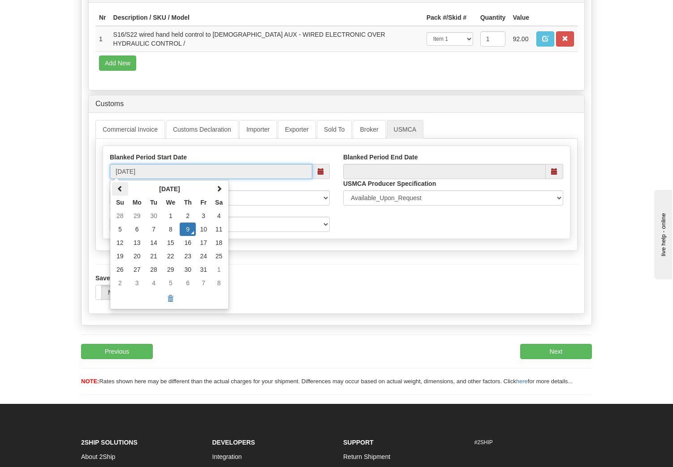
click at [124, 186] on th at bounding box center [120, 188] width 16 height 13
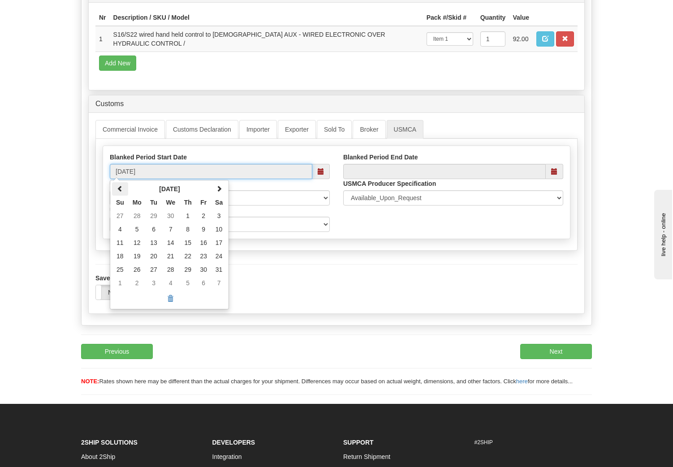
click at [124, 186] on th at bounding box center [120, 188] width 16 height 13
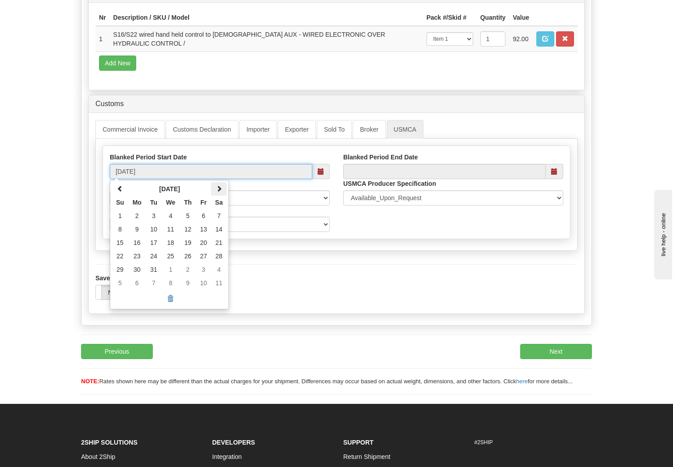
click at [218, 185] on span at bounding box center [219, 188] width 6 height 6
click at [173, 213] on td "1" at bounding box center [170, 215] width 18 height 13
type input "01/01/2025"
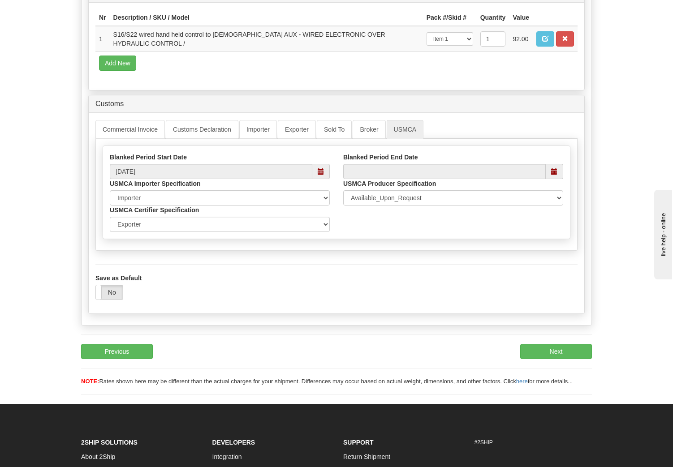
click at [556, 170] on span at bounding box center [554, 171] width 6 height 6
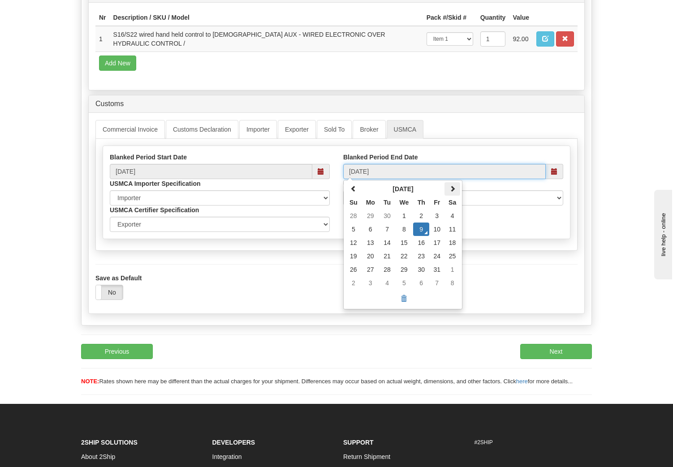
click at [451, 185] on span at bounding box center [452, 188] width 6 height 6
click at [349, 184] on th at bounding box center [353, 188] width 16 height 13
click at [404, 264] on td "31" at bounding box center [404, 269] width 18 height 13
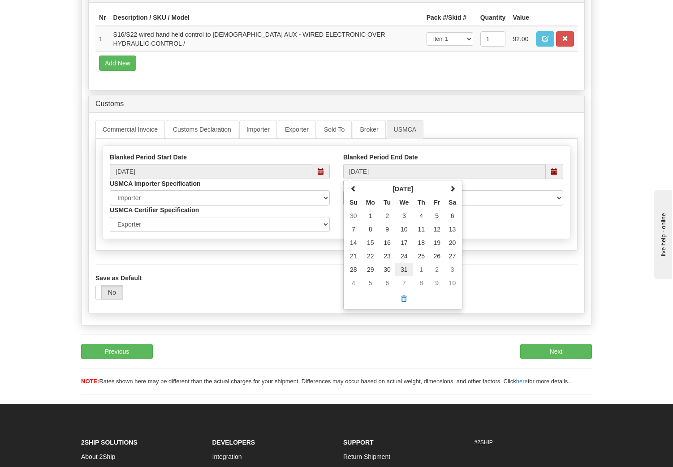
type input "12/31/2025"
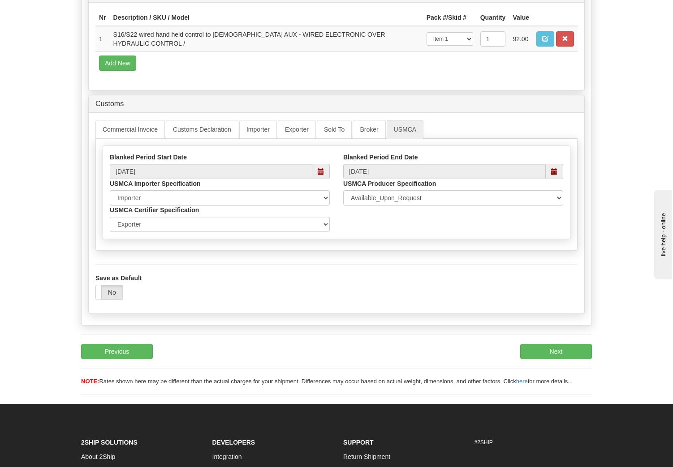
click at [441, 274] on div "Save as Default Yes No" at bounding box center [336, 287] width 482 height 26
click at [391, 228] on div "Blanked Period Start Date 01/01/2025 Blanked Period End Date 12/31/2025 USMCA I…" at bounding box center [336, 192] width 467 height 79
click at [322, 195] on select "Importer Recipient Various Unknown" at bounding box center [220, 197] width 220 height 15
click at [110, 190] on select "Importer Recipient Various Unknown" at bounding box center [220, 197] width 220 height 15
click at [357, 210] on div "Blanked Period Start Date 01/01/2025 Blanked Period End Date 12/31/2025 USMCA I…" at bounding box center [336, 192] width 467 height 79
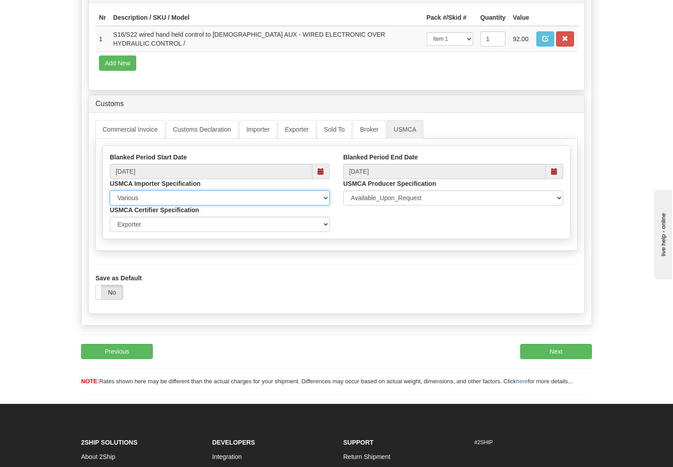
click at [326, 195] on select "Importer Recipient Various Unknown" at bounding box center [220, 197] width 220 height 15
select select "0"
click at [110, 190] on select "Importer Recipient Various Unknown" at bounding box center [220, 197] width 220 height 15
click at [344, 206] on div "Blanked Period Start Date 01/01/2025 Blanked Period End Date 12/31/2025 USMCA I…" at bounding box center [336, 192] width 467 height 79
click at [259, 127] on link "Importer" at bounding box center [258, 129] width 38 height 19
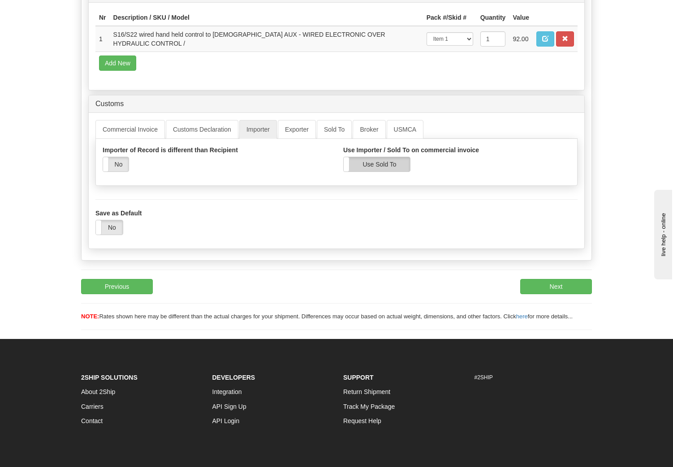
click at [382, 161] on label "Use Sold To" at bounding box center [377, 164] width 66 height 14
click at [331, 126] on link "Sold To" at bounding box center [334, 129] width 35 height 19
click at [266, 127] on link "Importer" at bounding box center [258, 129] width 38 height 19
click at [381, 162] on label "Use Importer" at bounding box center [377, 164] width 66 height 14
click at [337, 128] on link "Sold To" at bounding box center [334, 129] width 35 height 19
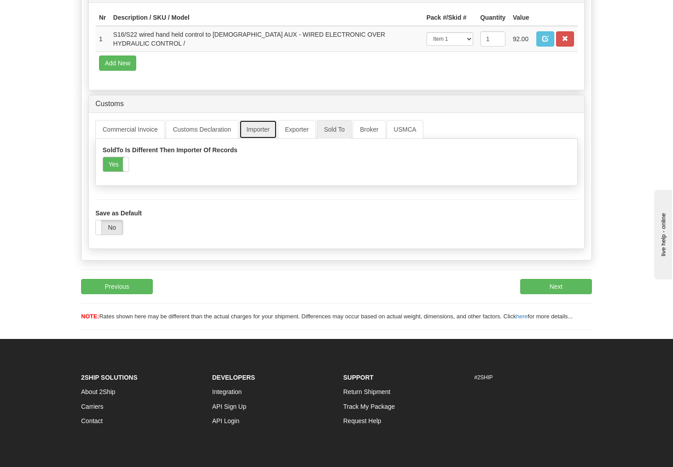
click at [260, 131] on link "Importer" at bounding box center [258, 129] width 38 height 19
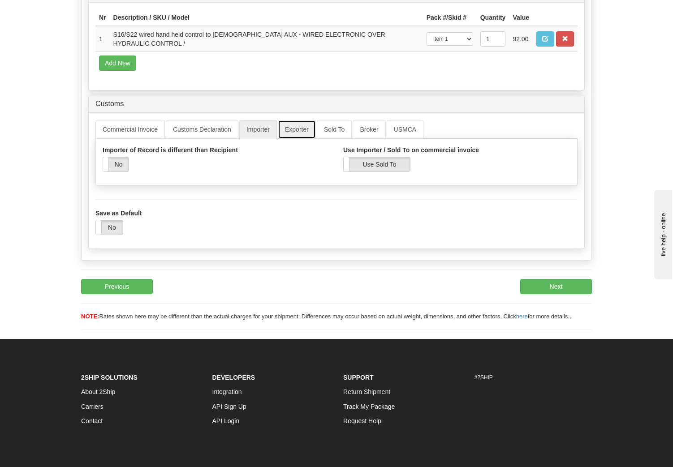
click at [291, 127] on link "Exporter" at bounding box center [297, 129] width 38 height 19
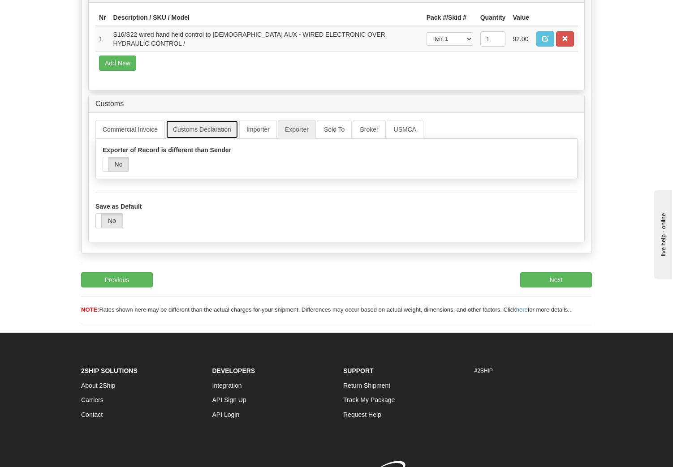
click at [206, 133] on link "Customs Declaration" at bounding box center [202, 129] width 73 height 19
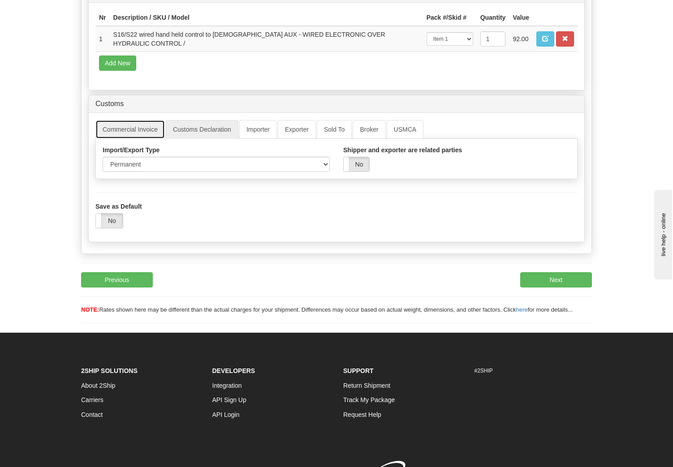
click at [145, 130] on link "Commercial Invoice" at bounding box center [129, 129] width 69 height 19
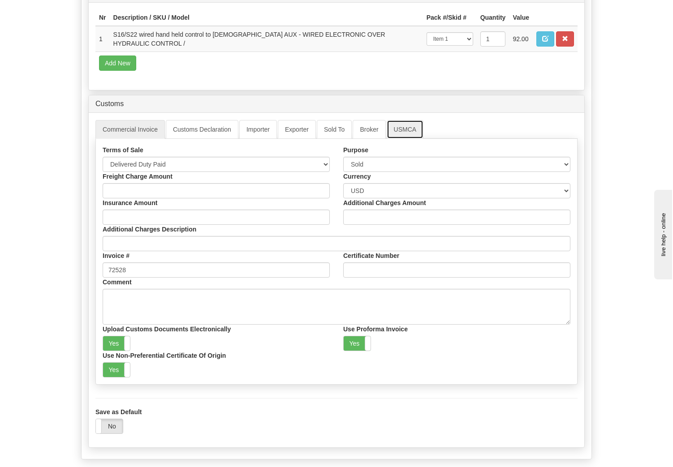
click at [407, 125] on link "USMCA" at bounding box center [405, 129] width 37 height 19
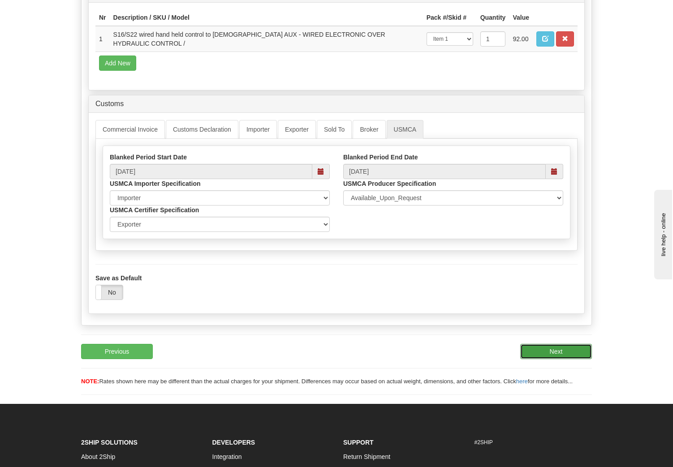
click at [543, 344] on button "Next" at bounding box center [556, 351] width 72 height 15
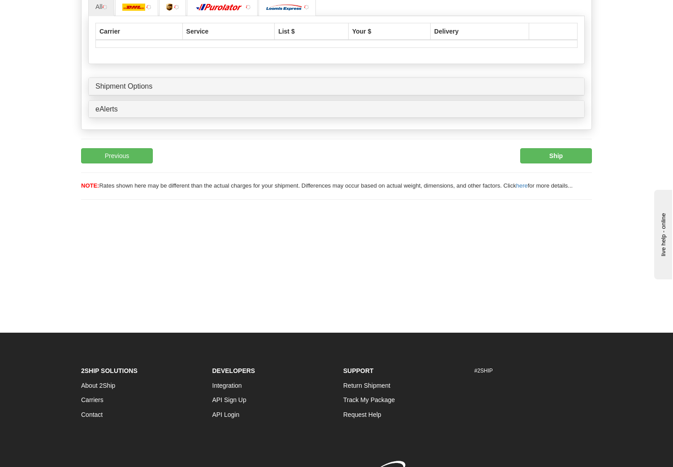
scroll to position [0, 0]
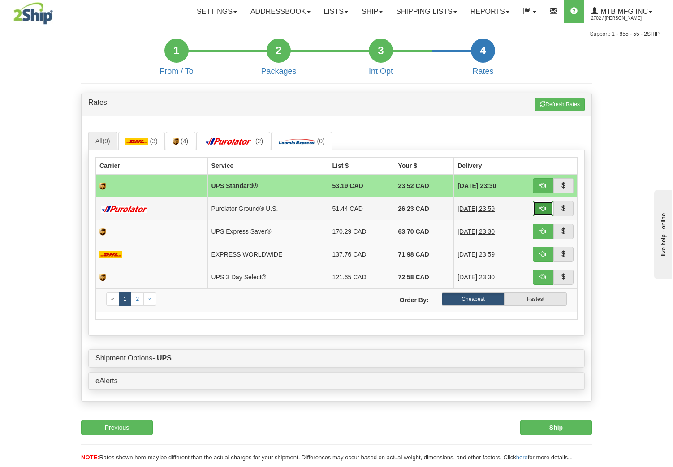
click at [541, 206] on span "button" at bounding box center [543, 208] width 6 height 6
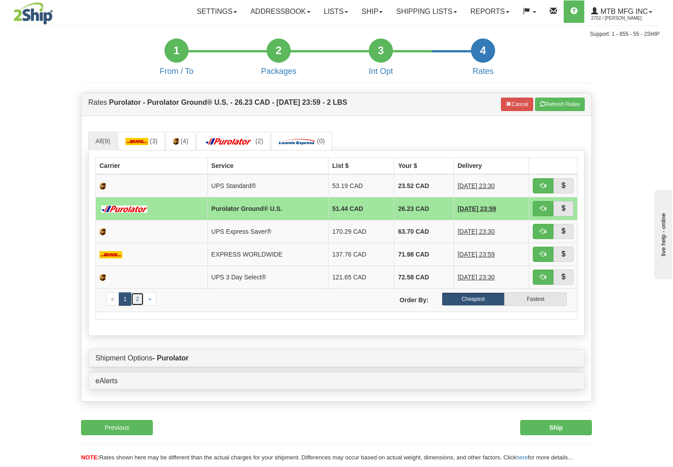
click at [139, 299] on link "2" at bounding box center [137, 298] width 13 height 13
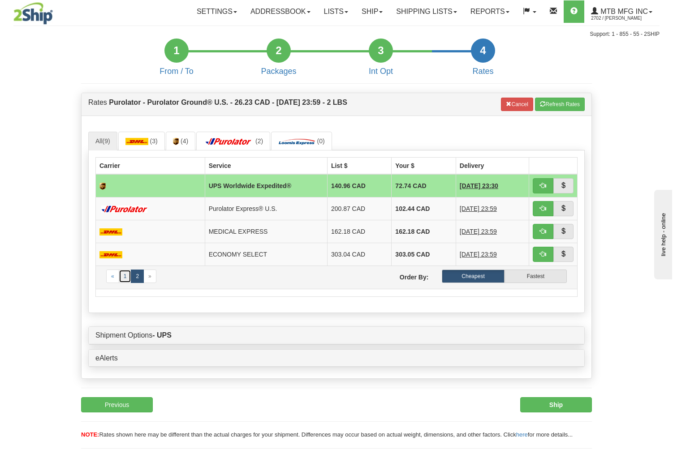
click at [125, 276] on link "1" at bounding box center [125, 276] width 13 height 13
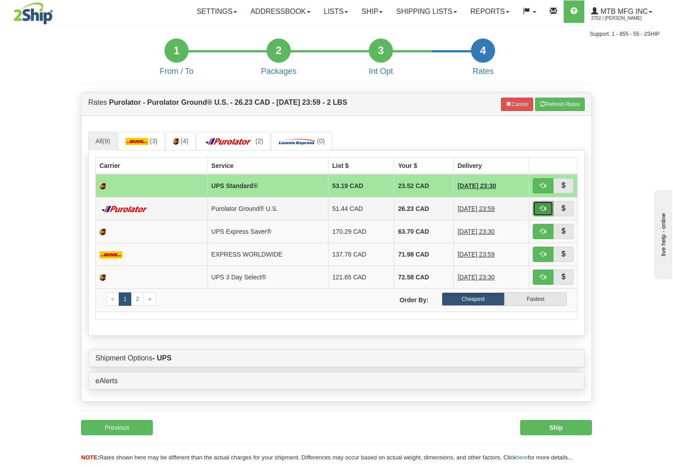
click at [541, 206] on span "button" at bounding box center [543, 208] width 6 height 6
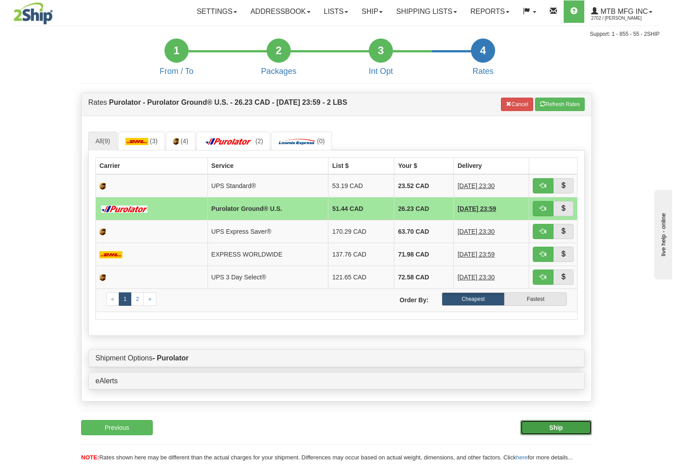
click at [556, 427] on b "Ship" at bounding box center [555, 427] width 13 height 7
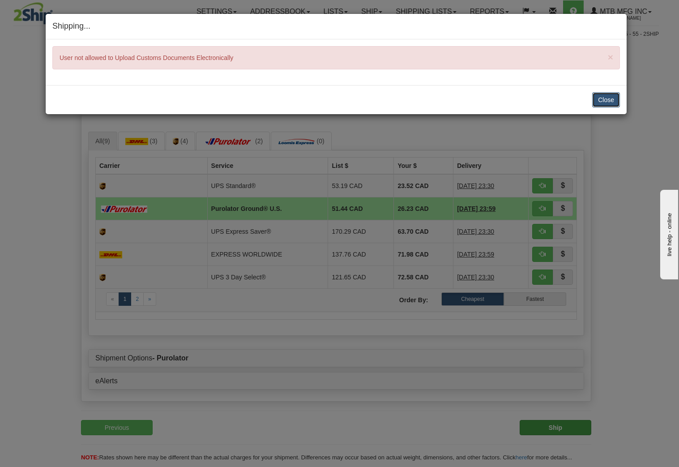
click at [603, 95] on button "Close" at bounding box center [607, 99] width 28 height 15
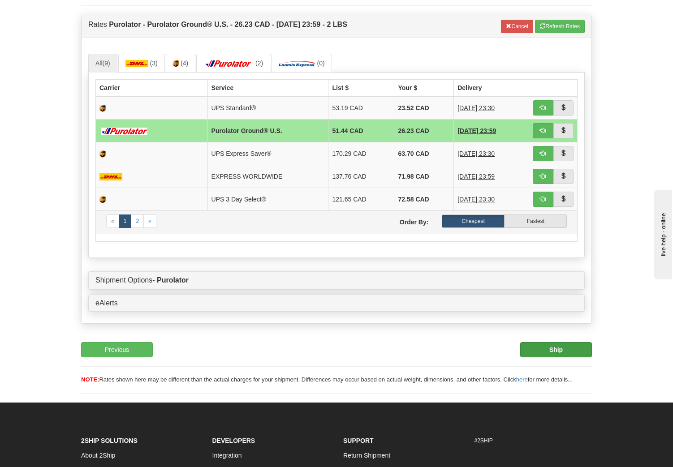
scroll to position [90, 0]
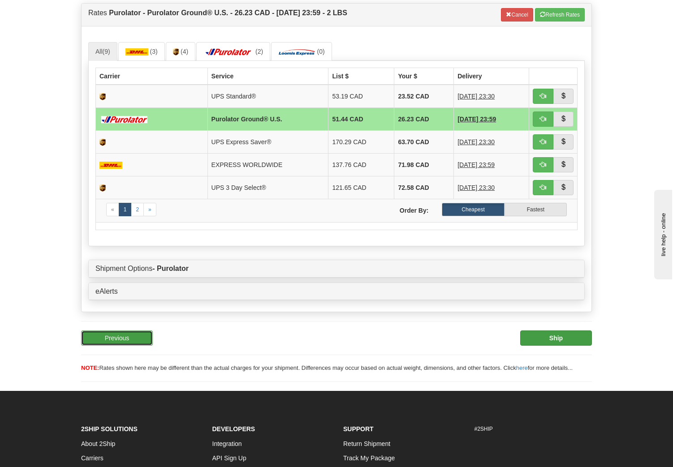
click at [117, 336] on button "Previous" at bounding box center [117, 338] width 72 height 15
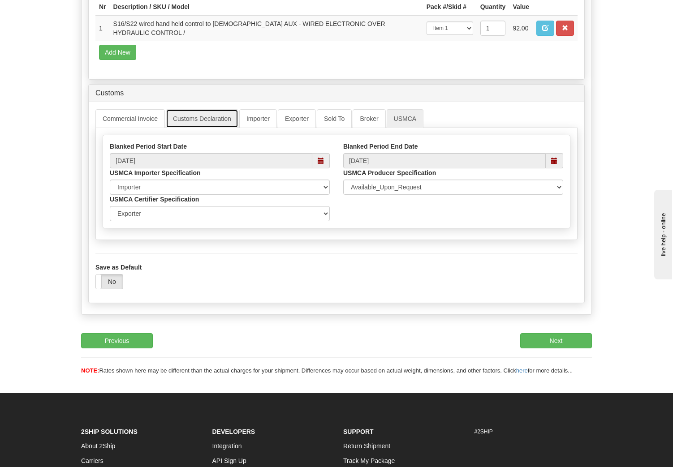
click at [208, 115] on link "Customs Declaration" at bounding box center [202, 118] width 73 height 19
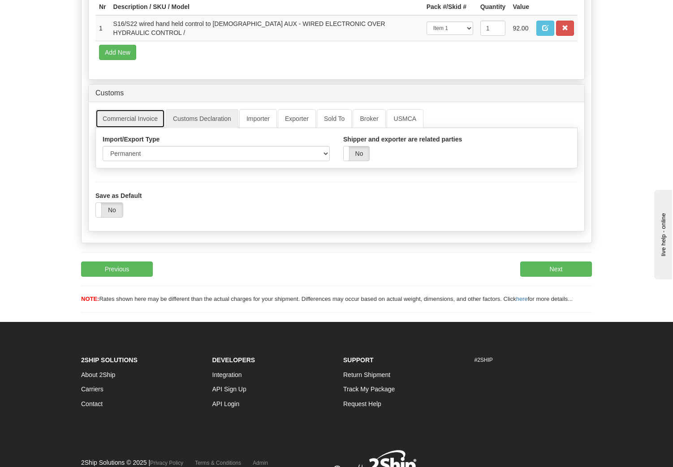
click at [123, 116] on link "Commercial Invoice" at bounding box center [129, 118] width 69 height 19
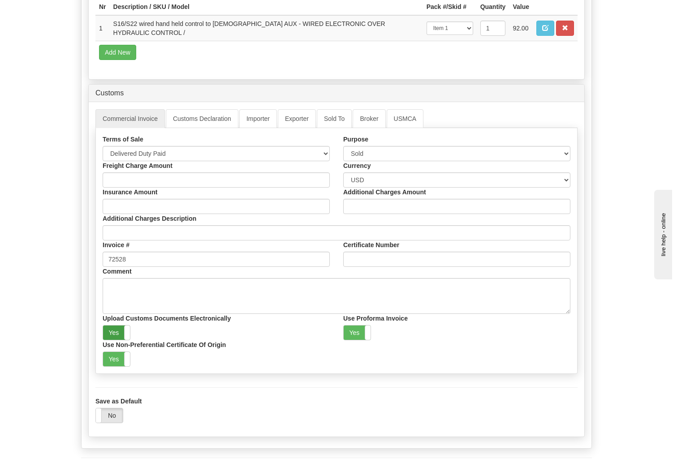
click at [115, 327] on label "Yes" at bounding box center [116, 333] width 27 height 14
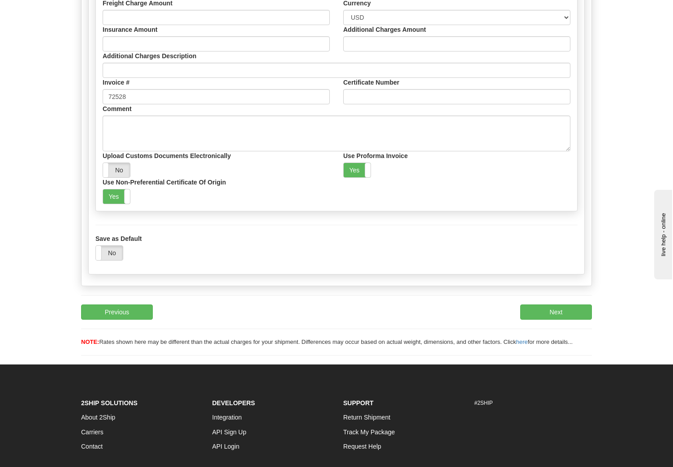
scroll to position [324, 0]
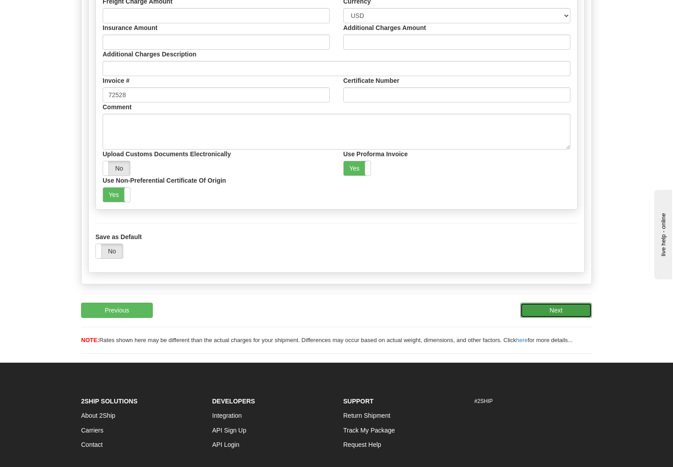
click at [554, 304] on button "Next" at bounding box center [556, 310] width 72 height 15
type input "360"
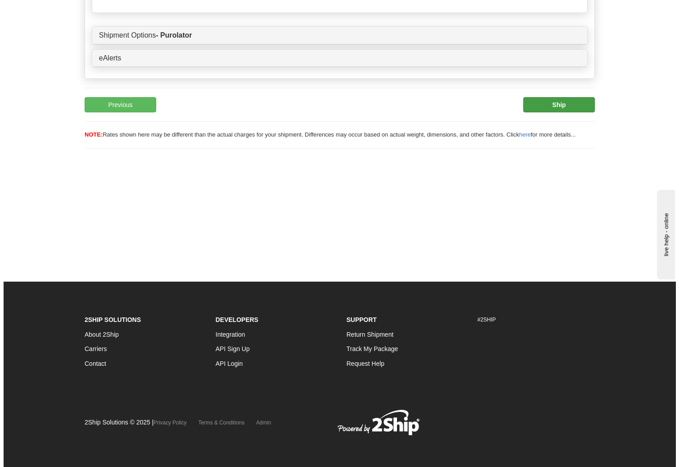
scroll to position [0, 0]
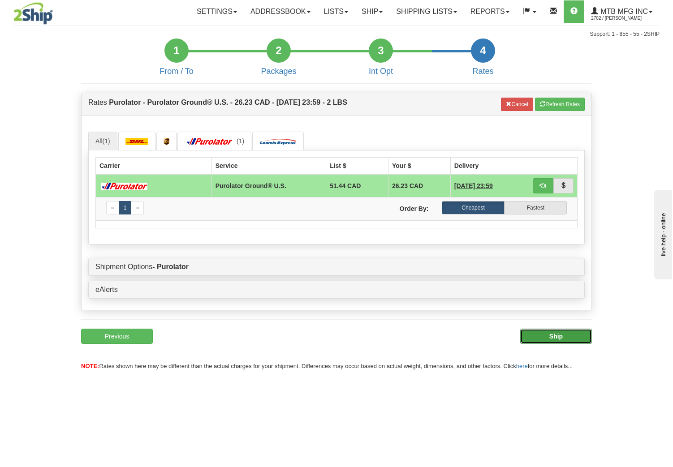
click at [560, 335] on b "Ship" at bounding box center [555, 336] width 13 height 7
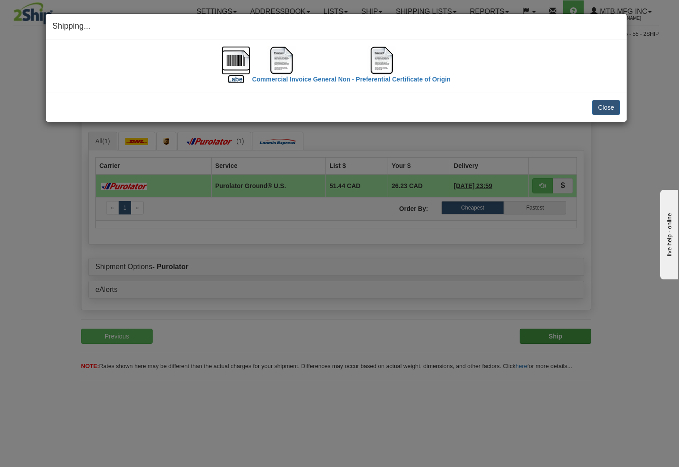
click at [237, 61] on img at bounding box center [236, 60] width 29 height 29
click at [286, 68] on img at bounding box center [281, 60] width 29 height 29
click at [382, 70] on img at bounding box center [382, 60] width 29 height 29
click at [607, 108] on button "Close" at bounding box center [607, 107] width 28 height 15
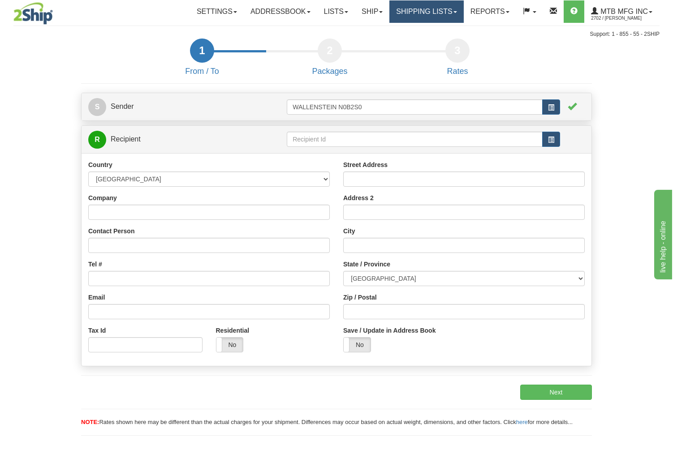
click at [433, 9] on link "Shipping lists" at bounding box center [426, 11] width 74 height 22
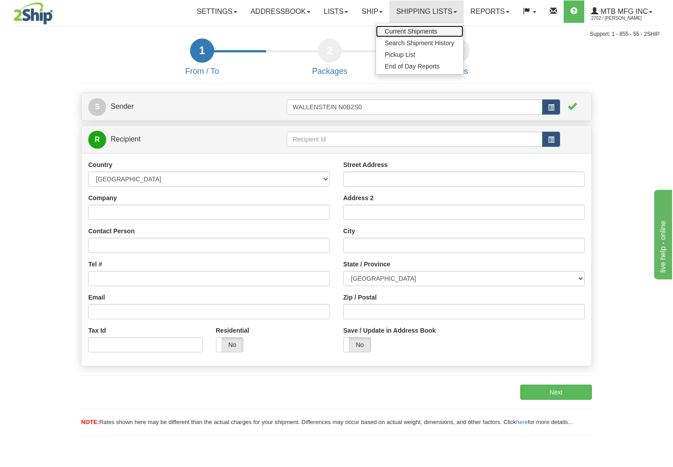
click at [401, 31] on span "Current Shipments" at bounding box center [411, 31] width 52 height 7
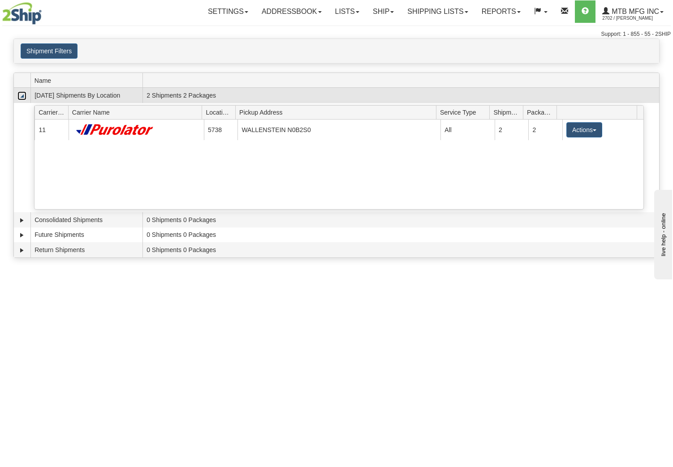
click at [22, 98] on link "Collapse" at bounding box center [21, 95] width 9 height 9
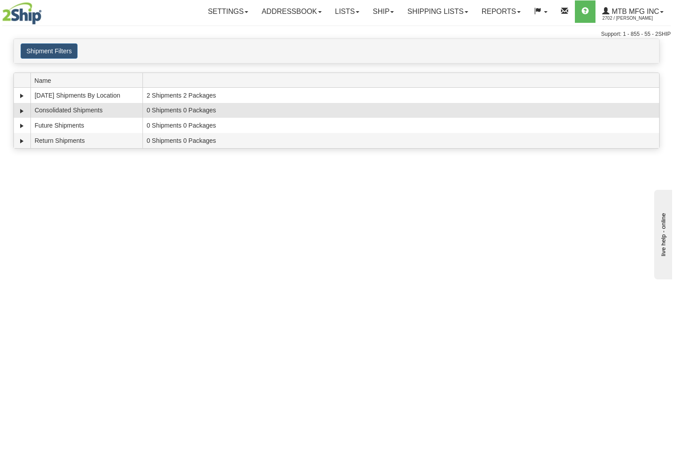
click at [15, 111] on td at bounding box center [22, 110] width 17 height 15
click at [21, 111] on link "Expand" at bounding box center [21, 111] width 9 height 9
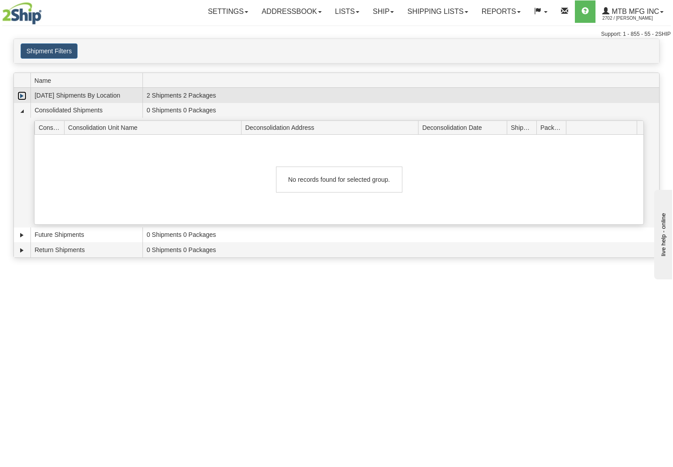
click at [23, 96] on link "Expand" at bounding box center [21, 95] width 9 height 9
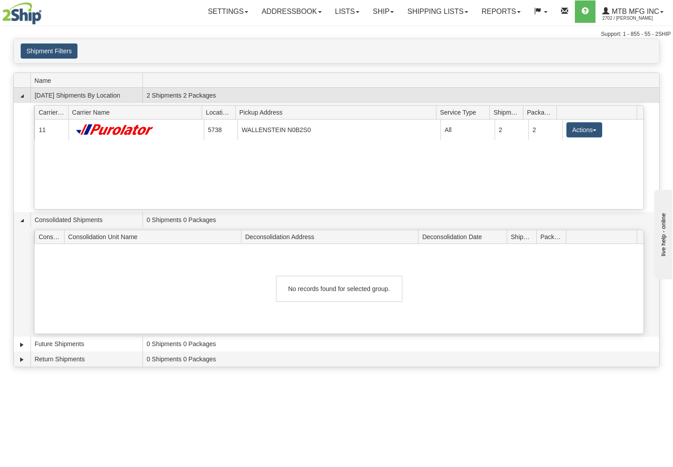
click at [54, 96] on td "Today Shipments By Location" at bounding box center [86, 95] width 112 height 15
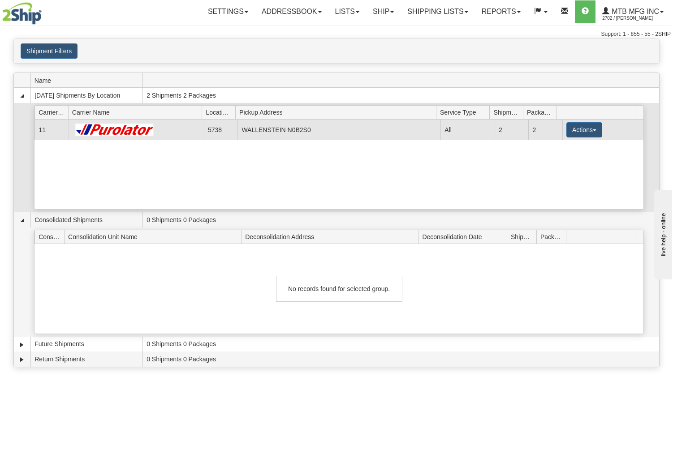
click at [98, 128] on img at bounding box center [115, 130] width 85 height 12
click at [585, 129] on button "Actions" at bounding box center [584, 129] width 36 height 15
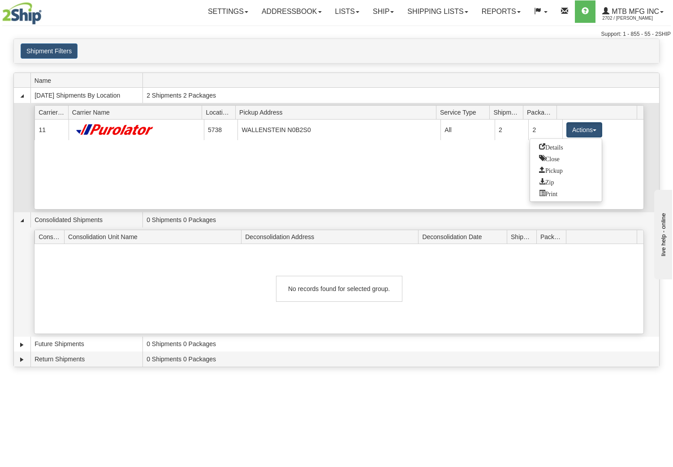
click at [563, 145] on span "Details" at bounding box center [551, 146] width 24 height 6
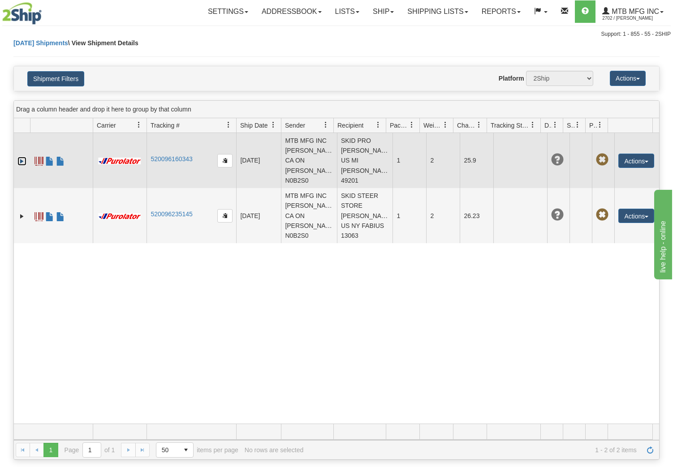
click at [22, 162] on link "Expand" at bounding box center [21, 161] width 9 height 9
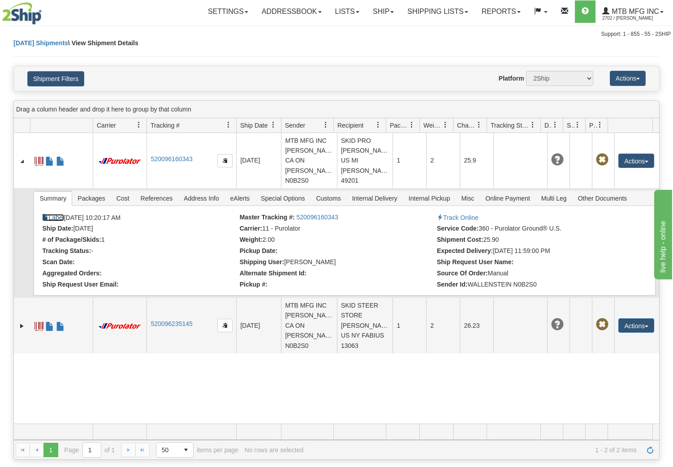
click at [56, 217] on link "Label" at bounding box center [52, 217] width 21 height 7
